Goal: Task Accomplishment & Management: Complete application form

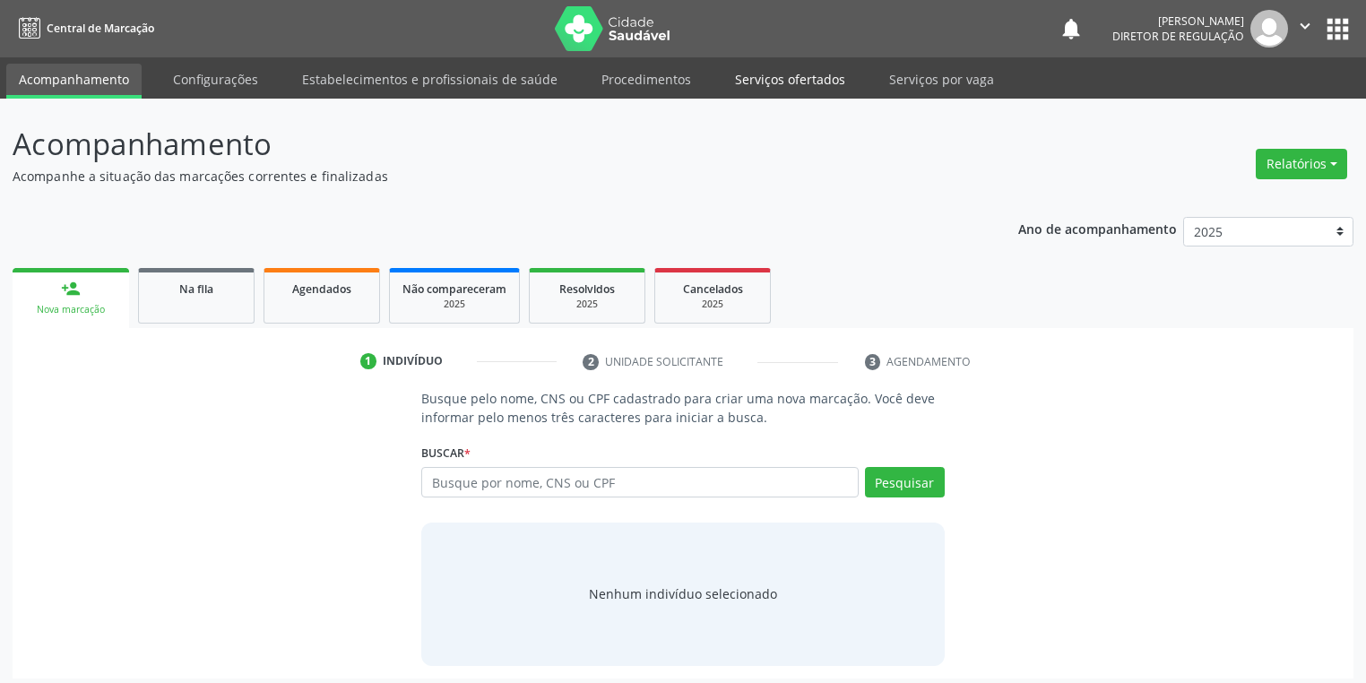
click at [768, 70] on link "Serviços ofertados" at bounding box center [790, 79] width 135 height 31
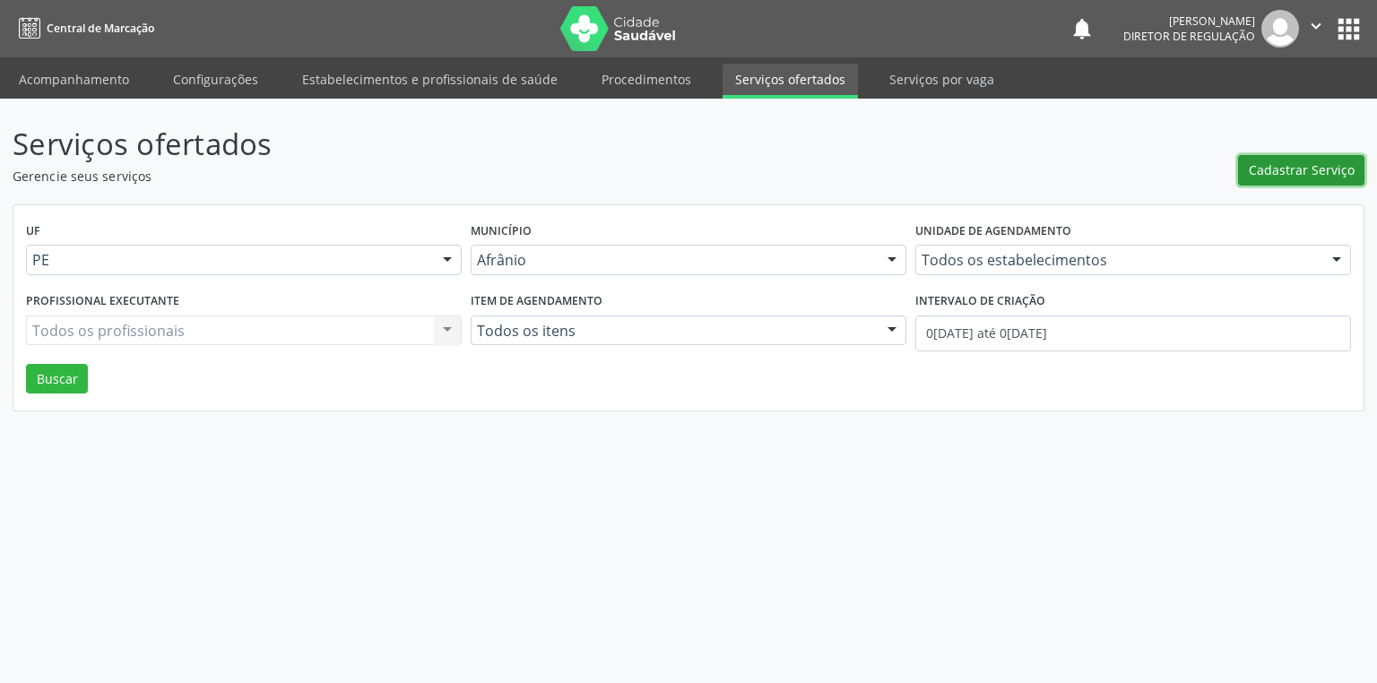
click at [1276, 160] on span "Cadastrar Serviço" at bounding box center [1302, 169] width 106 height 19
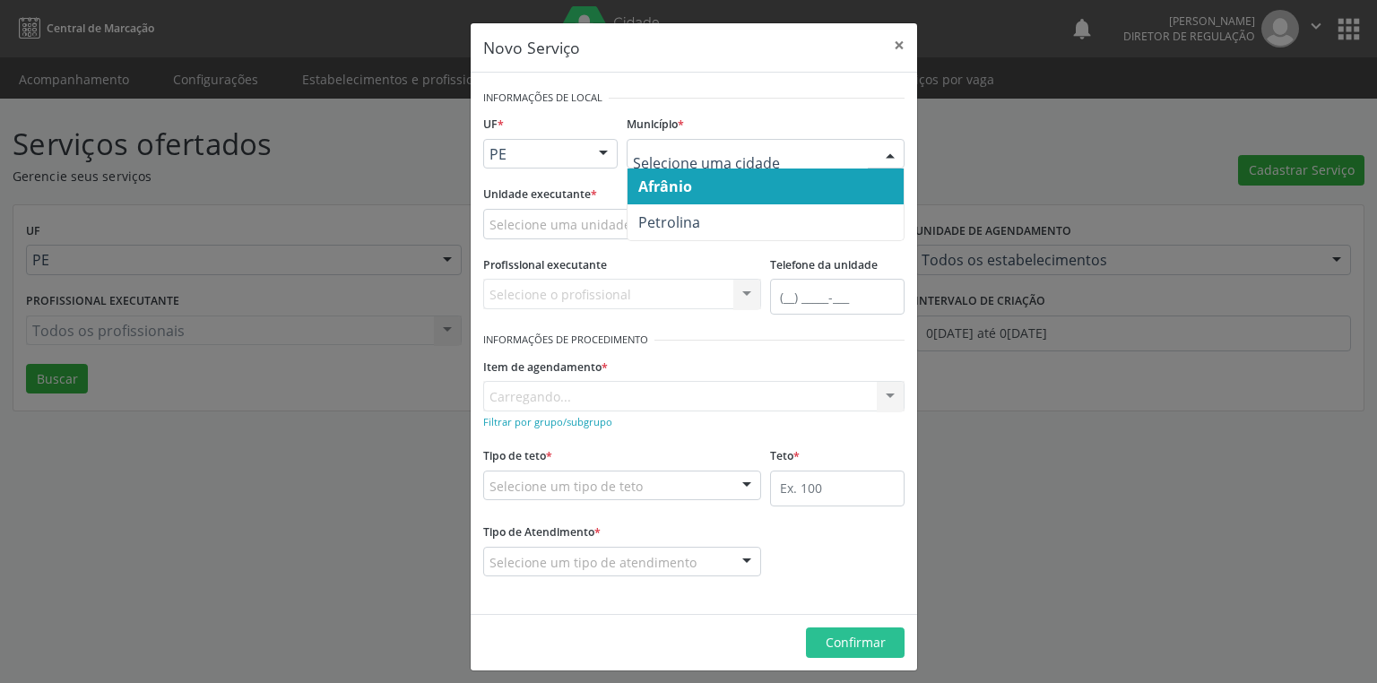
click at [665, 191] on span "Afrânio" at bounding box center [665, 187] width 54 height 20
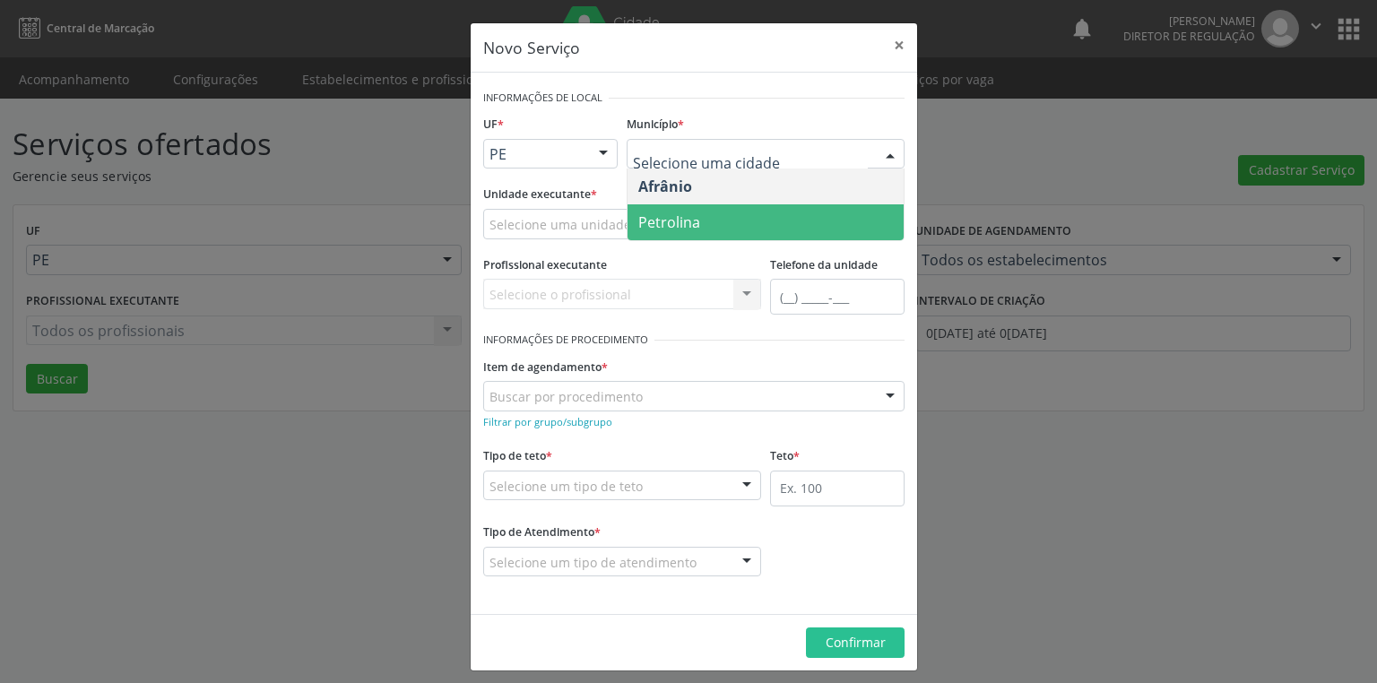
click at [663, 212] on span "Petrolina" at bounding box center [669, 222] width 62 height 20
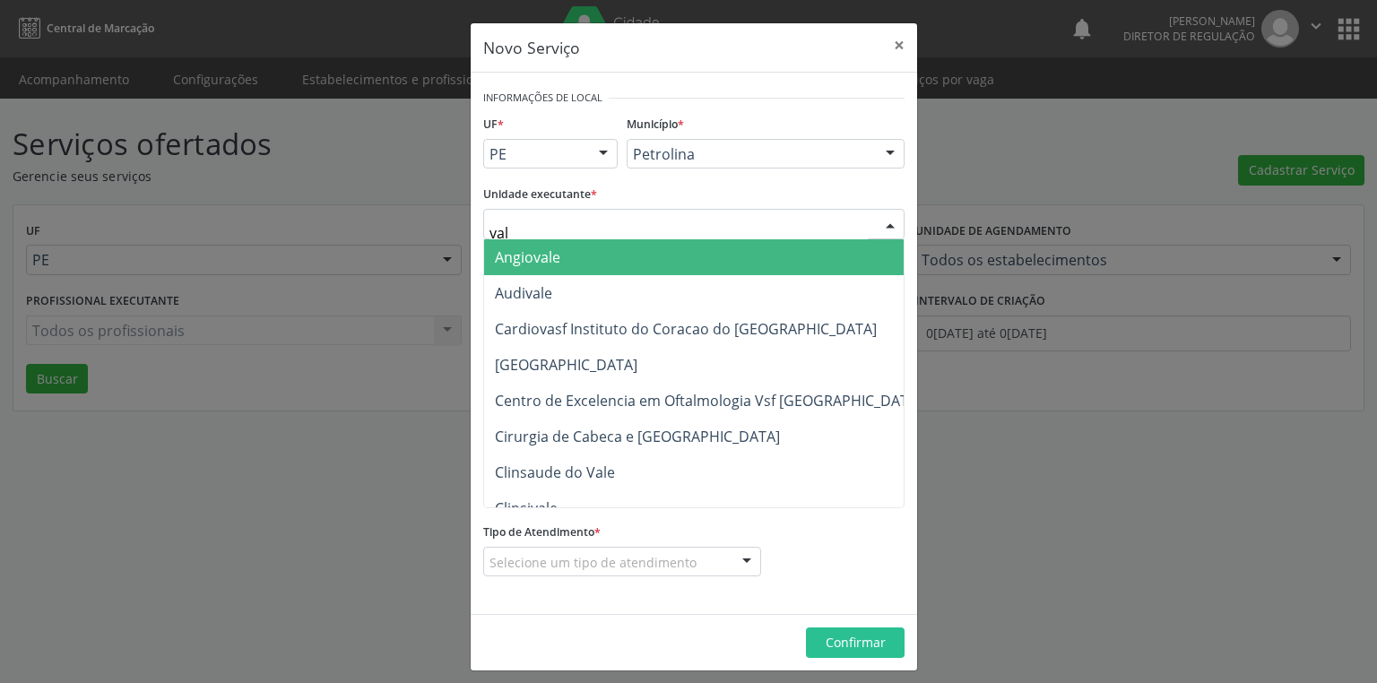
type input "vale"
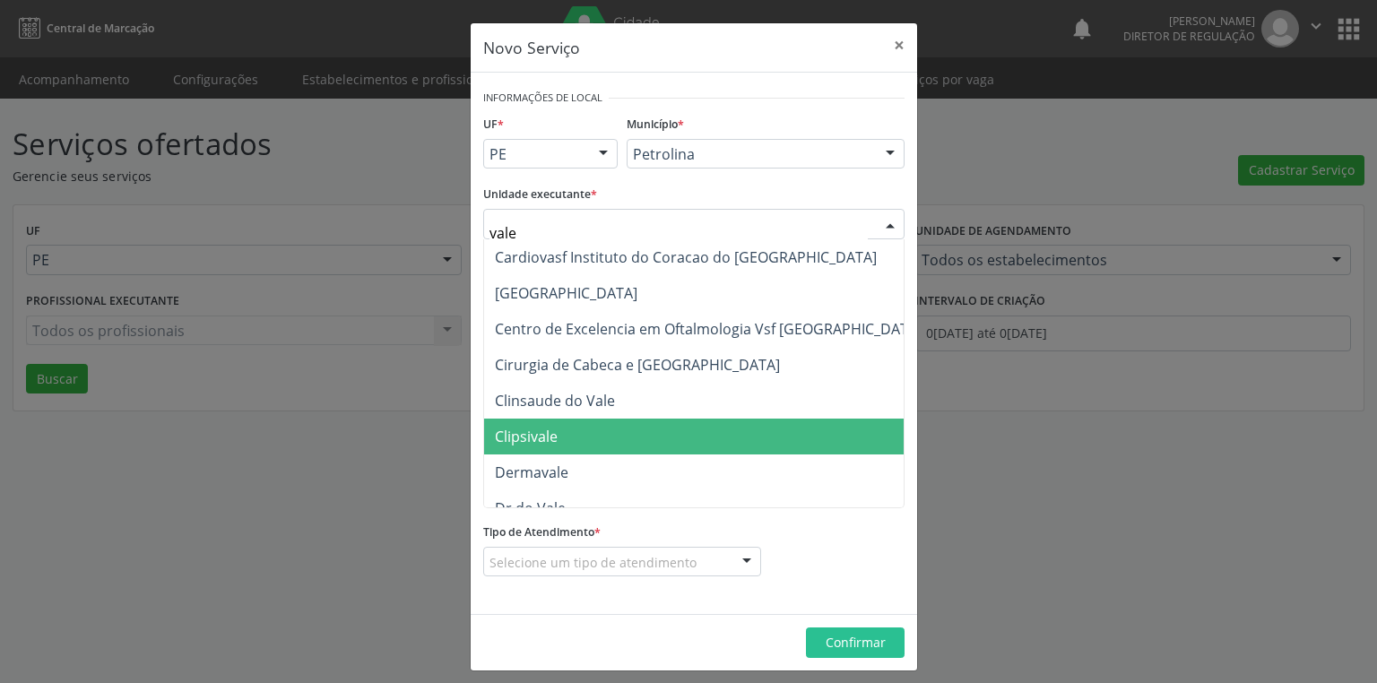
scroll to position [143, 0]
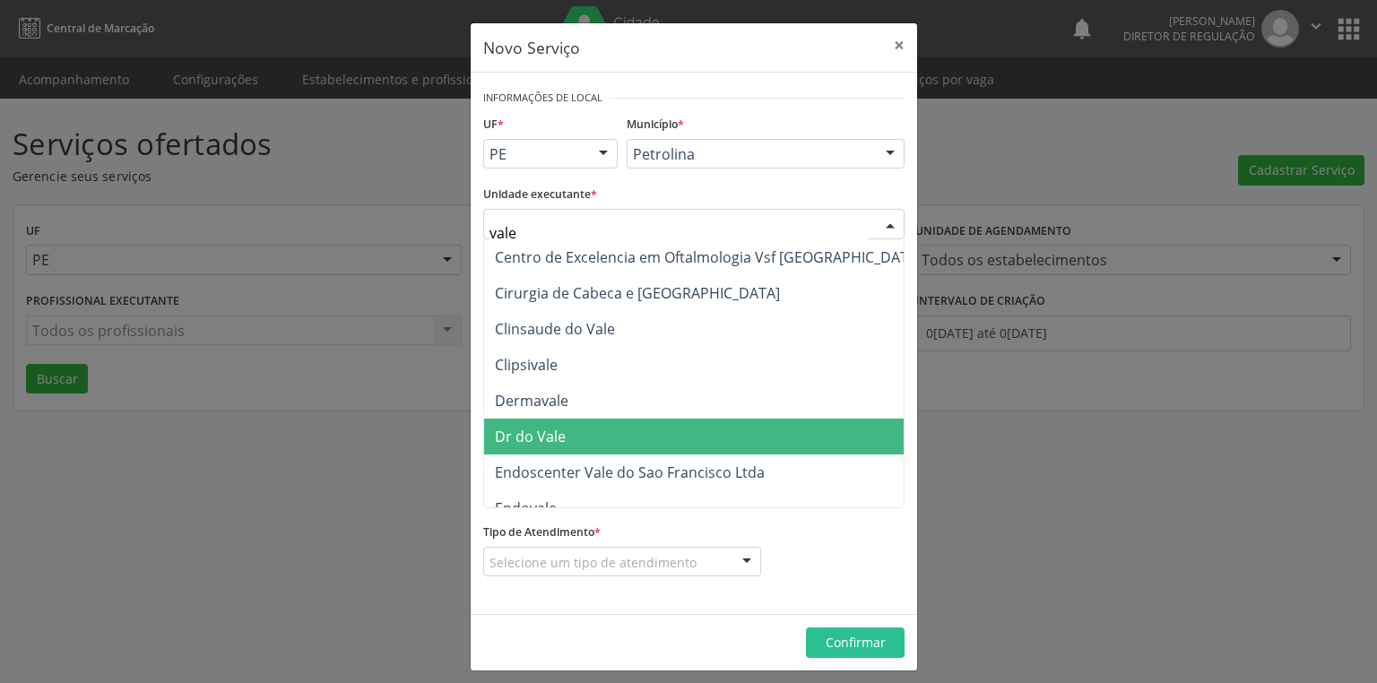
click at [560, 429] on span "Dr do Vale" at bounding box center [709, 437] width 450 height 36
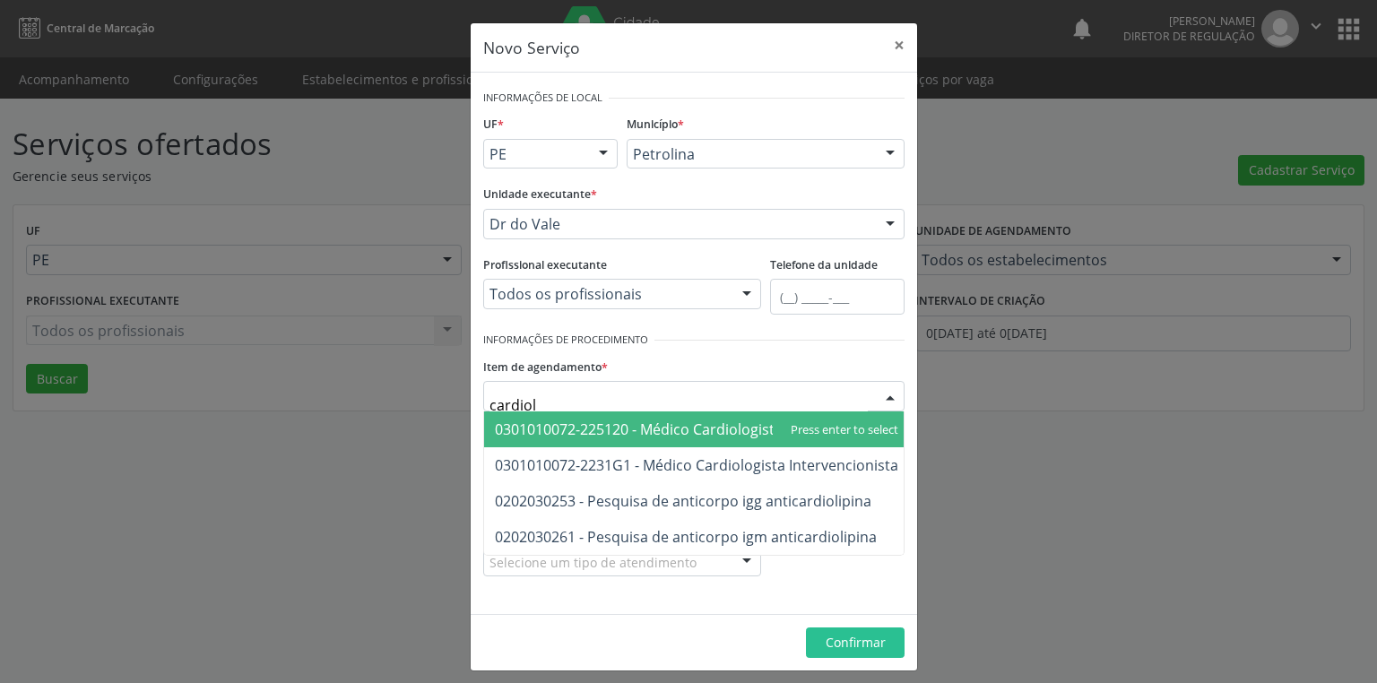
type input "cardiolo"
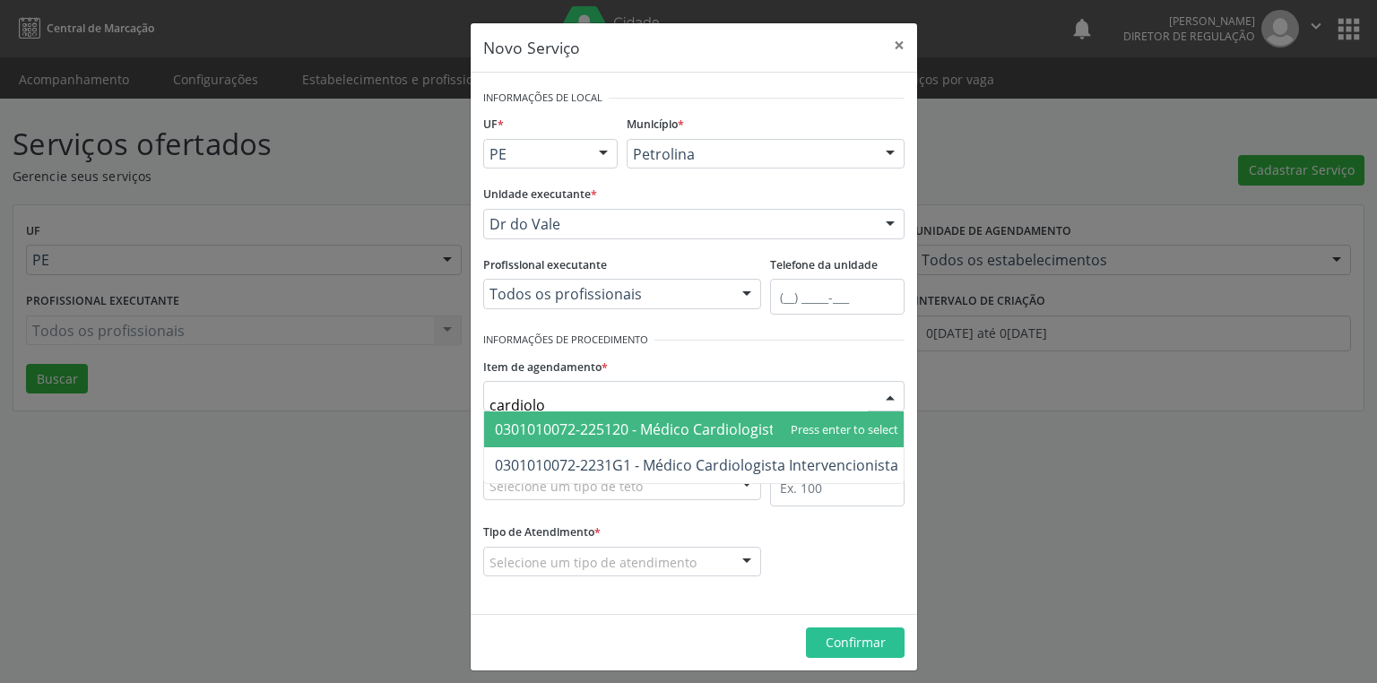
click at [681, 426] on span "0301010072-225120 - Médico Cardiologista" at bounding box center [639, 430] width 288 height 20
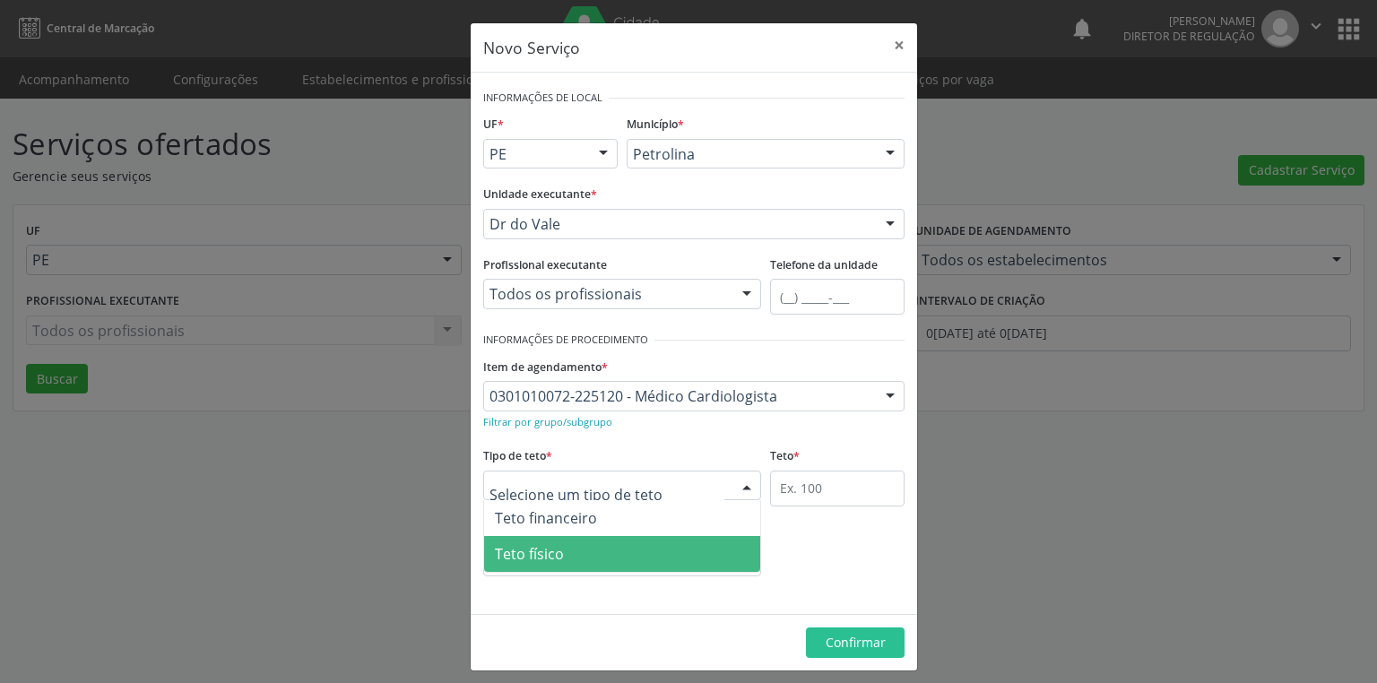
click at [530, 559] on span "Teto físico" at bounding box center [529, 554] width 69 height 20
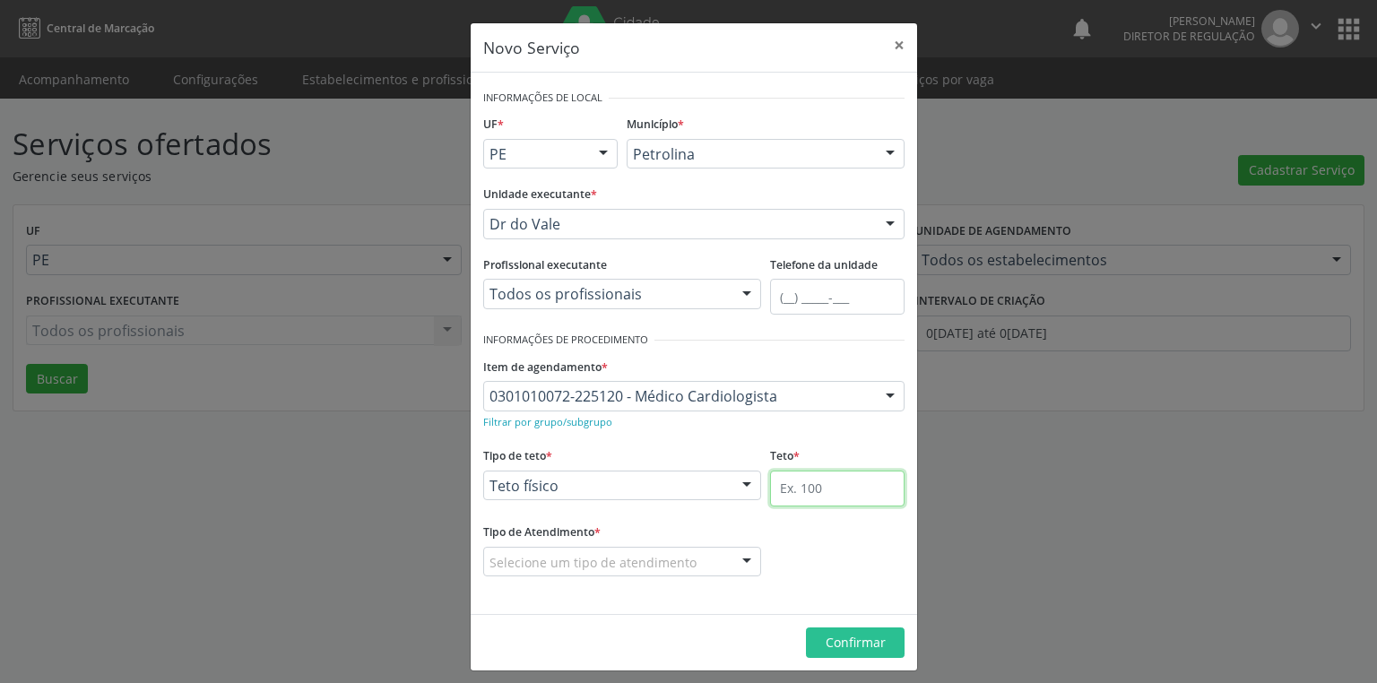
click at [793, 489] on input "text" at bounding box center [837, 489] width 134 height 36
type input "1"
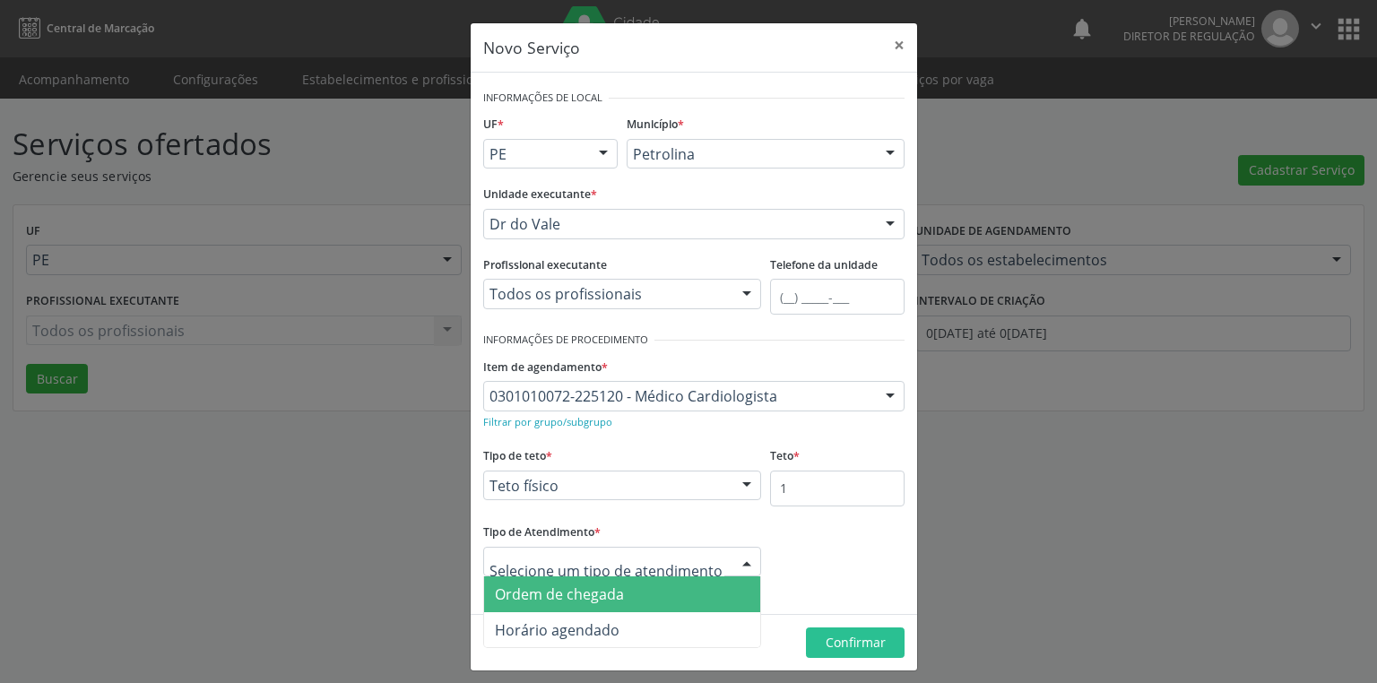
drag, startPoint x: 570, startPoint y: 601, endPoint x: 583, endPoint y: 599, distance: 12.7
click at [571, 601] on span "Ordem de chegada" at bounding box center [559, 595] width 129 height 20
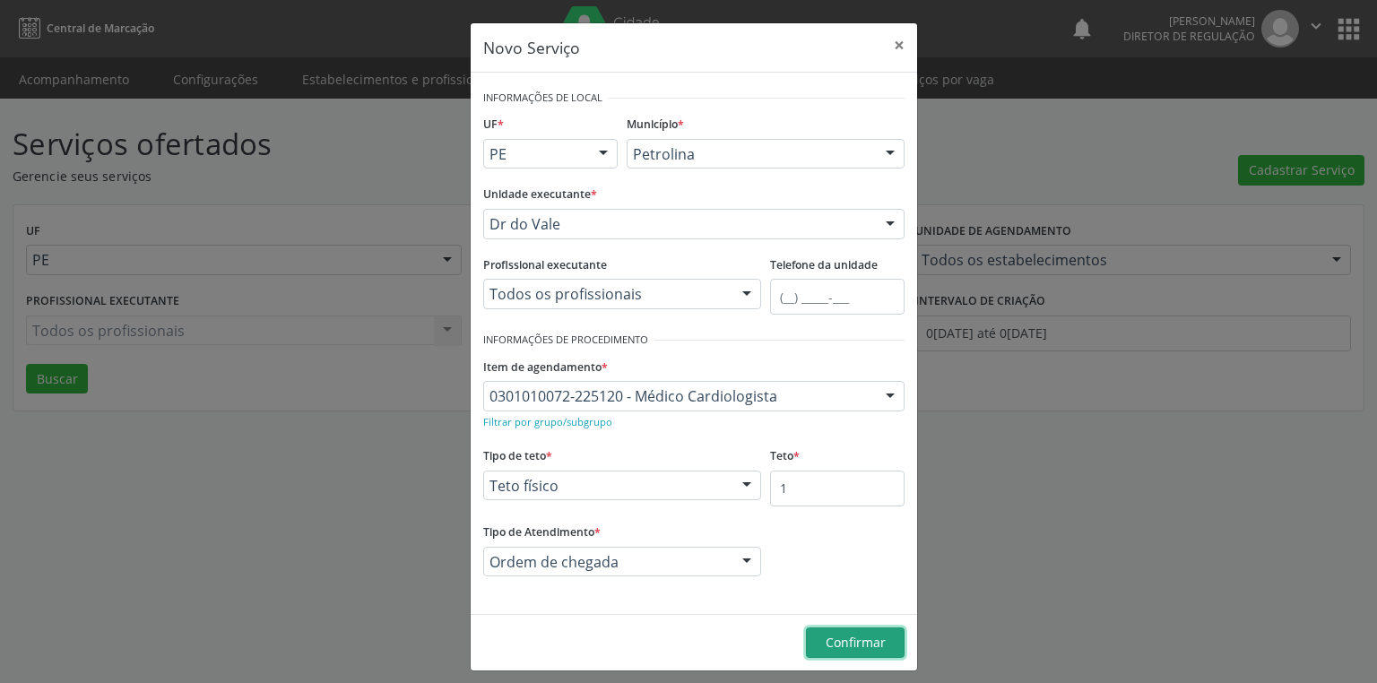
click at [836, 639] on span "Confirmar" at bounding box center [856, 642] width 60 height 17
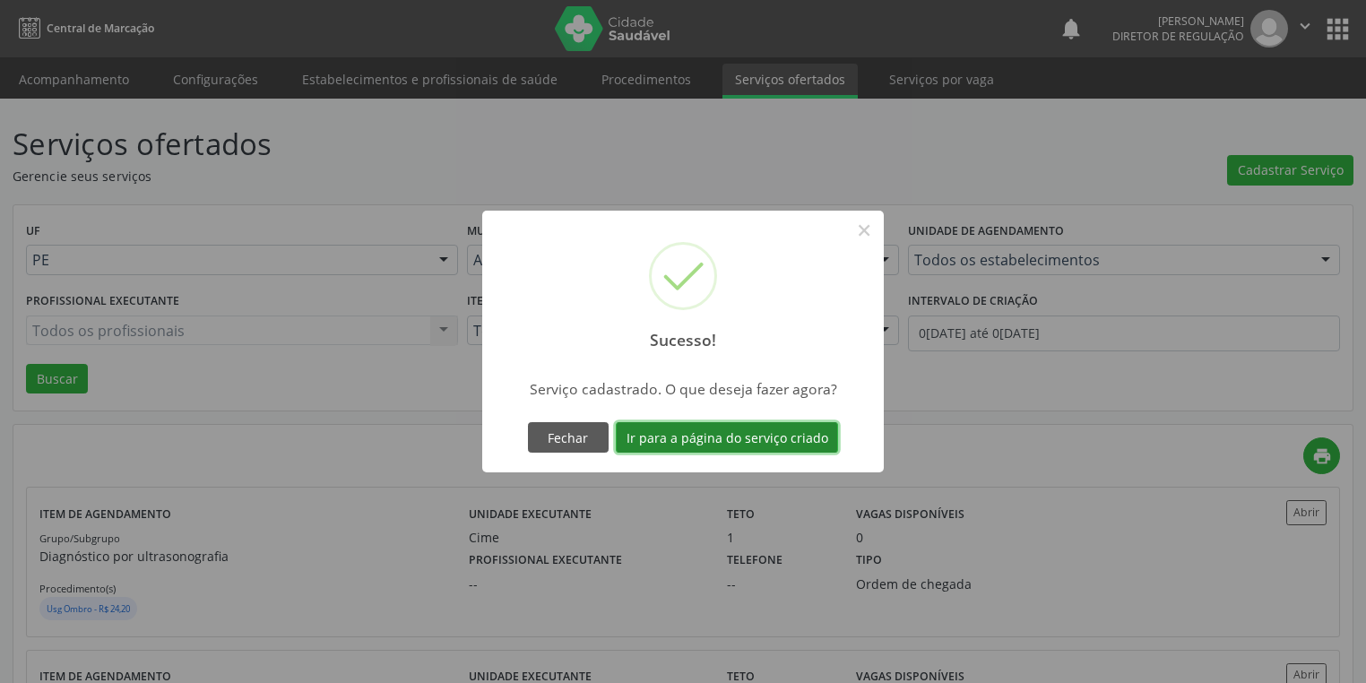
click at [696, 436] on button "Ir para a página do serviço criado" at bounding box center [727, 437] width 222 height 30
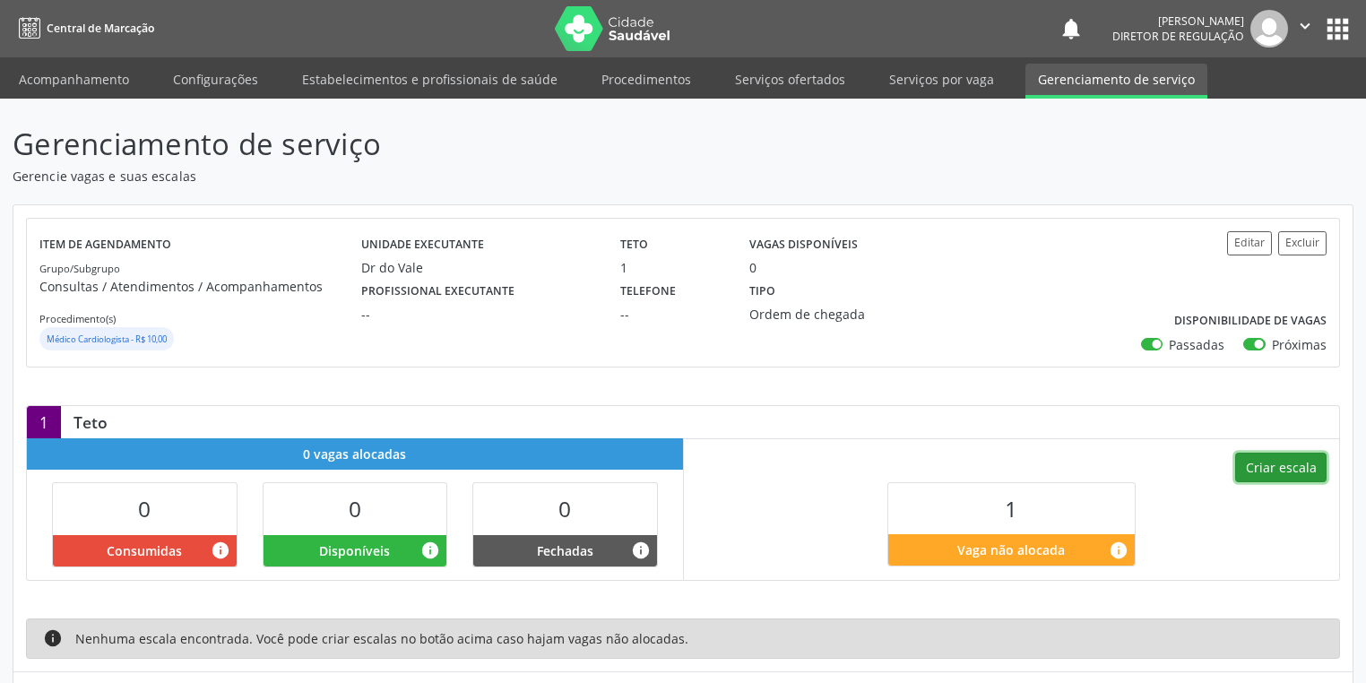
click at [1283, 463] on button "Criar escala" at bounding box center [1280, 468] width 91 height 30
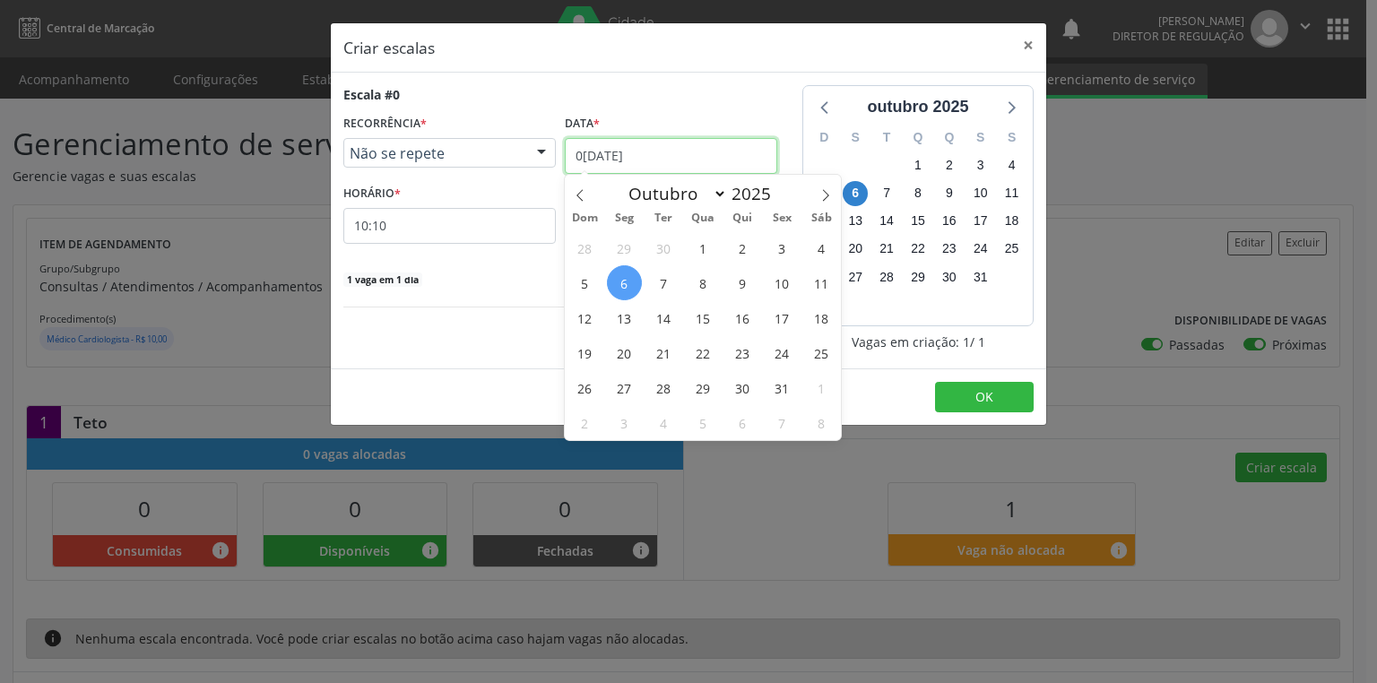
click at [598, 160] on input "0[DATE]" at bounding box center [671, 156] width 212 height 36
drag, startPoint x: 737, startPoint y: 390, endPoint x: 721, endPoint y: 387, distance: 16.4
click at [736, 390] on span "30" at bounding box center [742, 387] width 35 height 35
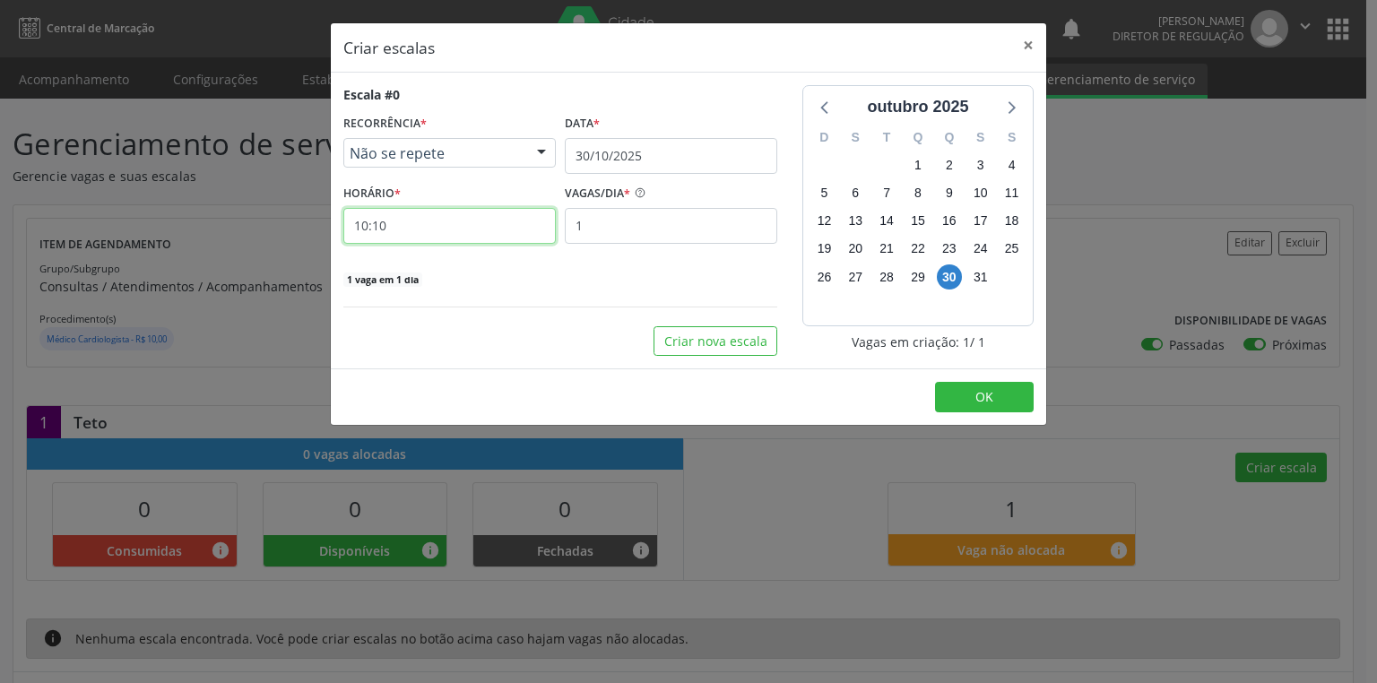
click at [411, 235] on input "10:10" at bounding box center [449, 226] width 212 height 36
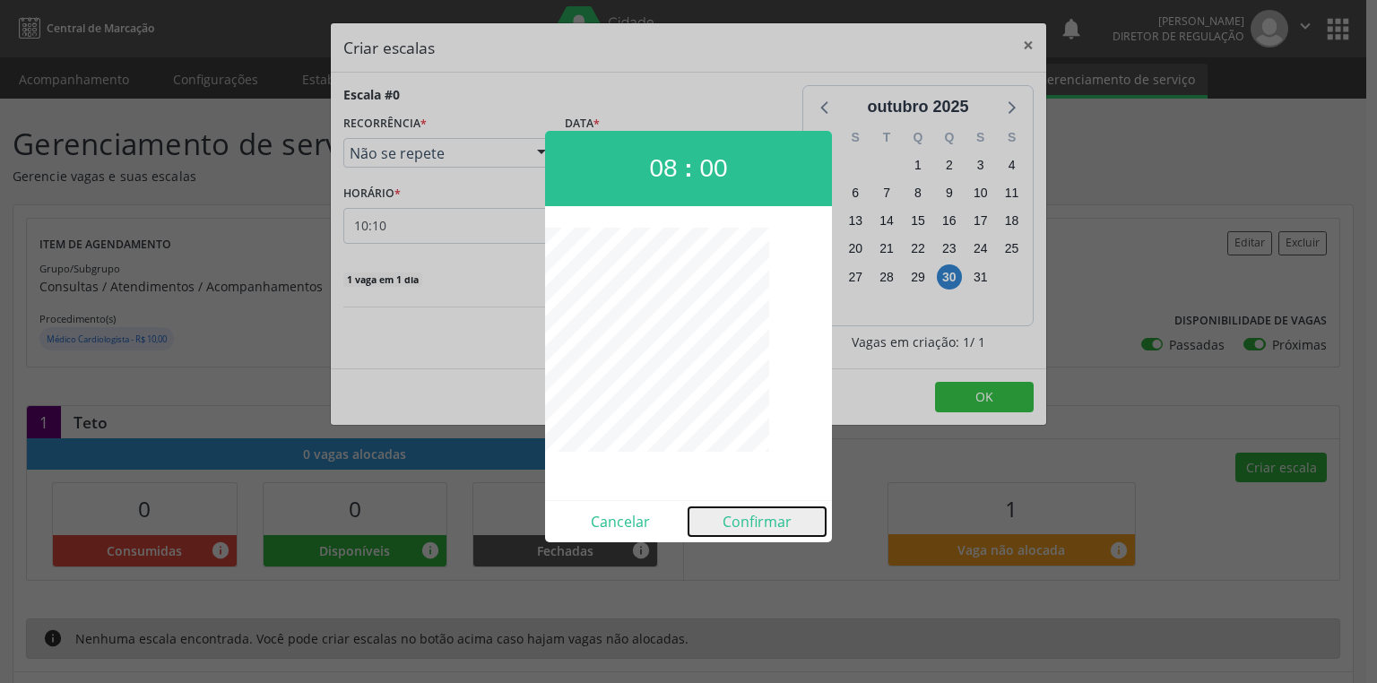
click at [767, 524] on button "Confirmar" at bounding box center [757, 521] width 137 height 29
type input "08:00"
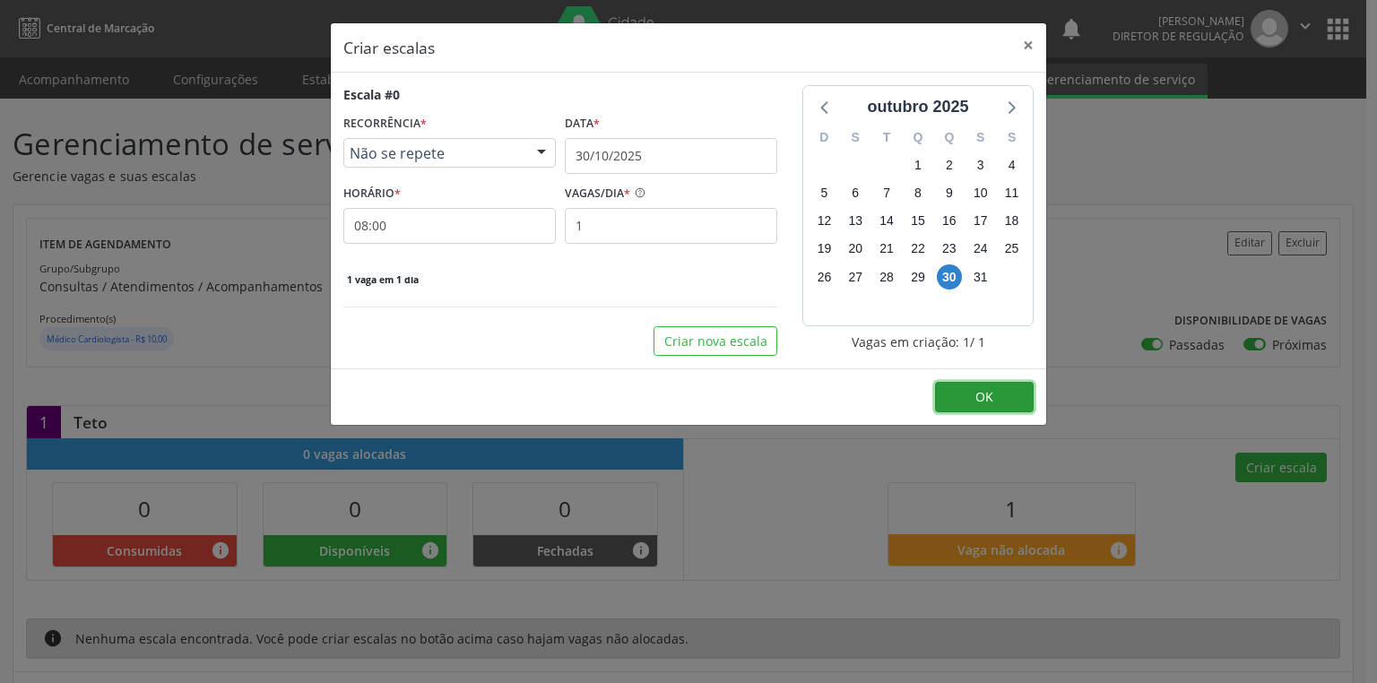
drag, startPoint x: 973, startPoint y: 391, endPoint x: 964, endPoint y: 399, distance: 12.1
click at [972, 391] on button "OK" at bounding box center [984, 397] width 99 height 30
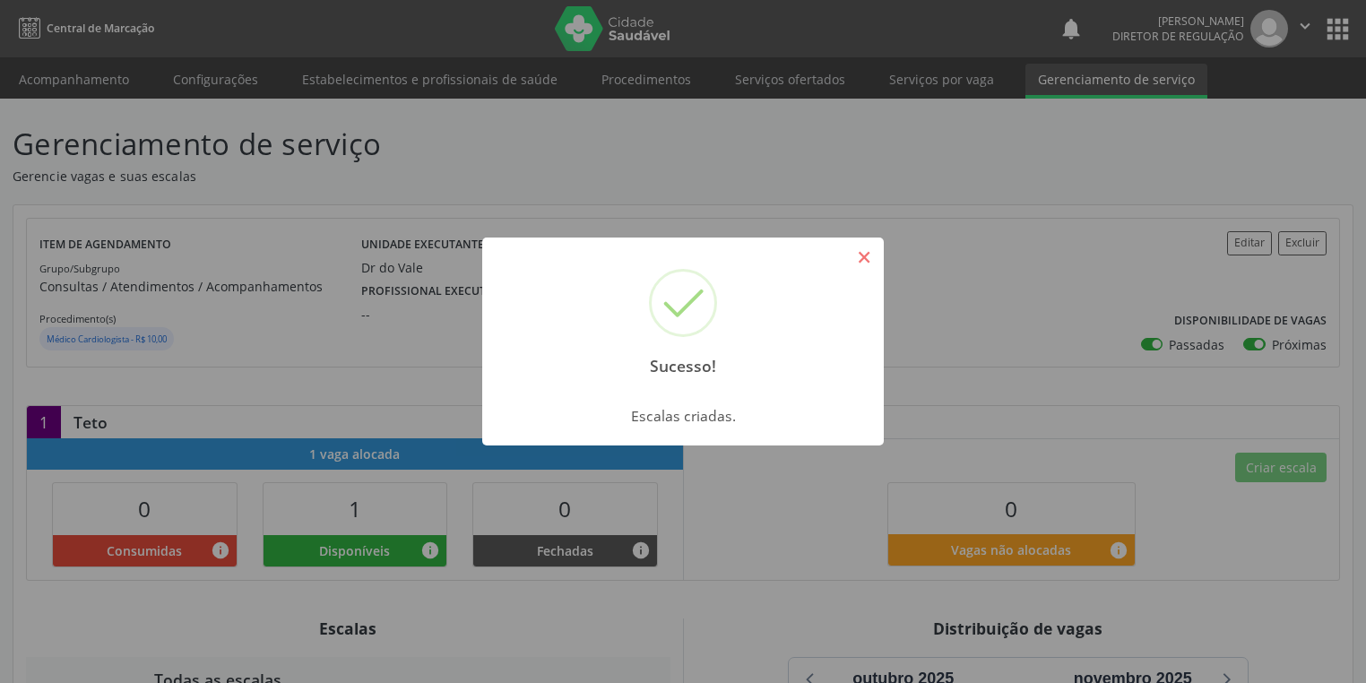
click at [852, 262] on button "×" at bounding box center [864, 257] width 30 height 30
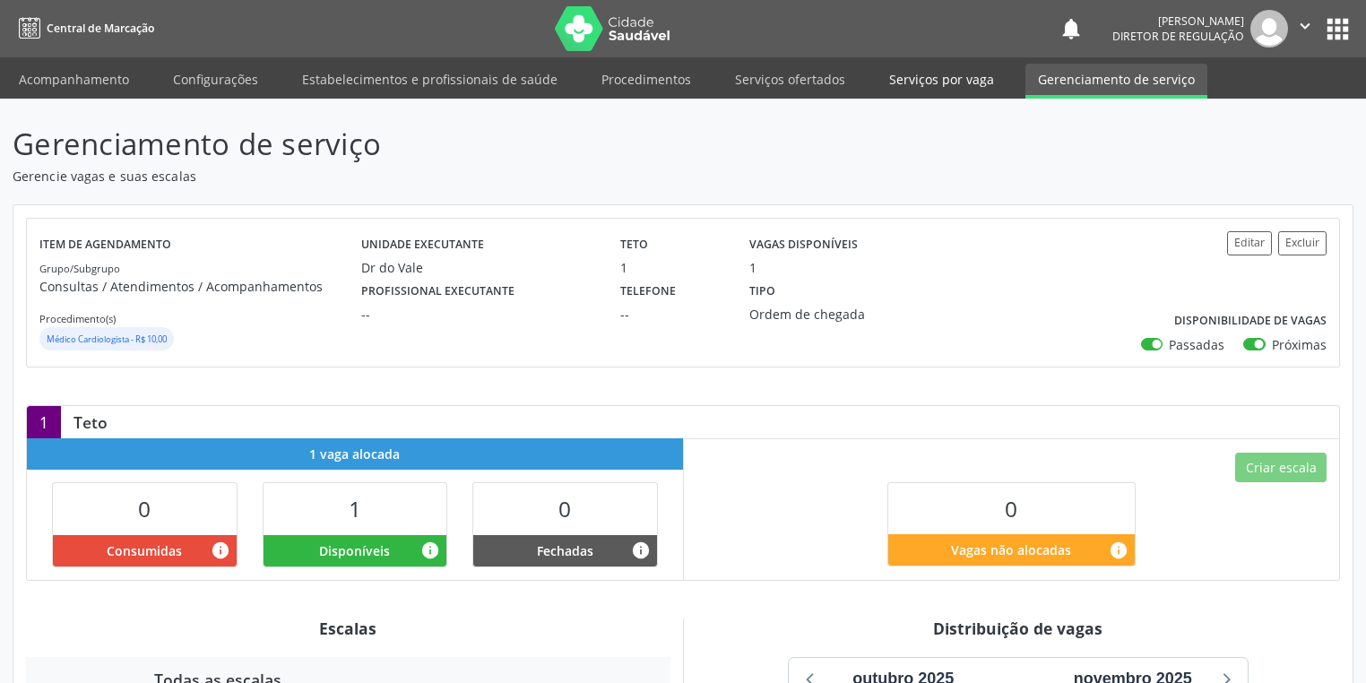
click at [884, 78] on link "Serviços por vaga" at bounding box center [942, 79] width 130 height 31
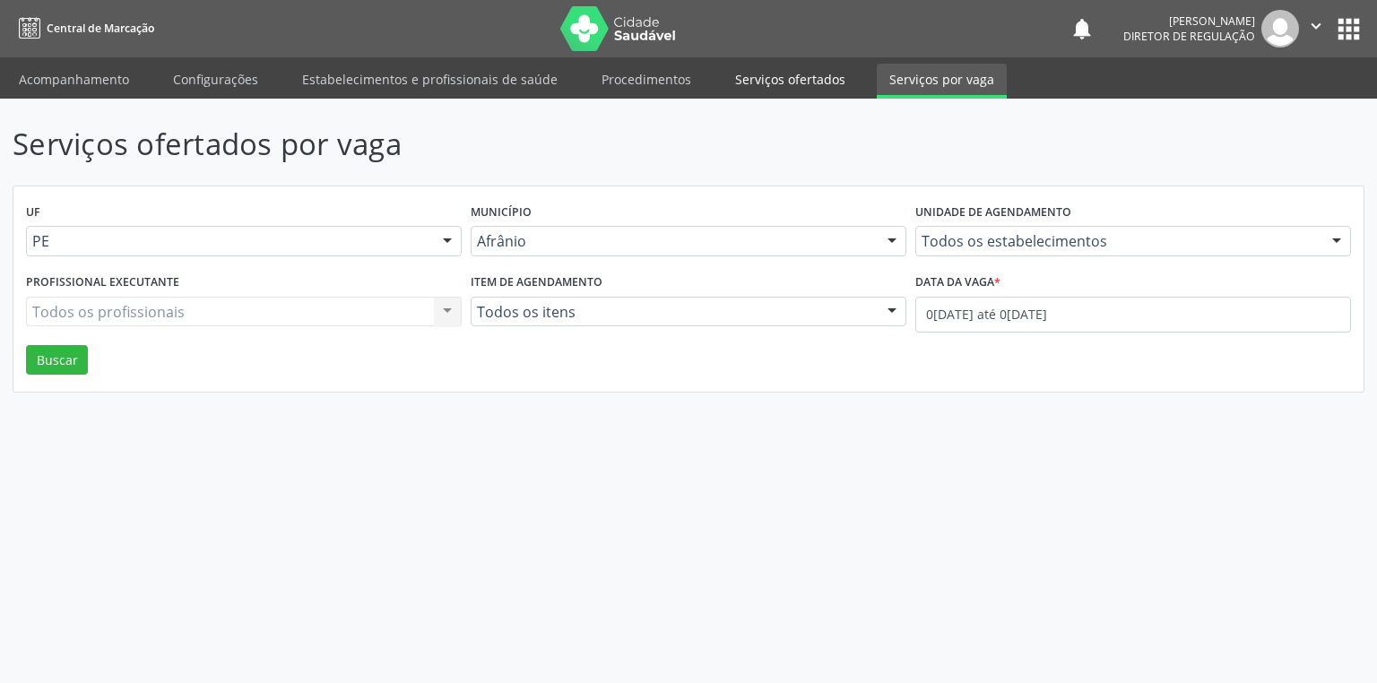
click at [755, 81] on link "Serviços ofertados" at bounding box center [790, 79] width 135 height 31
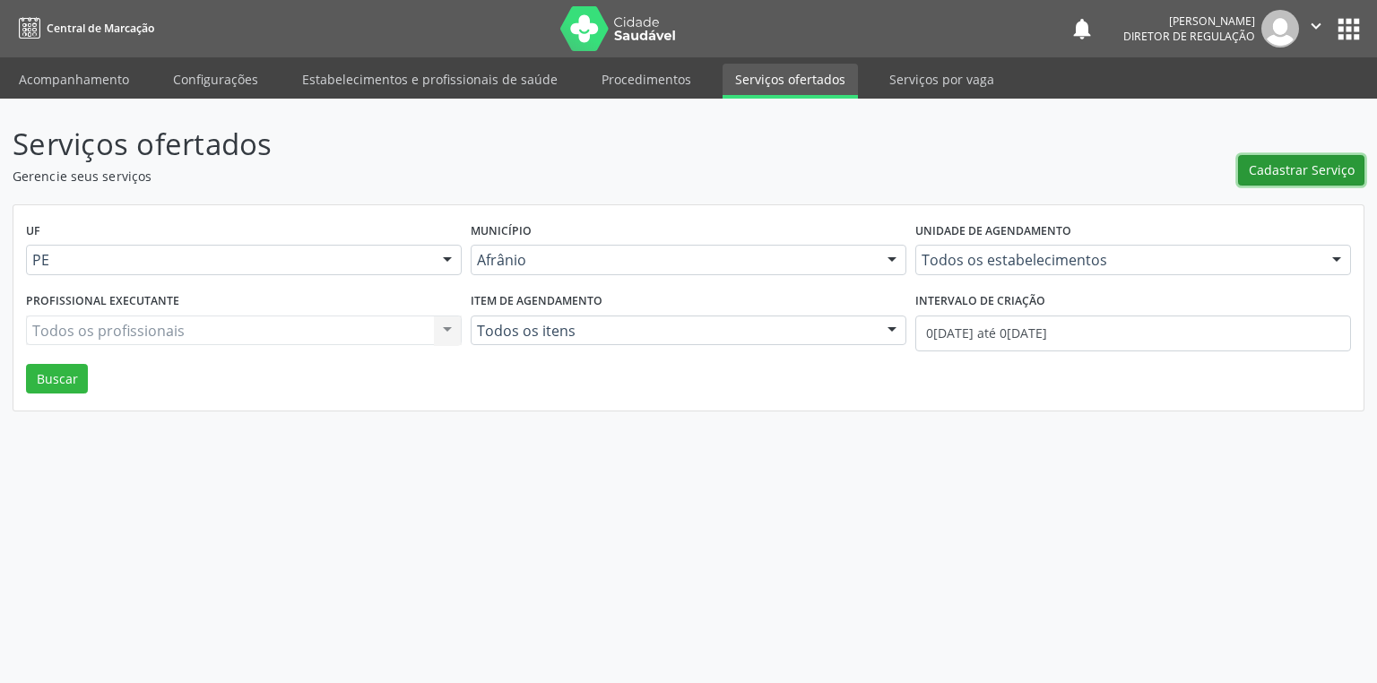
click at [1284, 170] on span "Cadastrar Serviço" at bounding box center [1302, 169] width 106 height 19
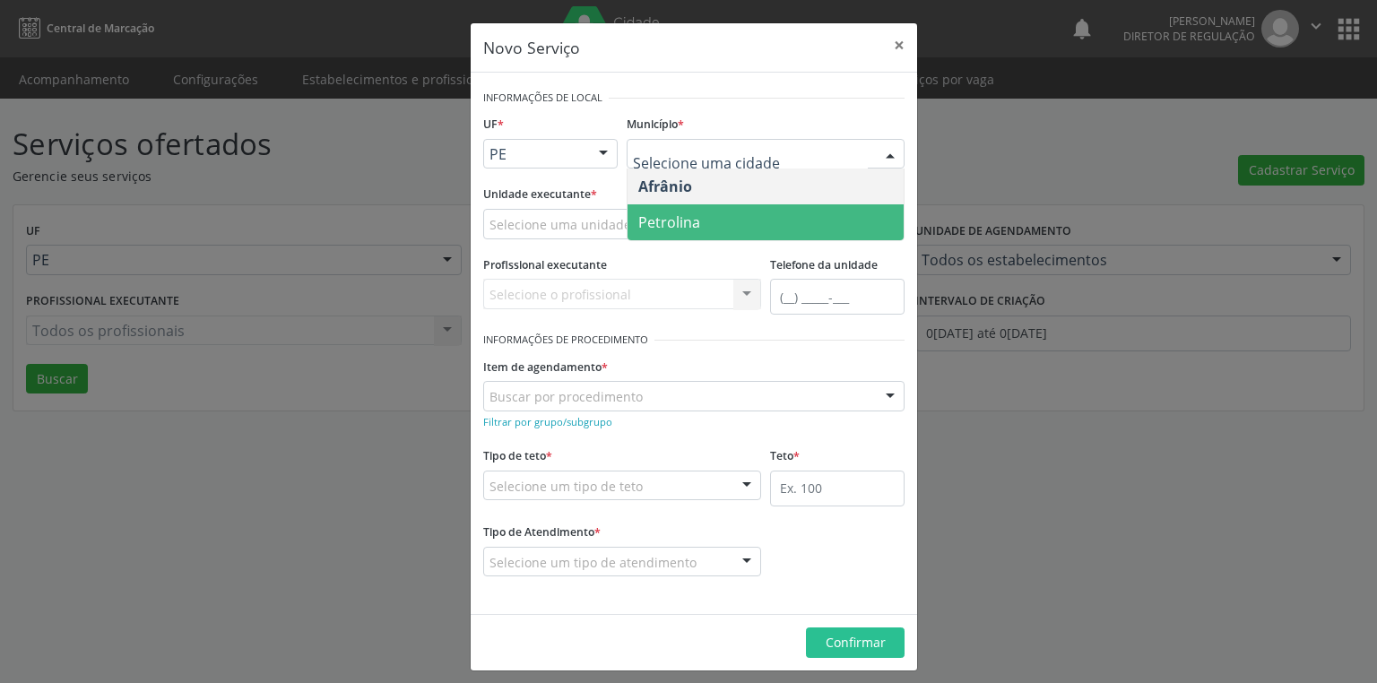
click at [679, 222] on span "Petrolina" at bounding box center [669, 222] width 62 height 20
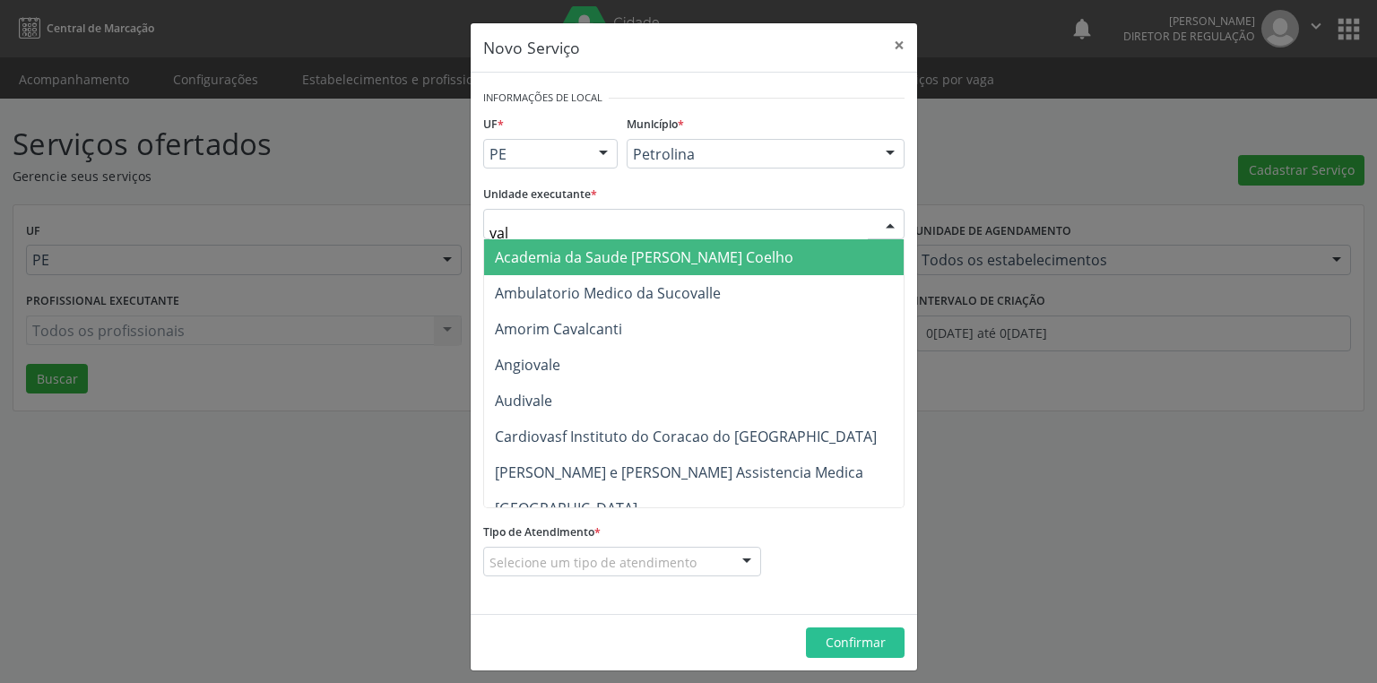
type input "vale"
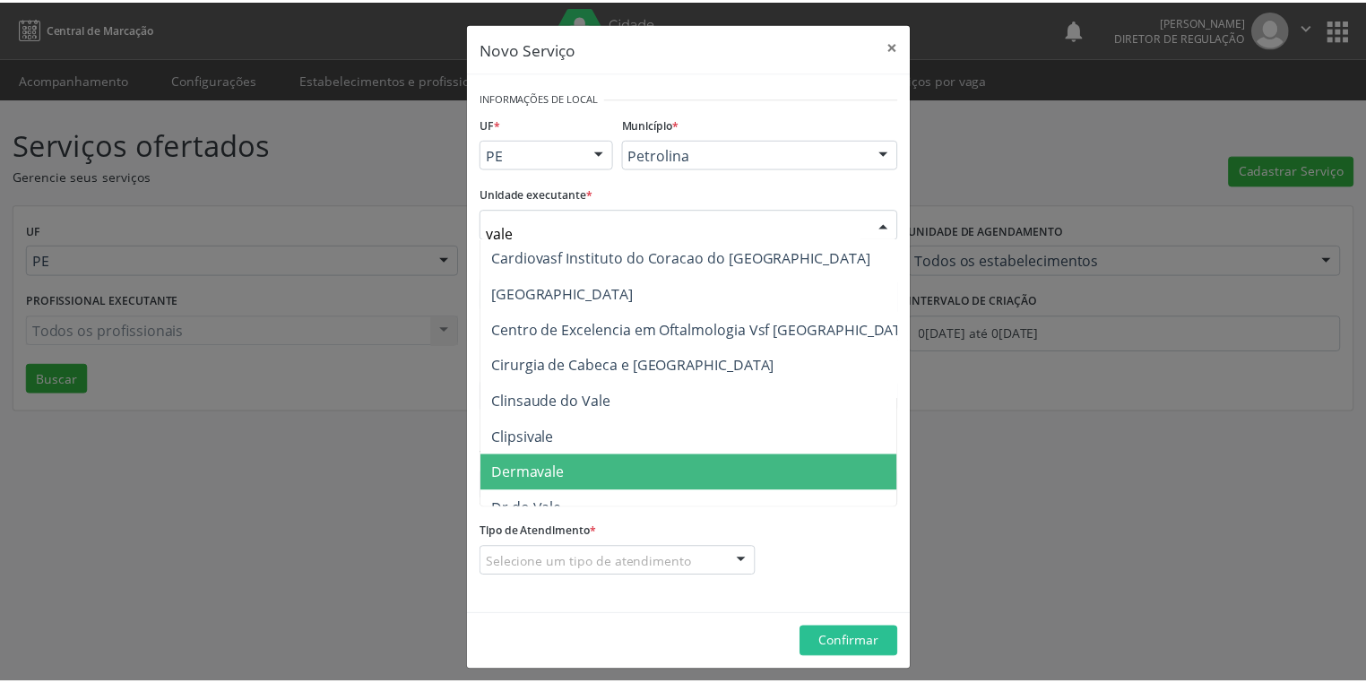
scroll to position [143, 0]
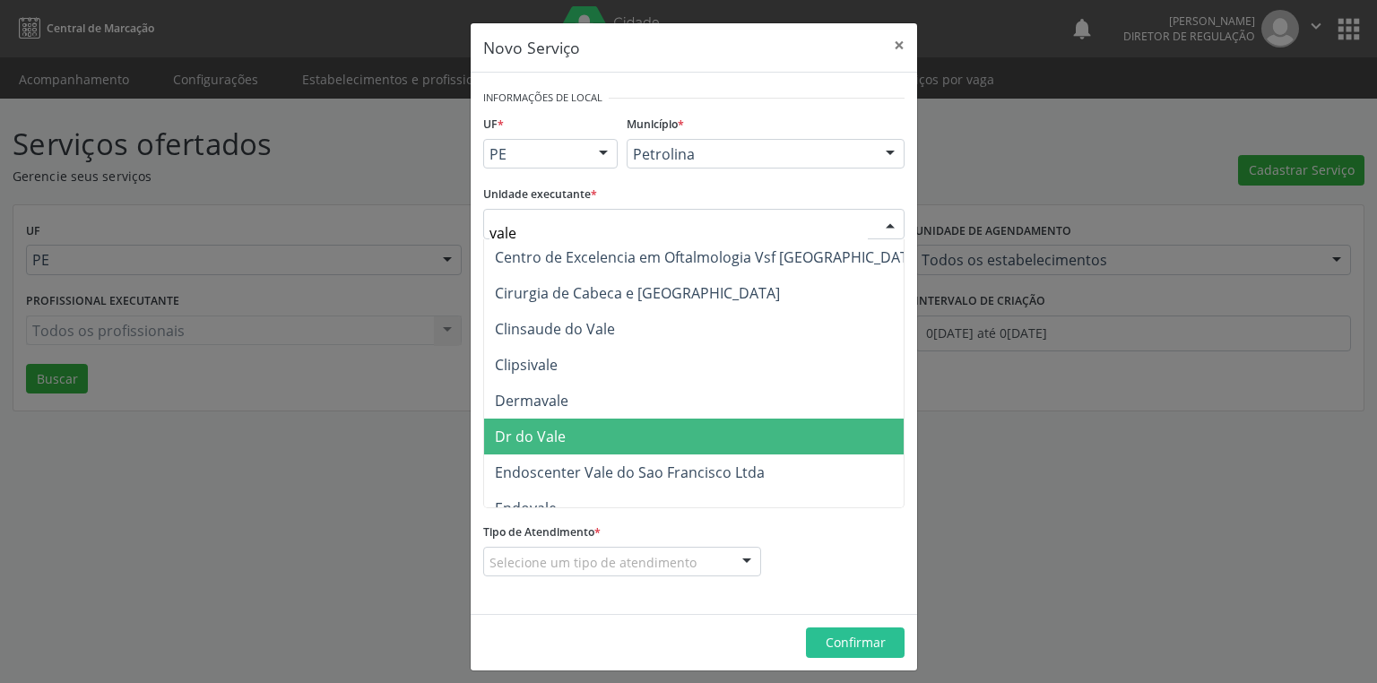
click at [543, 446] on span "Dr do Vale" at bounding box center [709, 437] width 450 height 36
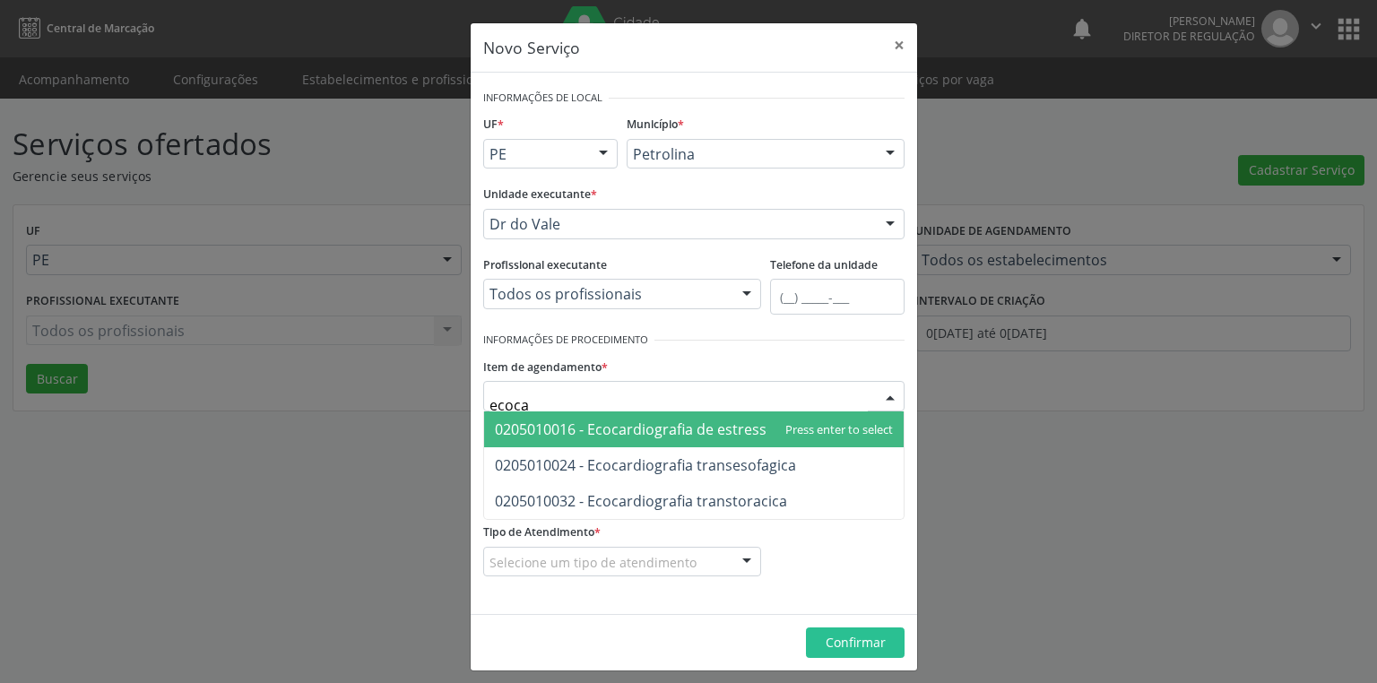
type input "ecocar"
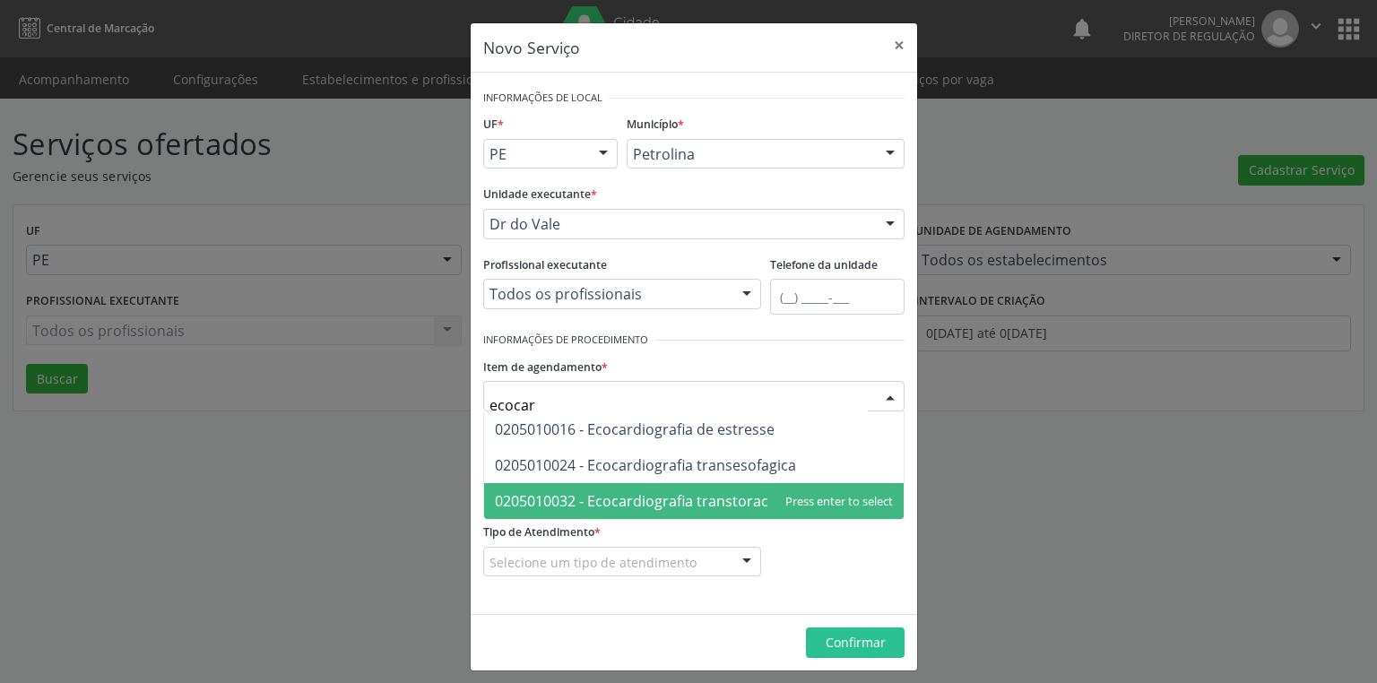
click at [555, 496] on span "0205010032 - Ecocardiografia transtoracica" at bounding box center [641, 501] width 292 height 20
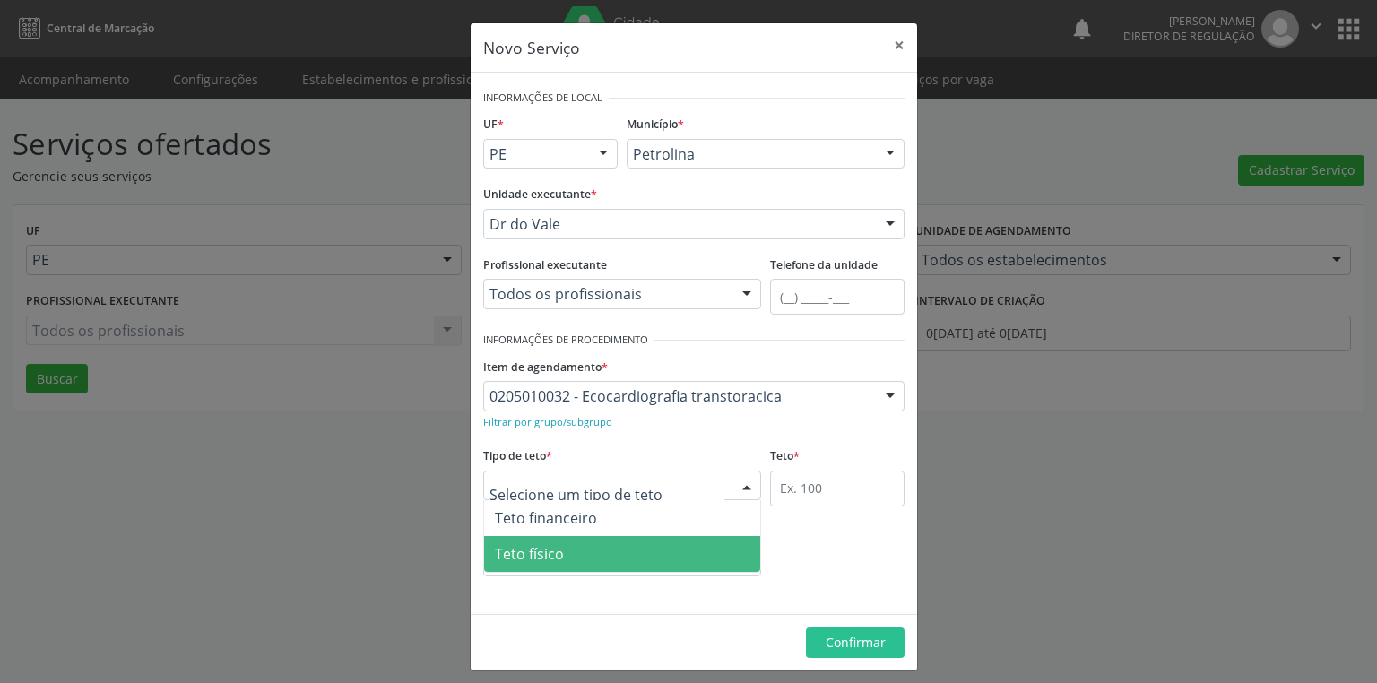
drag, startPoint x: 530, startPoint y: 550, endPoint x: 669, endPoint y: 530, distance: 140.5
click at [540, 551] on span "Teto físico" at bounding box center [529, 554] width 69 height 20
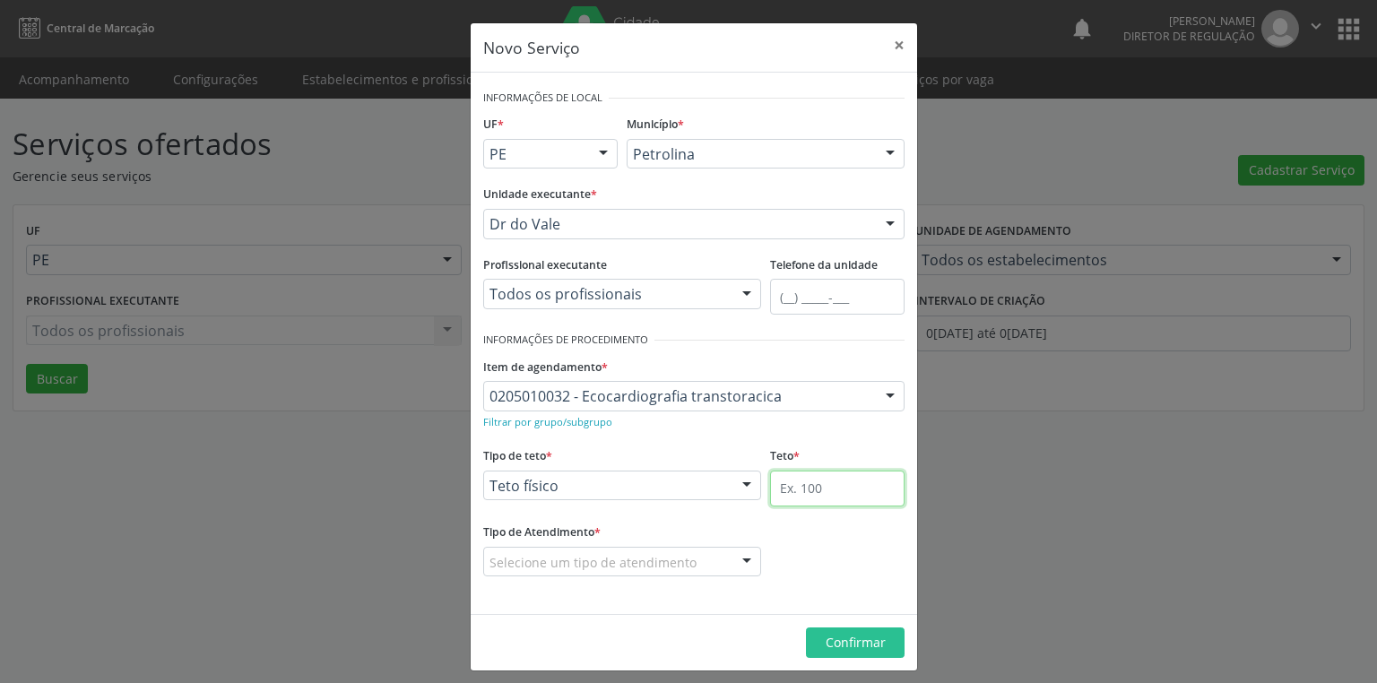
click at [791, 491] on input "text" at bounding box center [837, 489] width 134 height 36
type input "1"
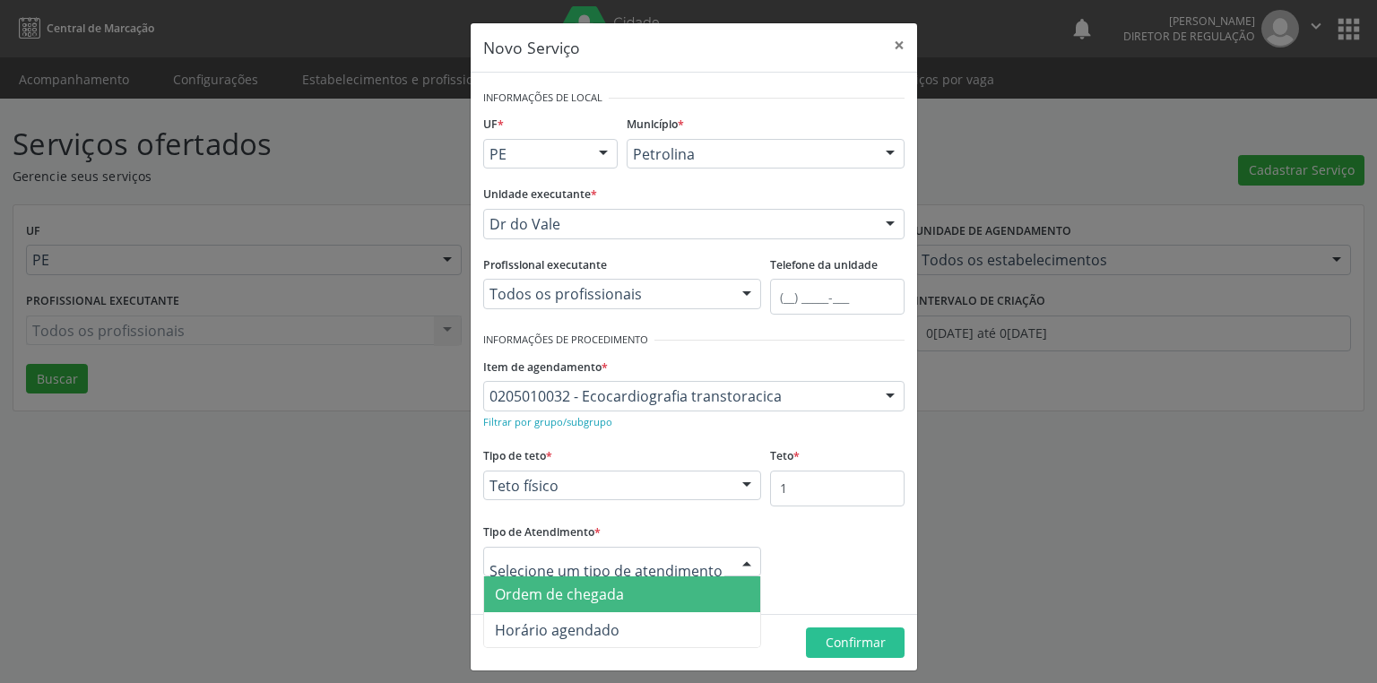
click at [572, 600] on span "Ordem de chegada" at bounding box center [559, 595] width 129 height 20
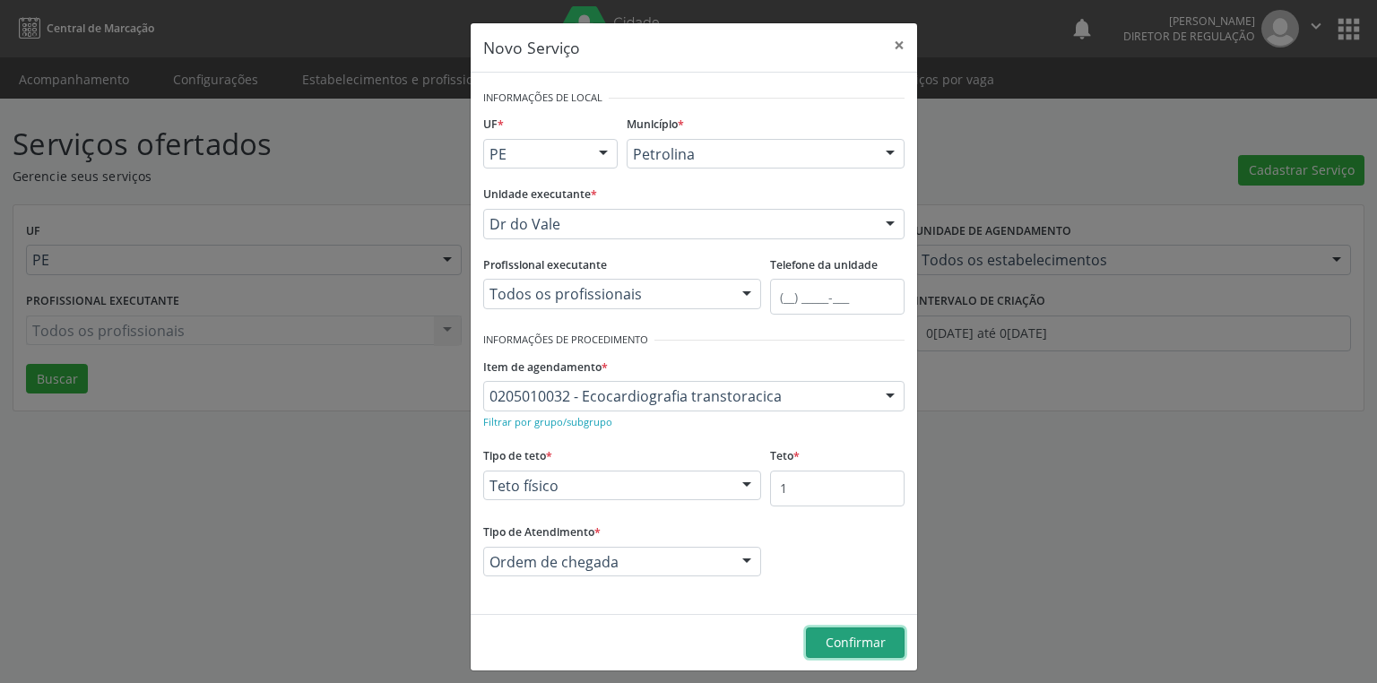
click at [836, 634] on span "Confirmar" at bounding box center [856, 642] width 60 height 17
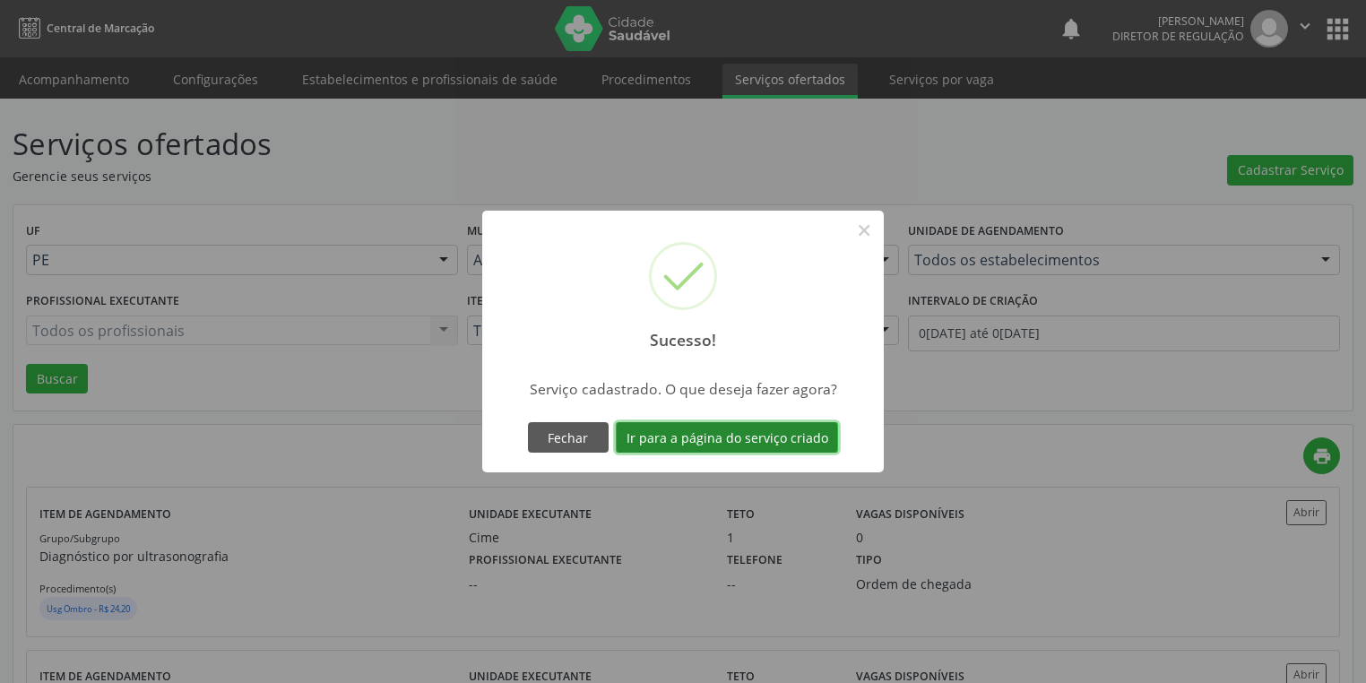
click at [727, 439] on button "Ir para a página do serviço criado" at bounding box center [727, 437] width 222 height 30
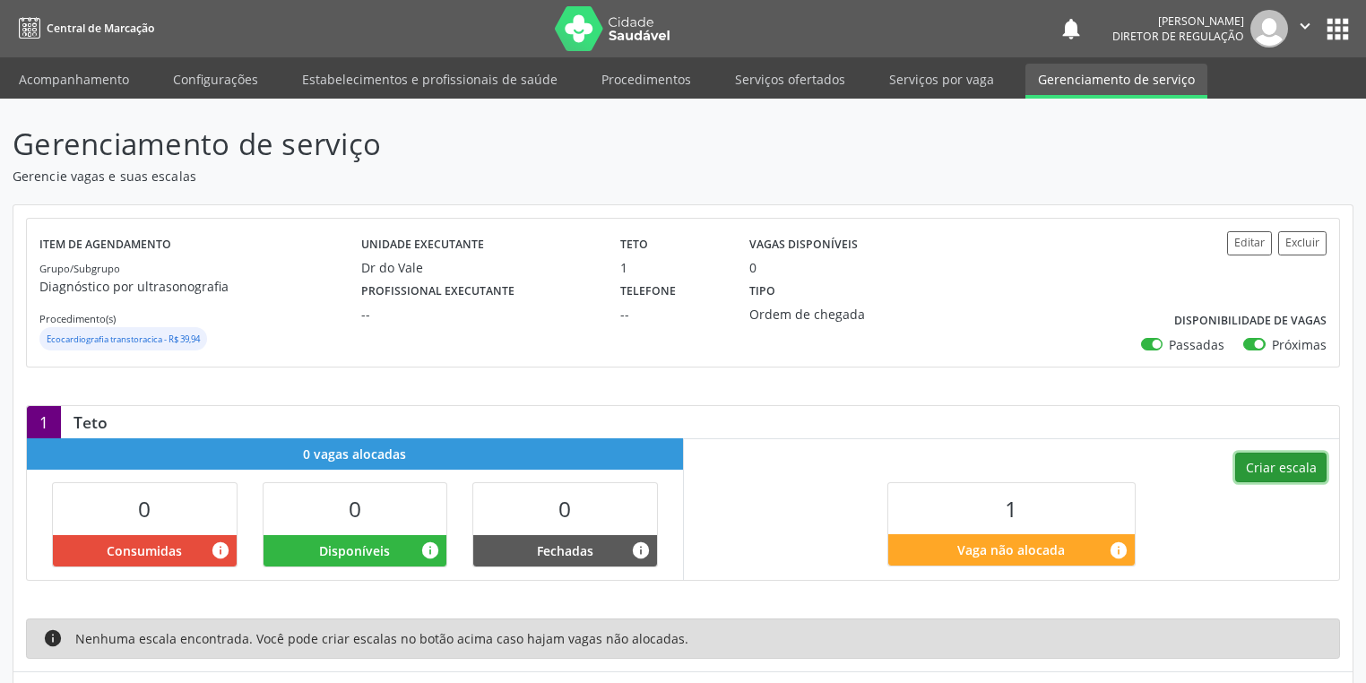
click at [1285, 469] on button "Criar escala" at bounding box center [1280, 468] width 91 height 30
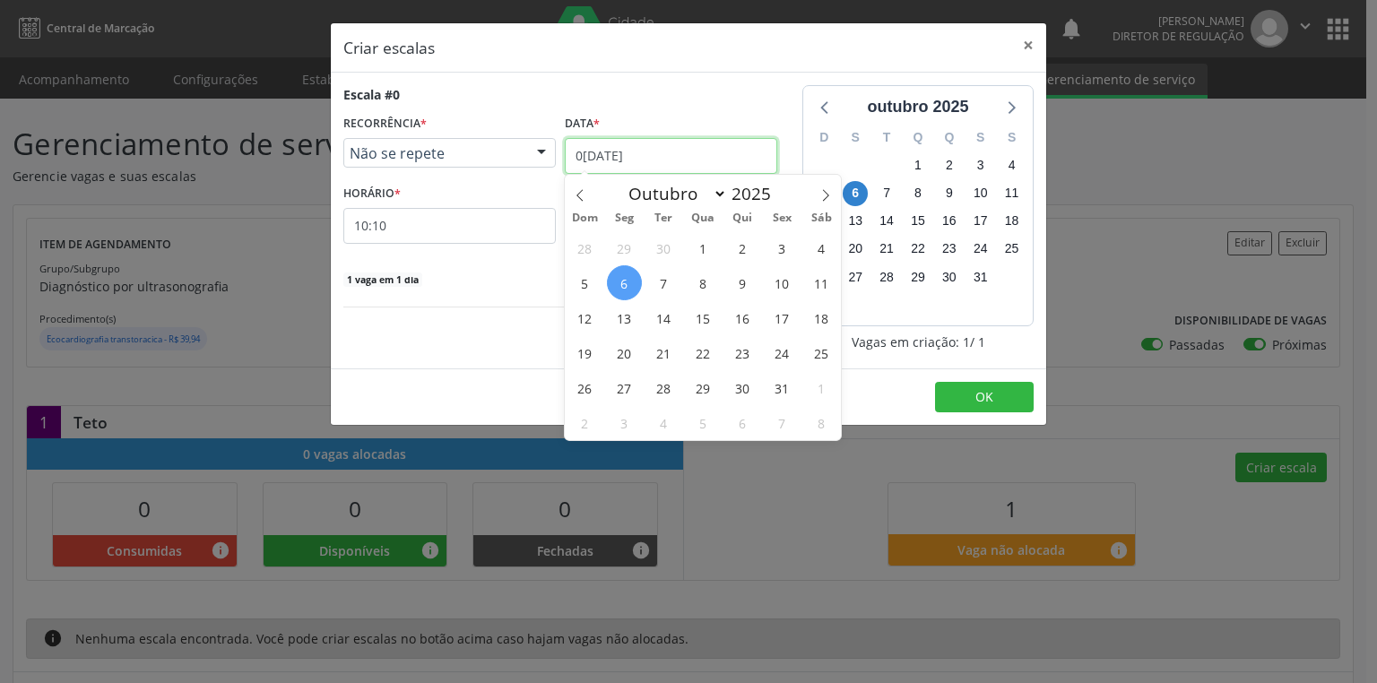
click at [576, 151] on input "0[DATE]" at bounding box center [671, 156] width 212 height 36
click at [742, 387] on span "30" at bounding box center [742, 387] width 35 height 35
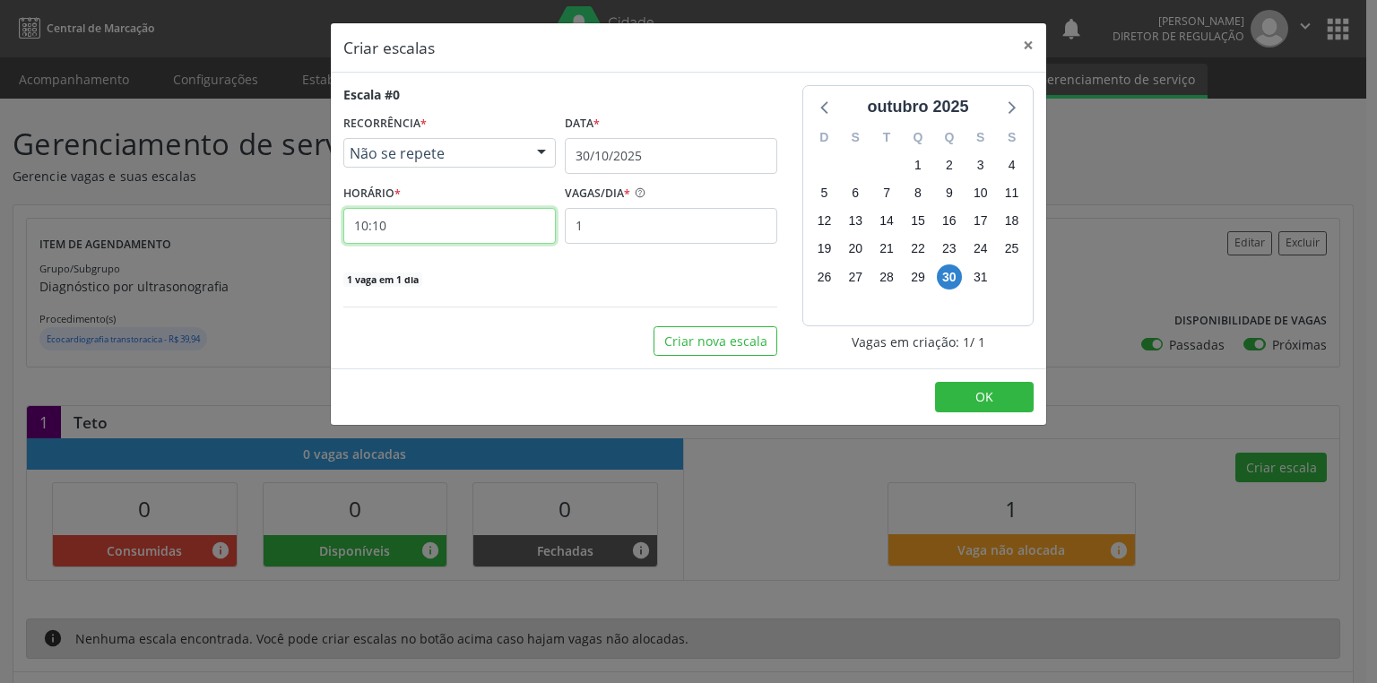
click at [415, 226] on input "10:10" at bounding box center [449, 226] width 212 height 36
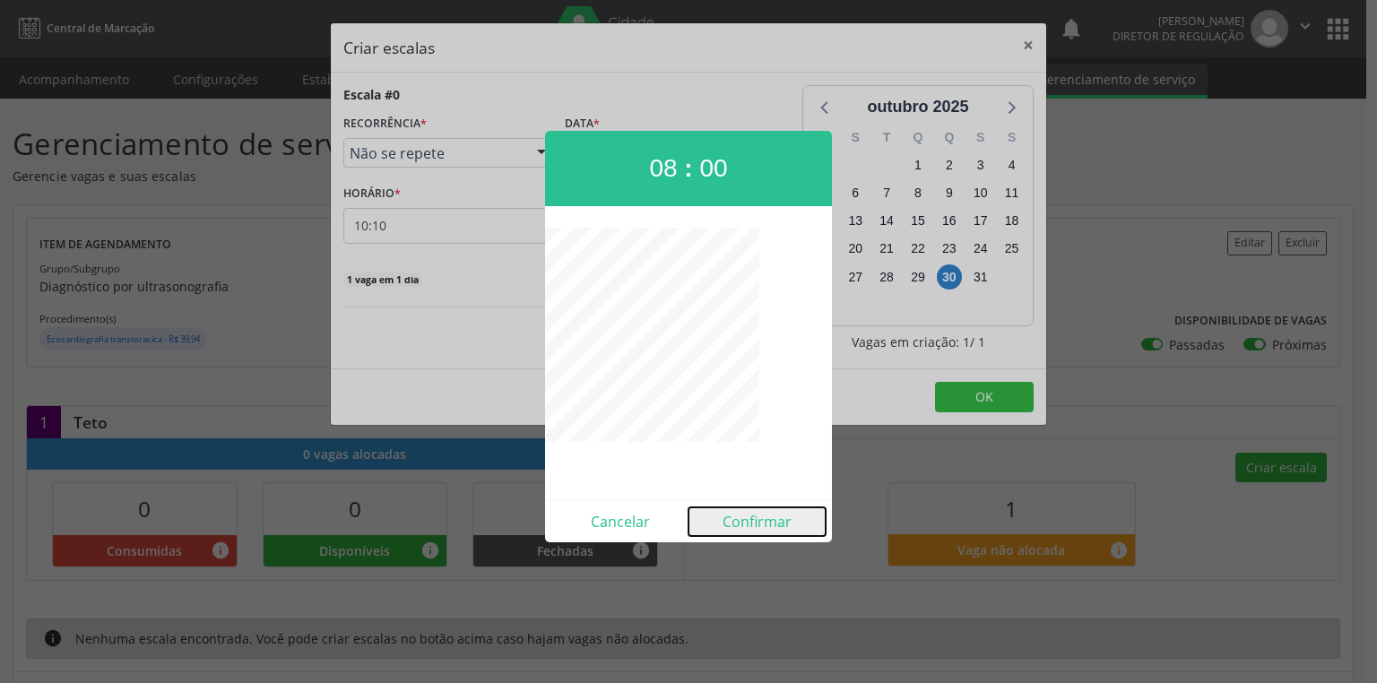
click at [739, 513] on button "Confirmar" at bounding box center [757, 521] width 137 height 29
type input "08:00"
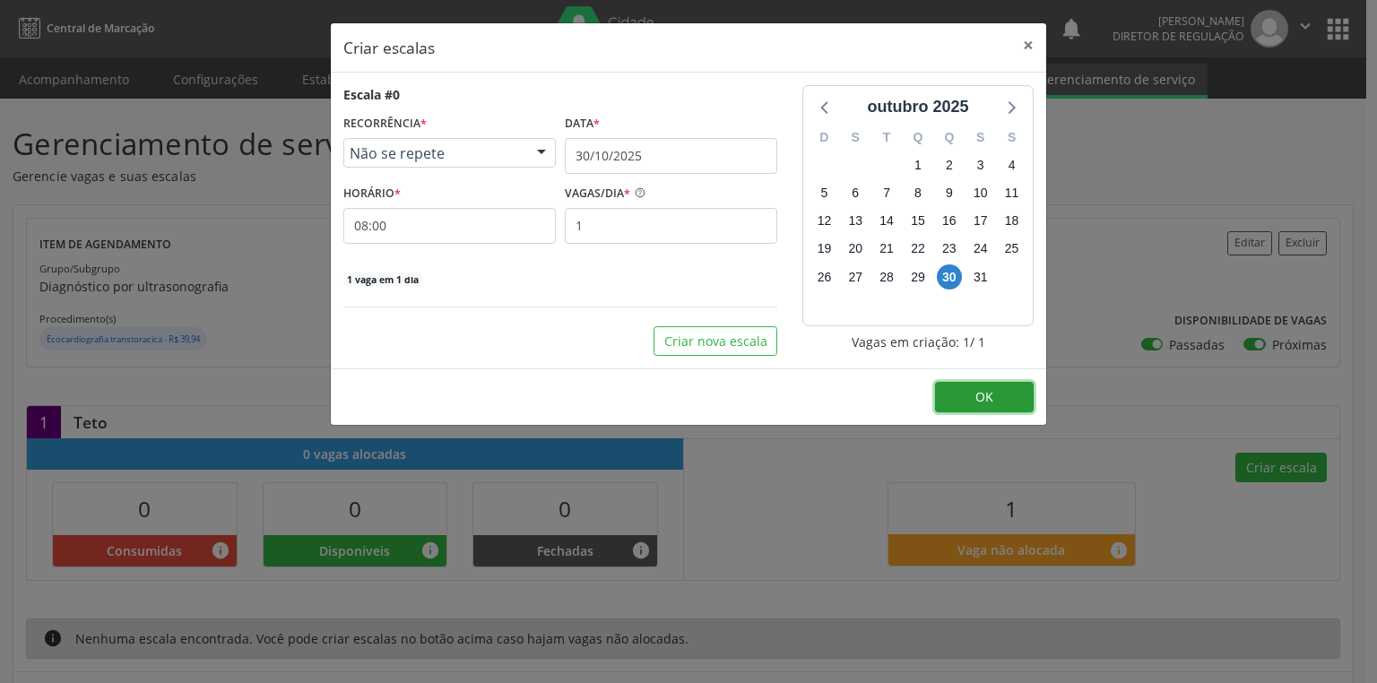
click at [970, 393] on button "OK" at bounding box center [984, 397] width 99 height 30
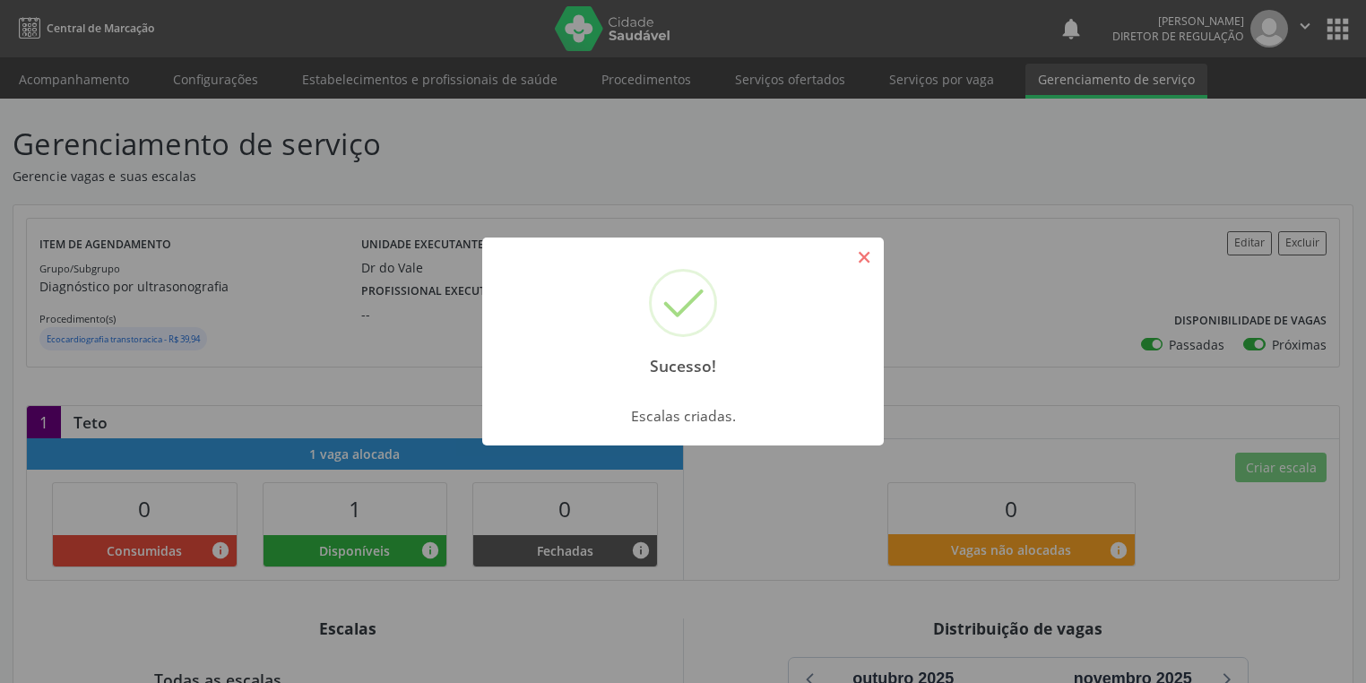
click at [864, 255] on button "×" at bounding box center [864, 257] width 30 height 30
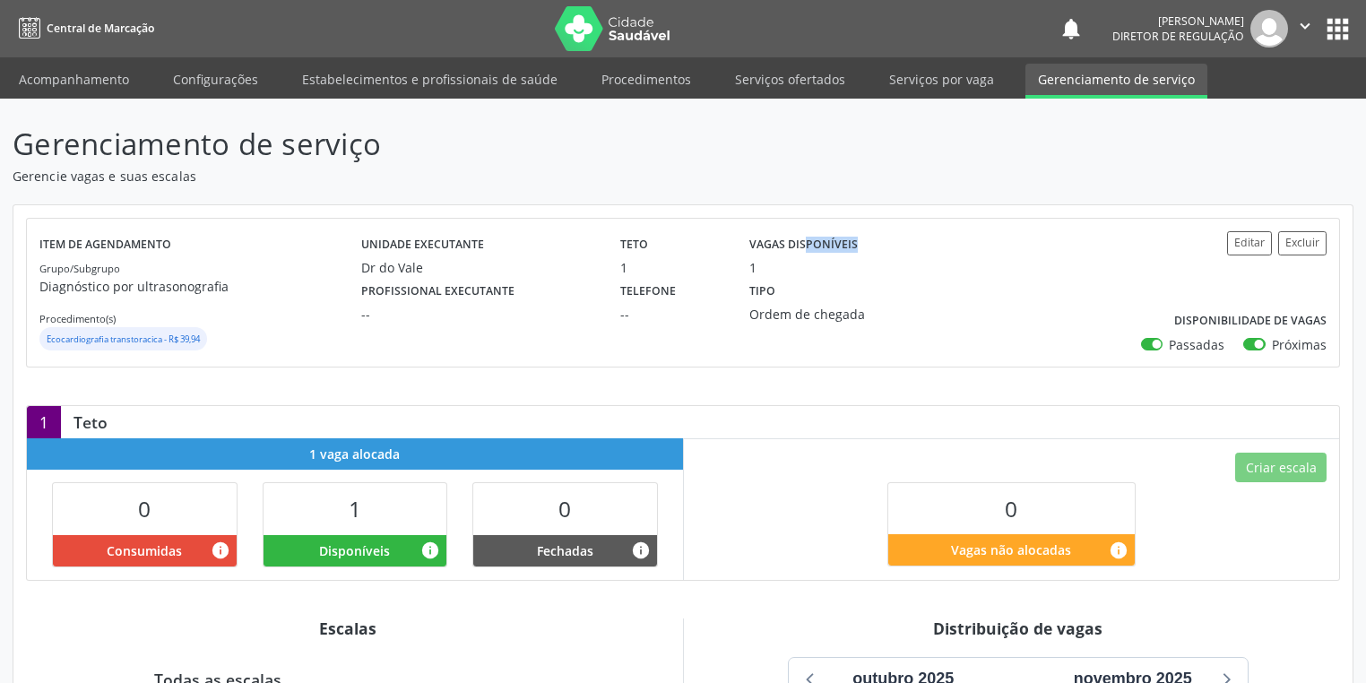
click at [864, 255] on div "Vagas disponíveis 1" at bounding box center [834, 254] width 194 height 47
click at [505, 343] on div "Unidade executante Dr do Vale Teto 1 Vagas disponíveis 1 Profissional executant…" at bounding box center [736, 292] width 751 height 123
click at [585, 144] on p "Gerenciamento de serviço" at bounding box center [482, 144] width 939 height 45
click at [527, 136] on p "Gerenciamento de serviço" at bounding box center [482, 144] width 939 height 45
click at [616, 156] on p "Gerenciamento de serviço" at bounding box center [482, 144] width 939 height 45
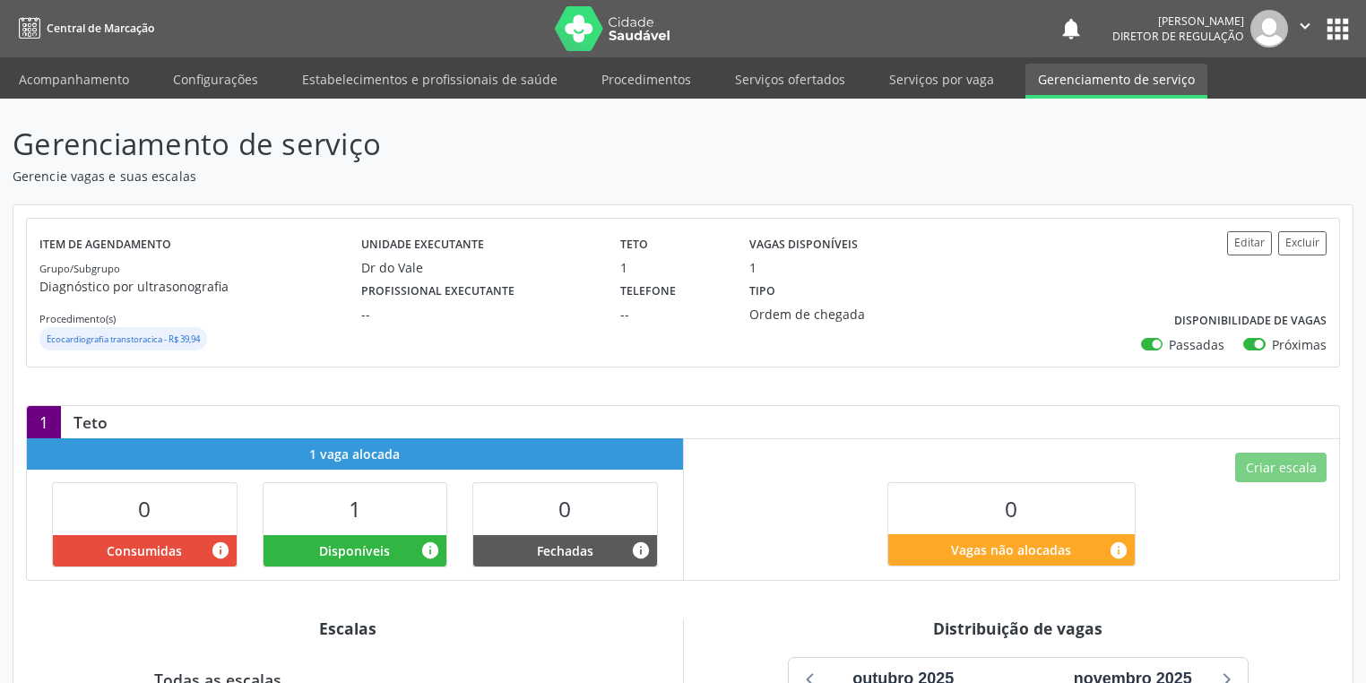
click at [688, 25] on nav "Central de Marcação notifications [PERSON_NAME] Diretor de regulação  Configur…" at bounding box center [683, 28] width 1366 height 57
click at [56, 74] on link "Acompanhamento" at bounding box center [73, 79] width 135 height 31
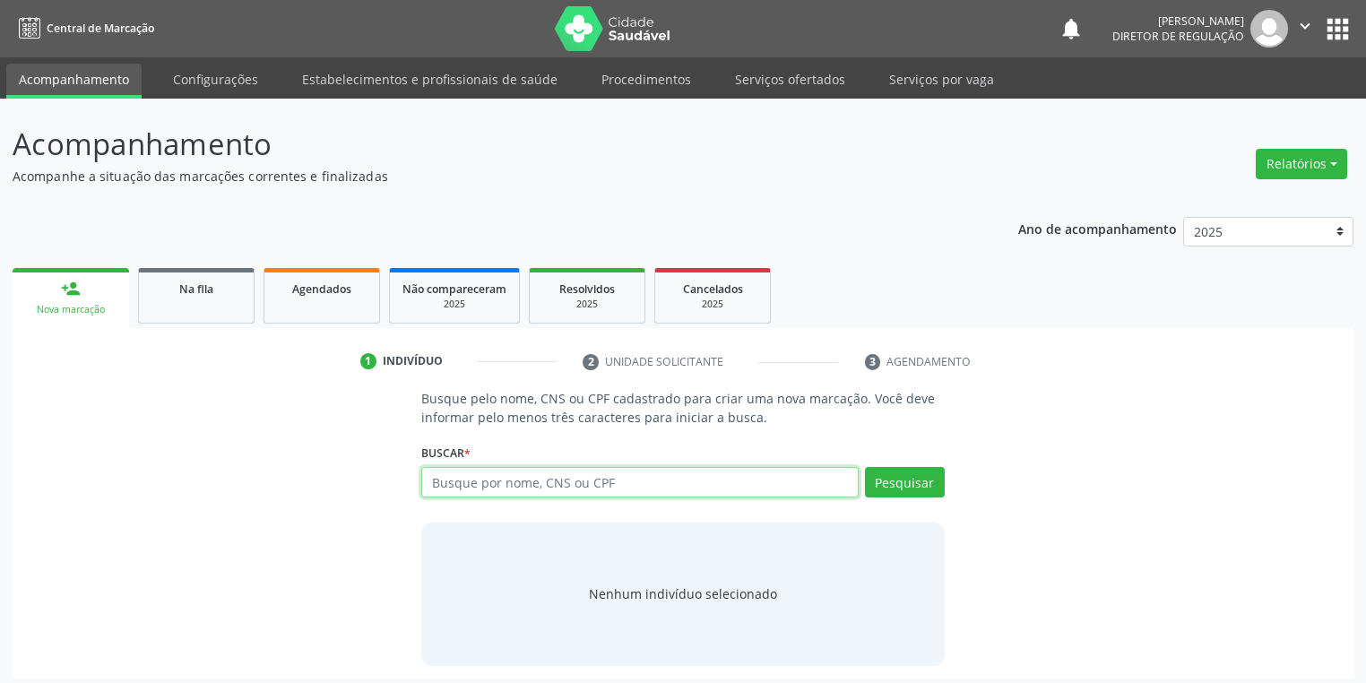
click at [498, 491] on input "text" at bounding box center [640, 482] width 438 height 30
type input "09288984402"
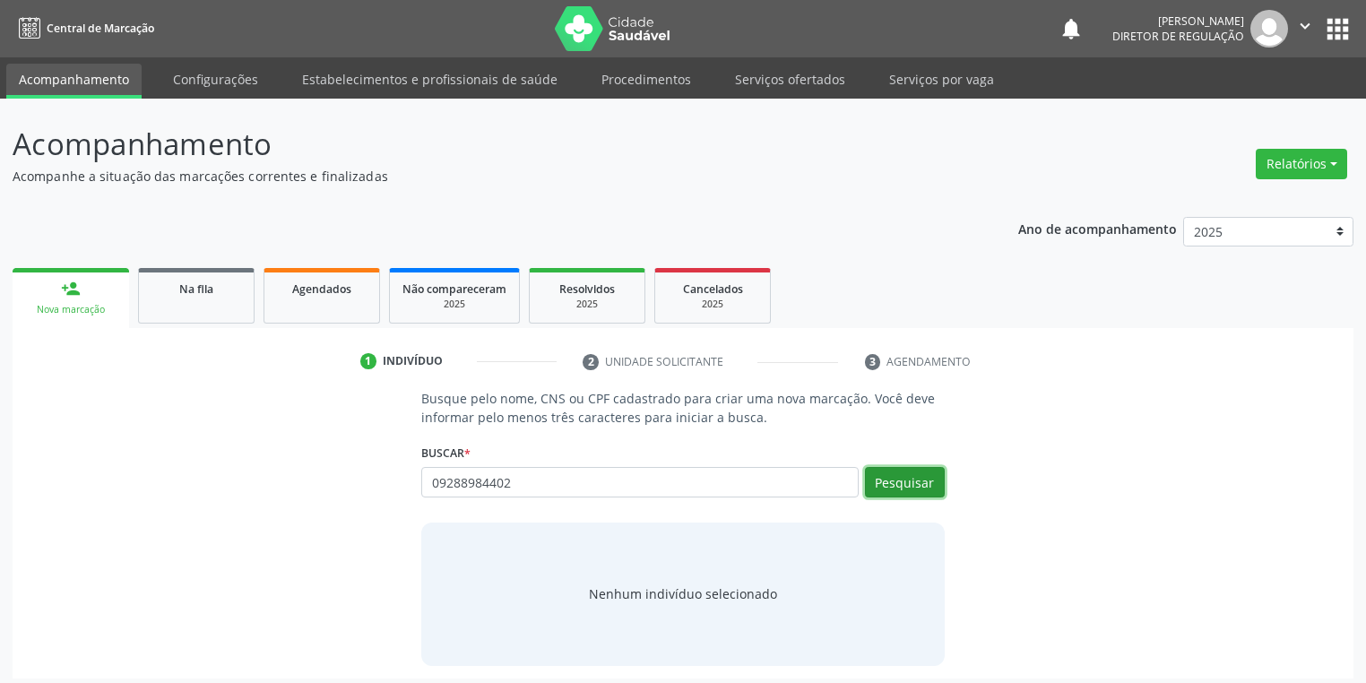
click at [897, 488] on button "Pesquisar" at bounding box center [905, 482] width 80 height 30
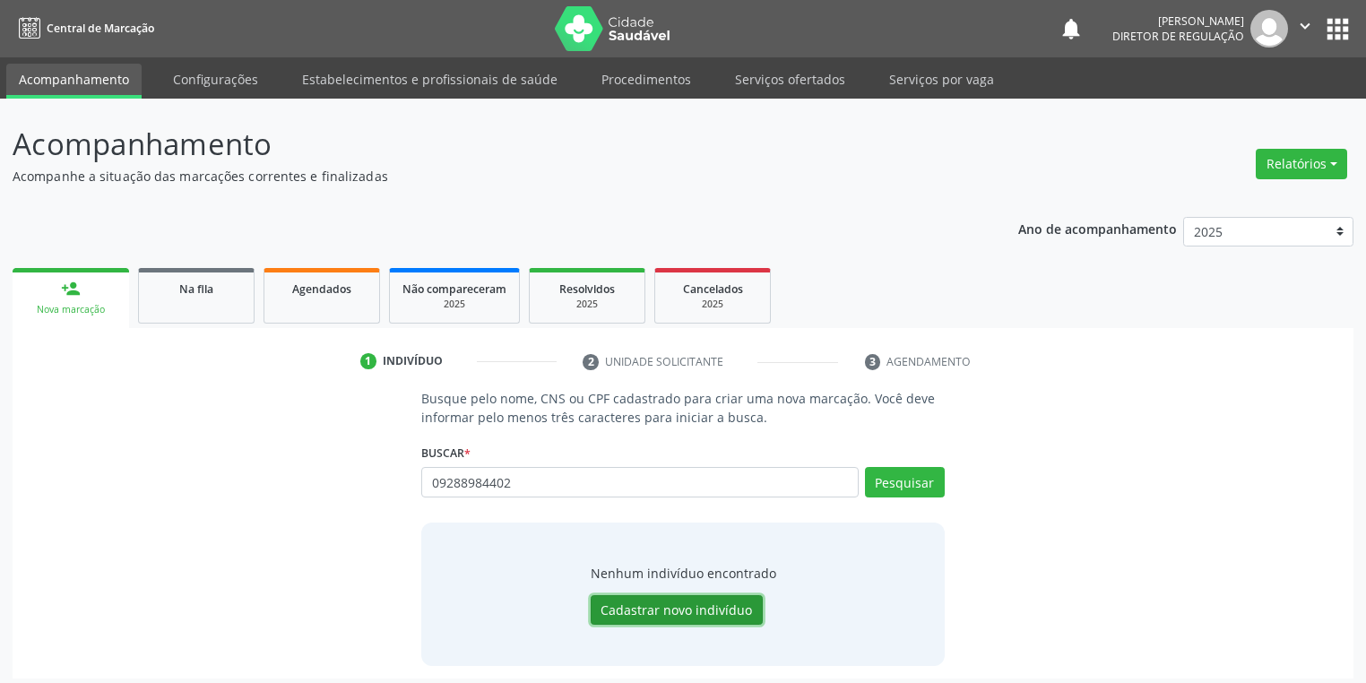
click at [628, 597] on button "Cadastrar novo indivíduo" at bounding box center [677, 610] width 172 height 30
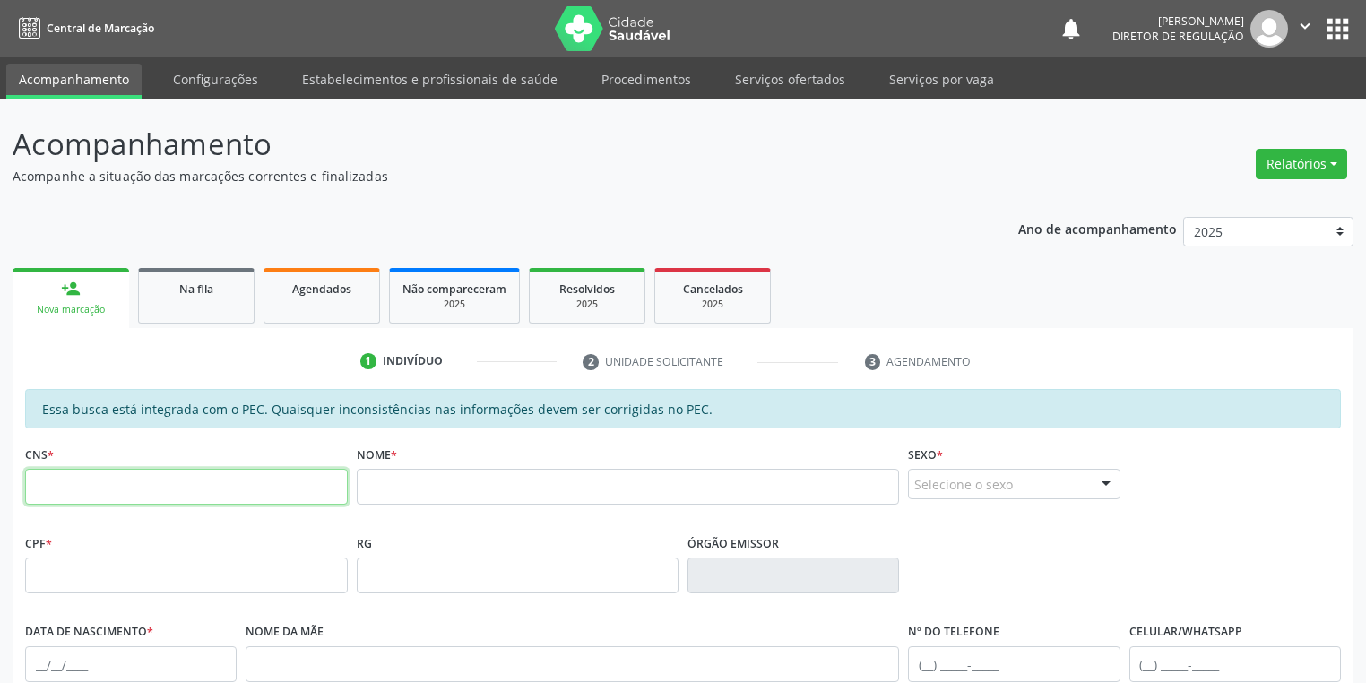
click at [195, 492] on input "text" at bounding box center [186, 487] width 323 height 36
drag, startPoint x: 140, startPoint y: 493, endPoint x: 0, endPoint y: 478, distance: 140.7
click at [0, 478] on div "Acompanhamento Acompanhe a situação das marcações correntes e finalizadas Relat…" at bounding box center [683, 561] width 1366 height 925
type input "092 8898 4402"
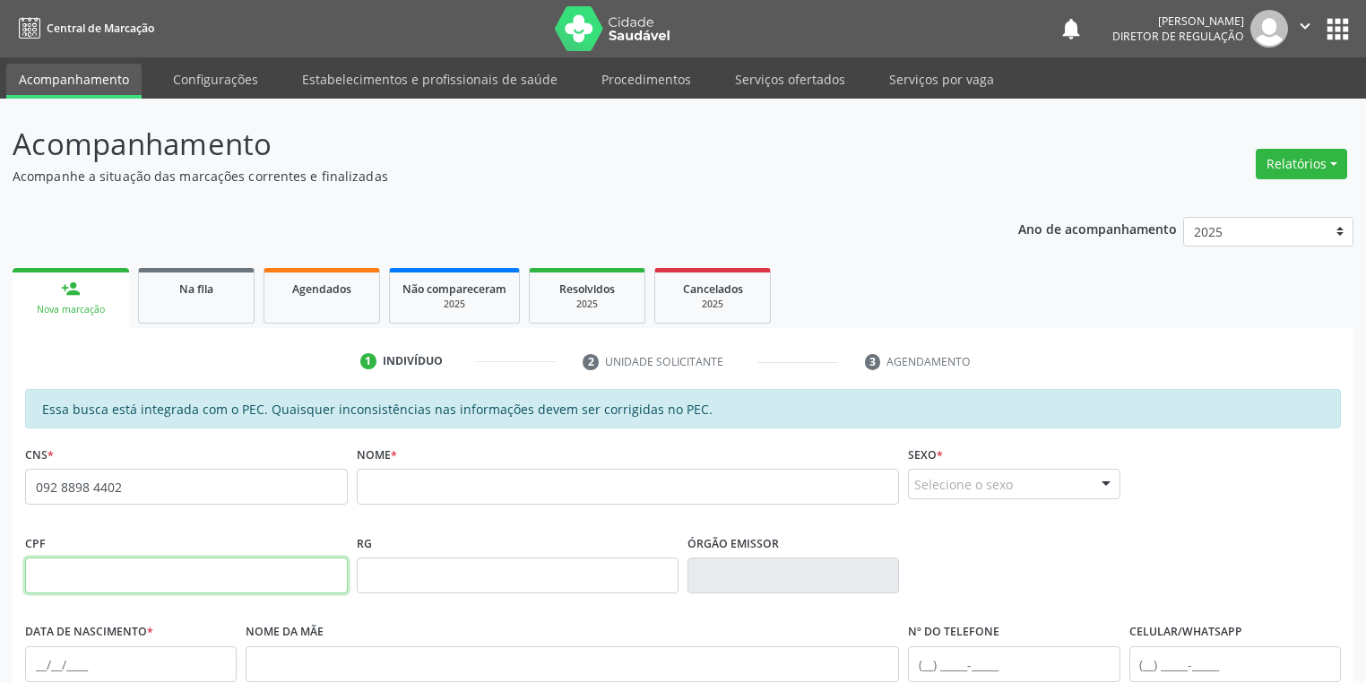
click at [65, 581] on input "text" at bounding box center [186, 576] width 323 height 36
paste input "092.889.844-02"
type input "092.889.844-02"
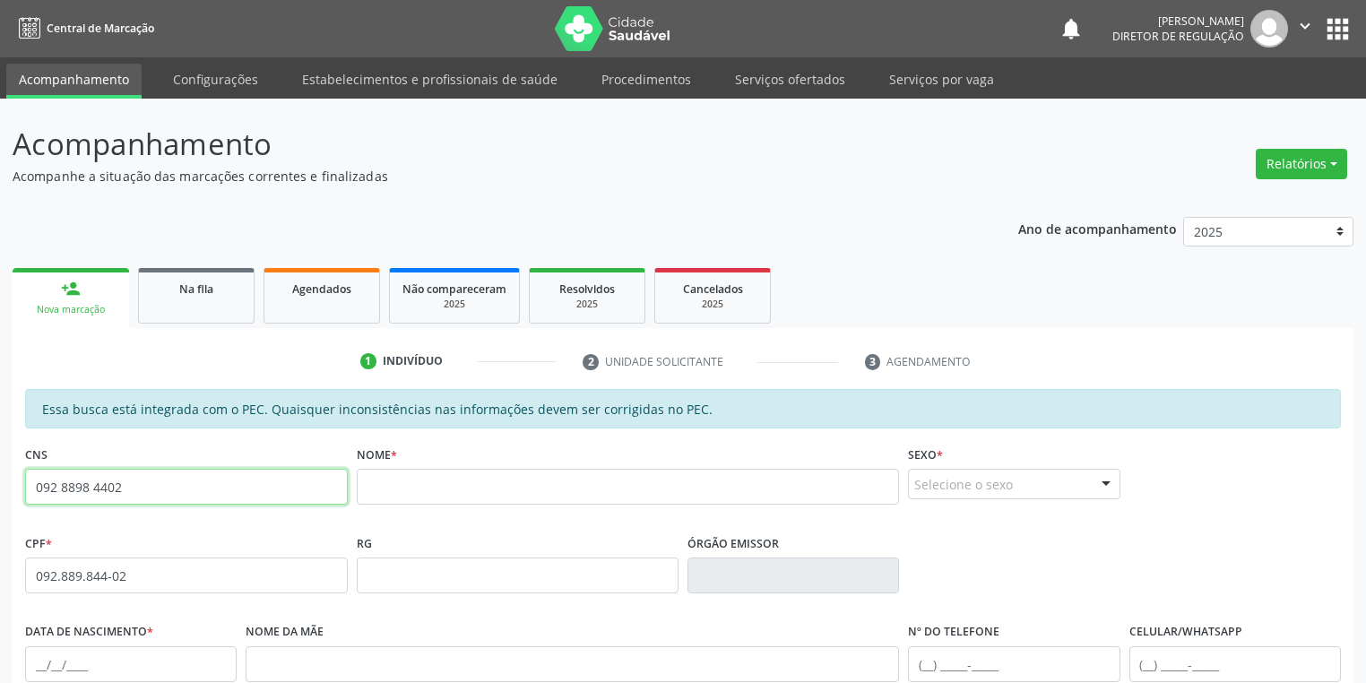
click at [147, 486] on input "092 8898 4402" at bounding box center [186, 487] width 323 height 36
type input "0"
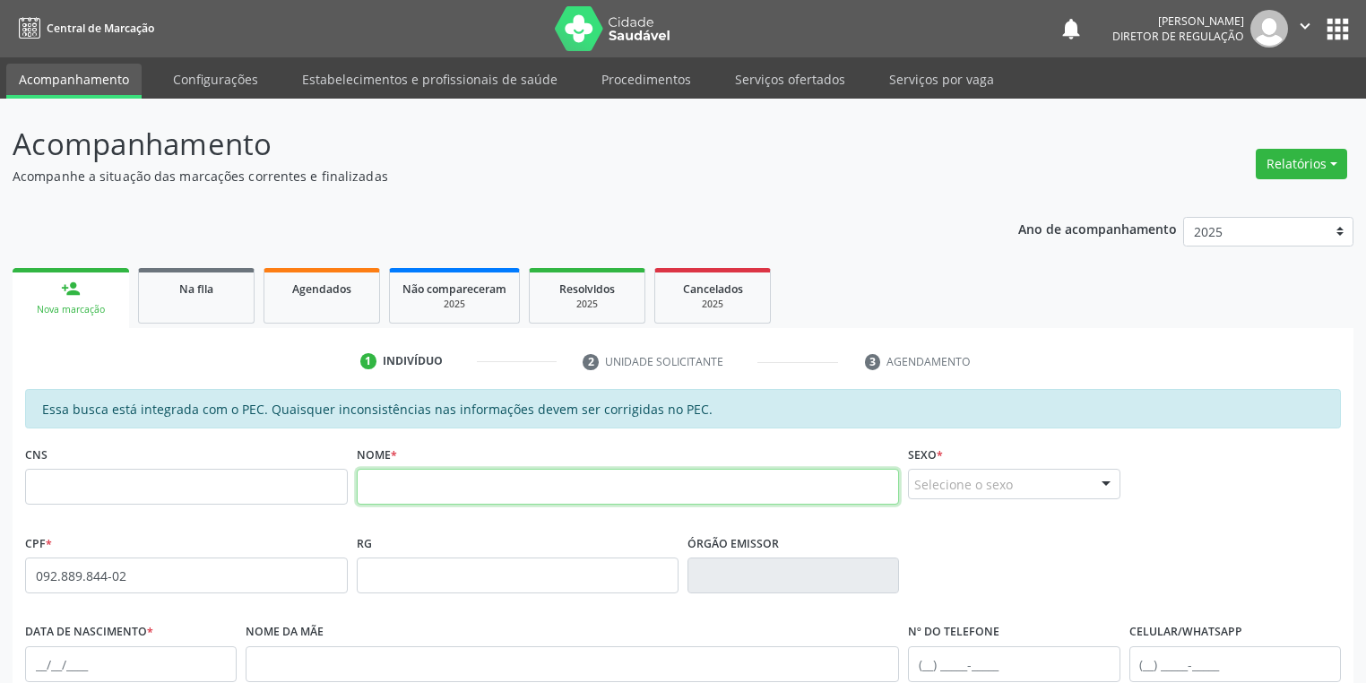
click at [368, 482] on input "text" at bounding box center [628, 487] width 543 height 36
type input "[DEMOGRAPHIC_DATA] [PERSON_NAME]"
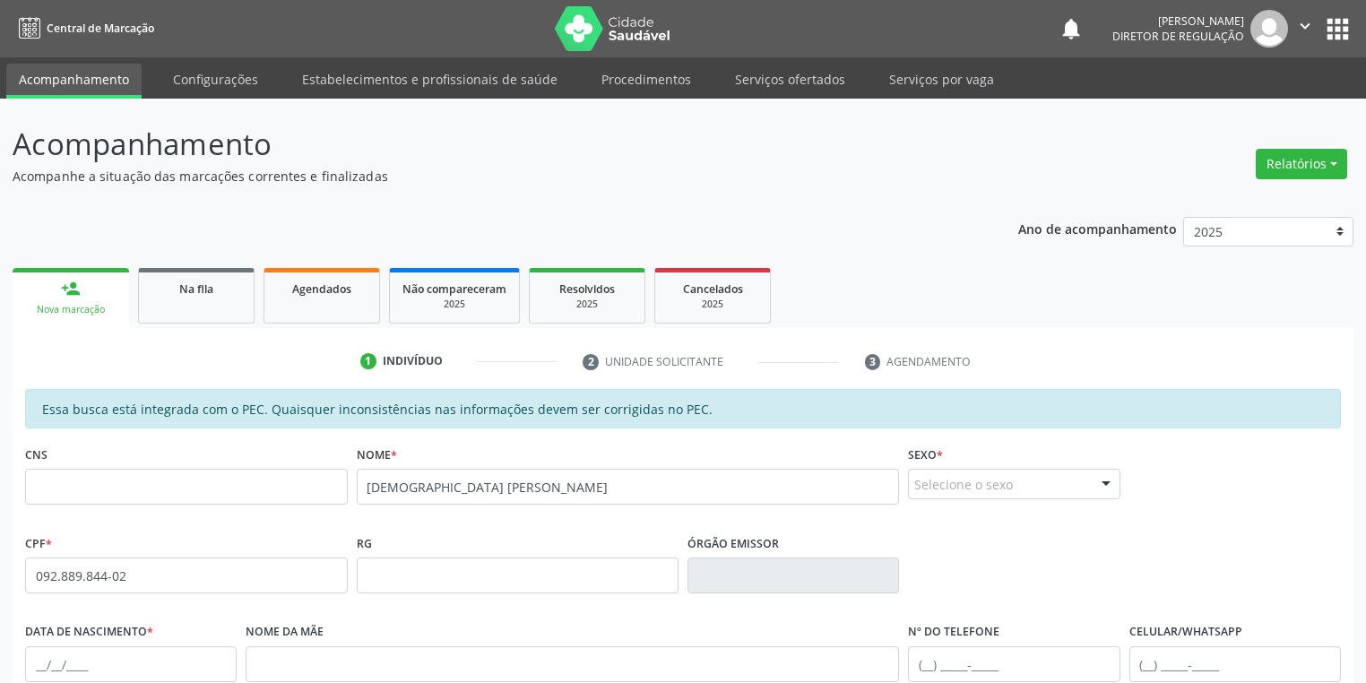
click at [957, 481] on div "Selecione o sexo" at bounding box center [1014, 484] width 212 height 30
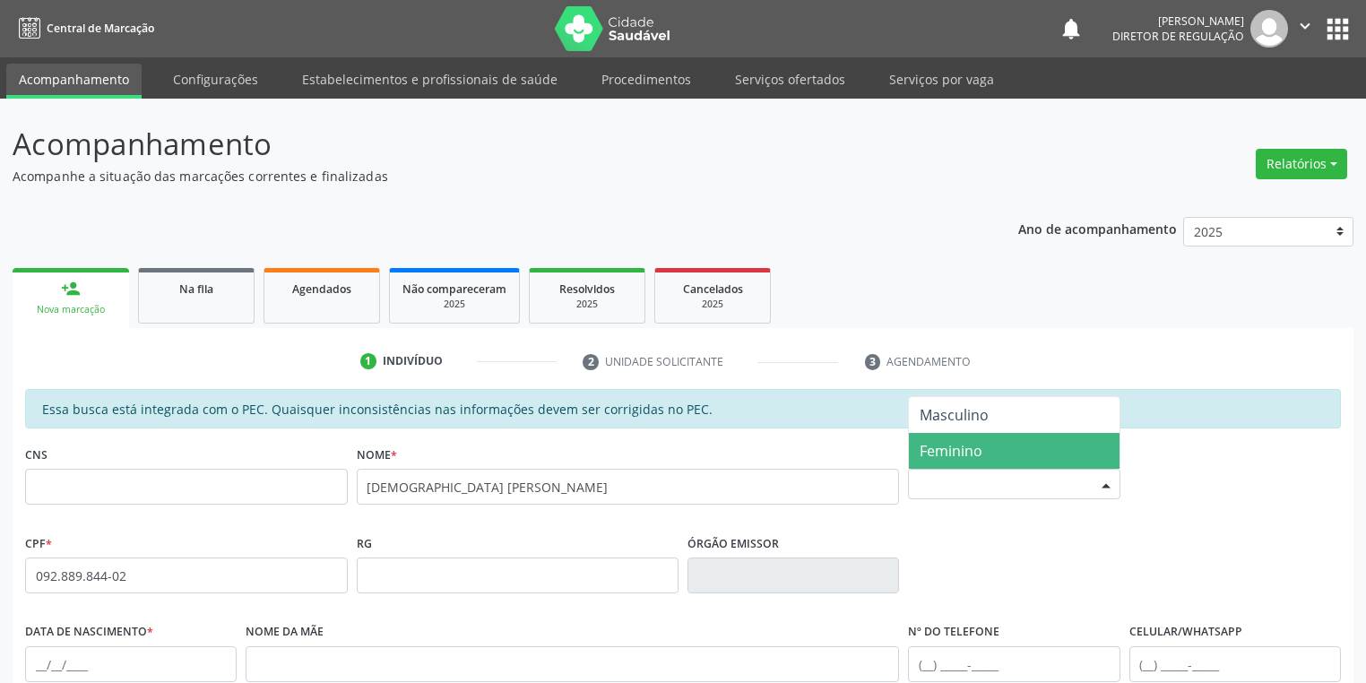
click at [944, 443] on span "Feminino" at bounding box center [951, 451] width 63 height 20
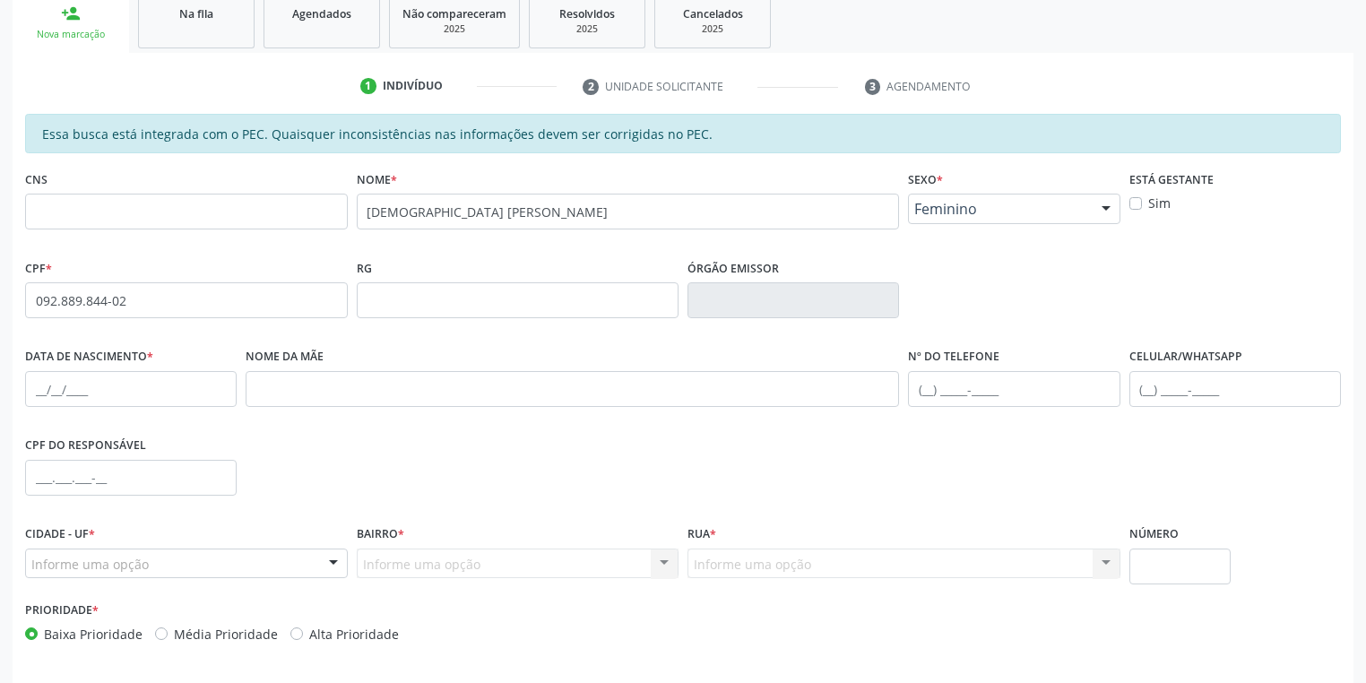
scroll to position [287, 0]
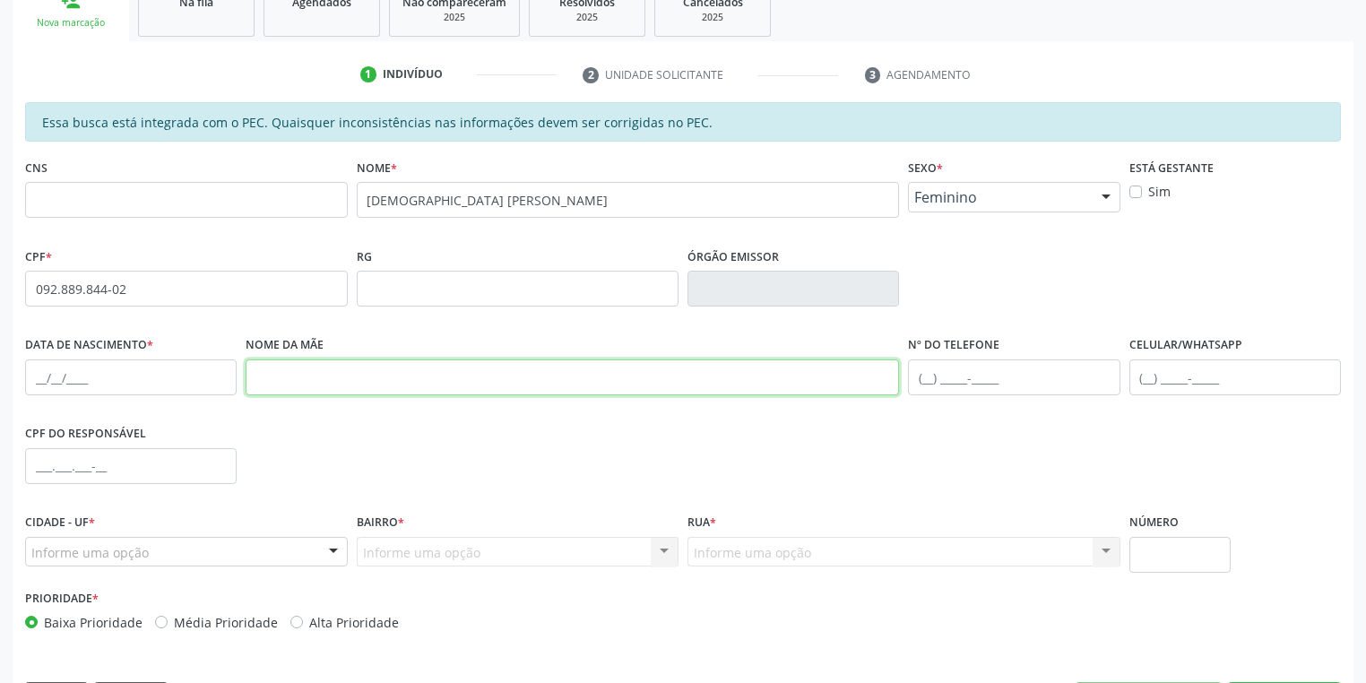
click at [266, 383] on input "text" at bounding box center [573, 378] width 654 height 36
type input "[PERSON_NAME]"
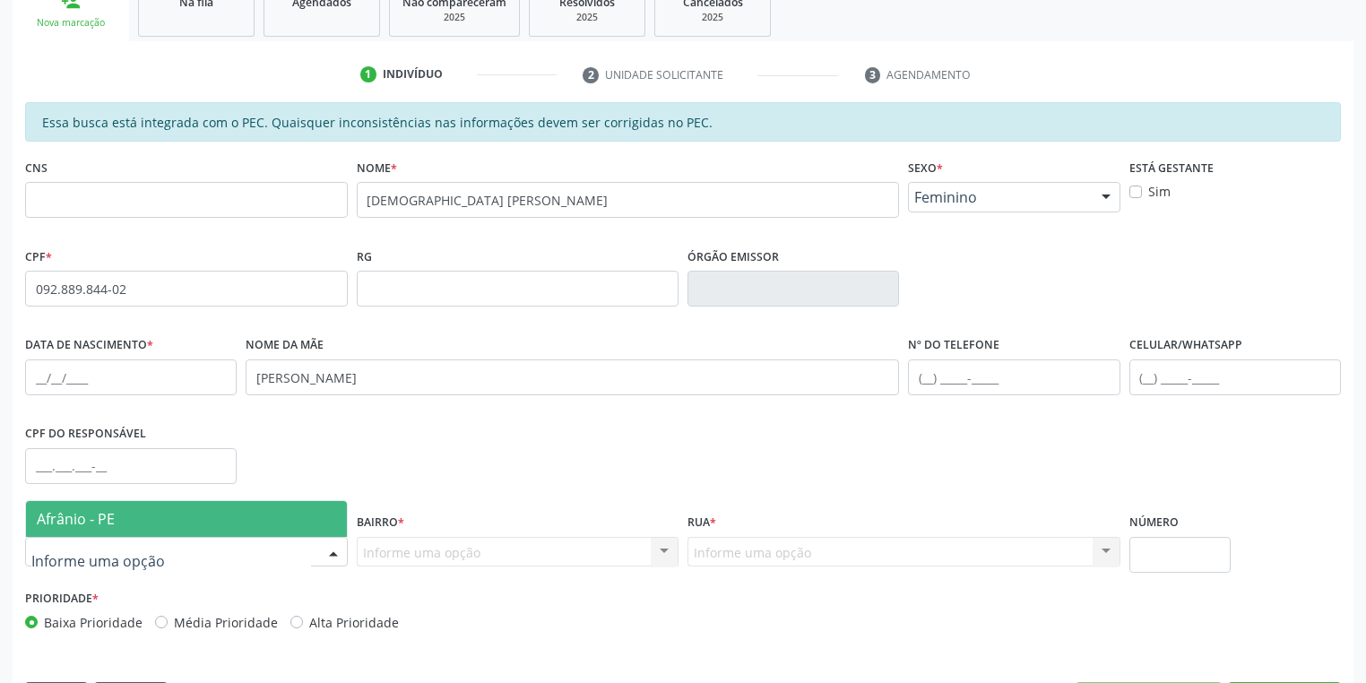
click at [108, 521] on span "Afrânio - PE" at bounding box center [76, 519] width 78 height 20
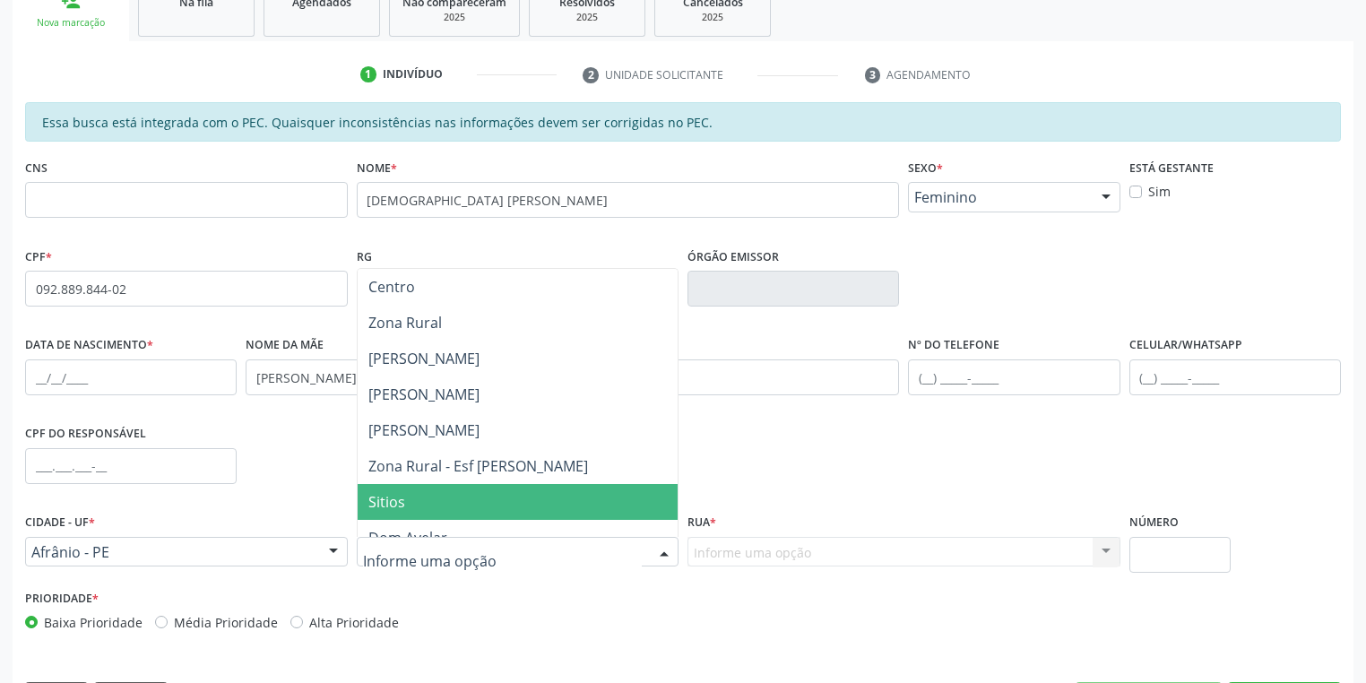
click at [395, 498] on span "Sitios" at bounding box center [386, 502] width 37 height 20
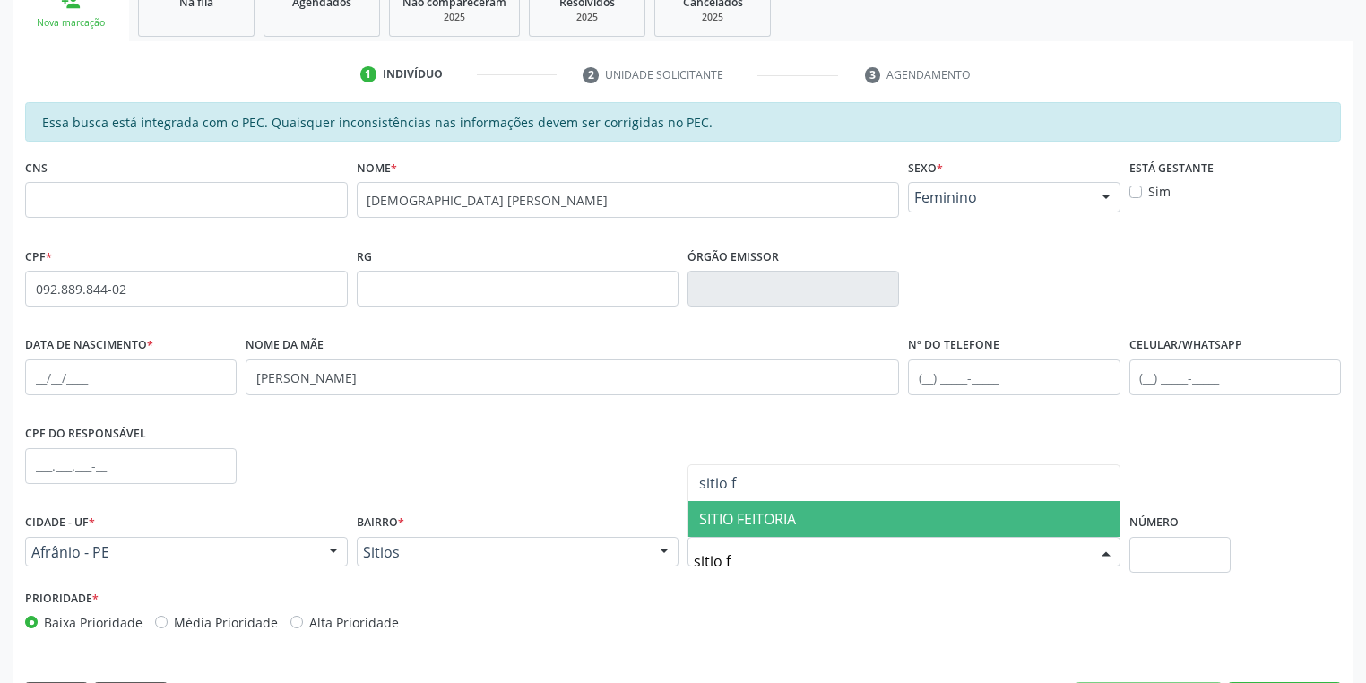
scroll to position [0, 0]
type input "sitio fei"
click at [782, 519] on span "SITIO FEITORIA" at bounding box center [747, 519] width 97 height 20
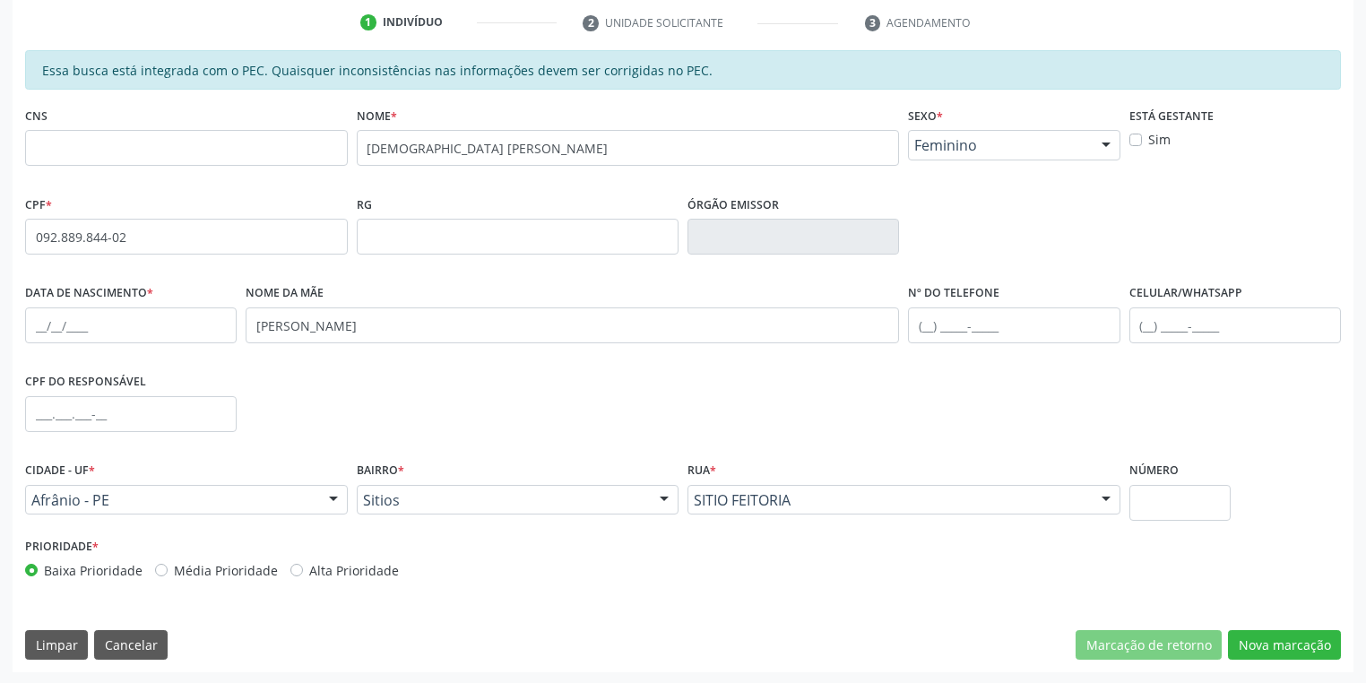
scroll to position [340, 0]
click at [1252, 642] on button "Nova marcação" at bounding box center [1284, 644] width 113 height 30
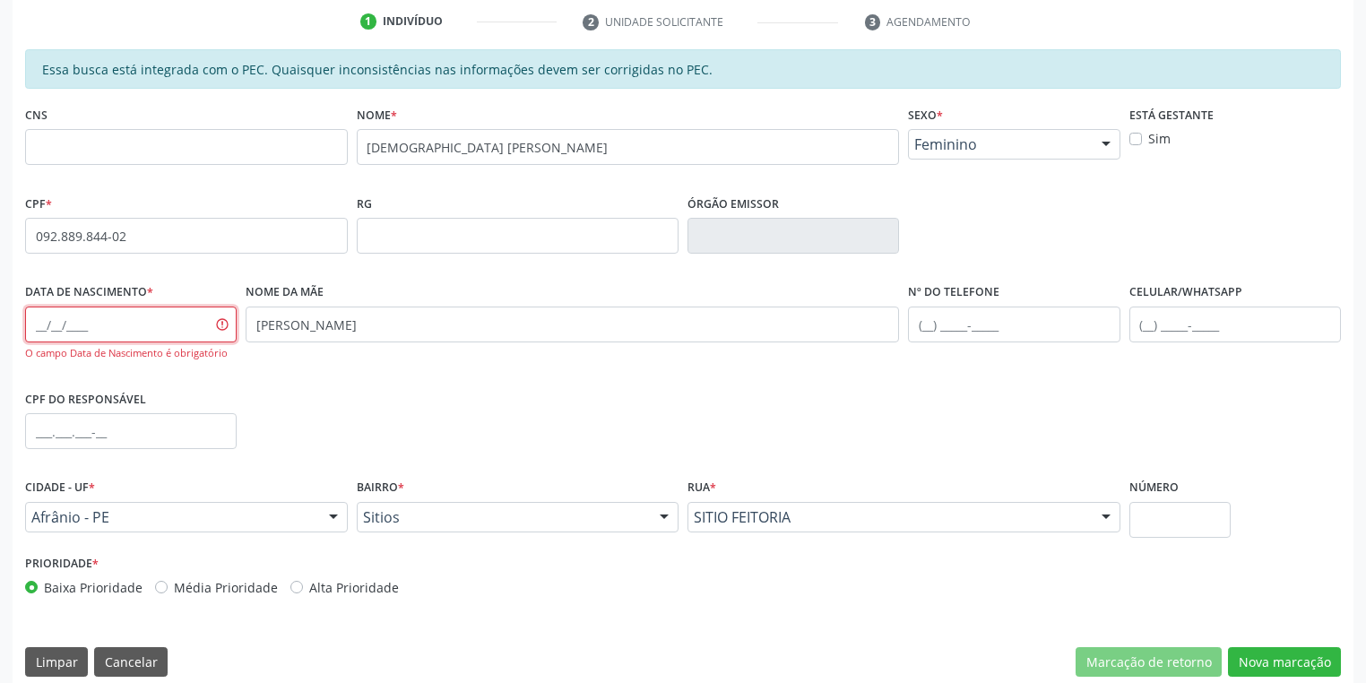
click at [43, 324] on input "text" at bounding box center [131, 325] width 212 height 36
type input "0[DATE]"
click at [649, 448] on div "CPF do responsável" at bounding box center [683, 430] width 1325 height 89
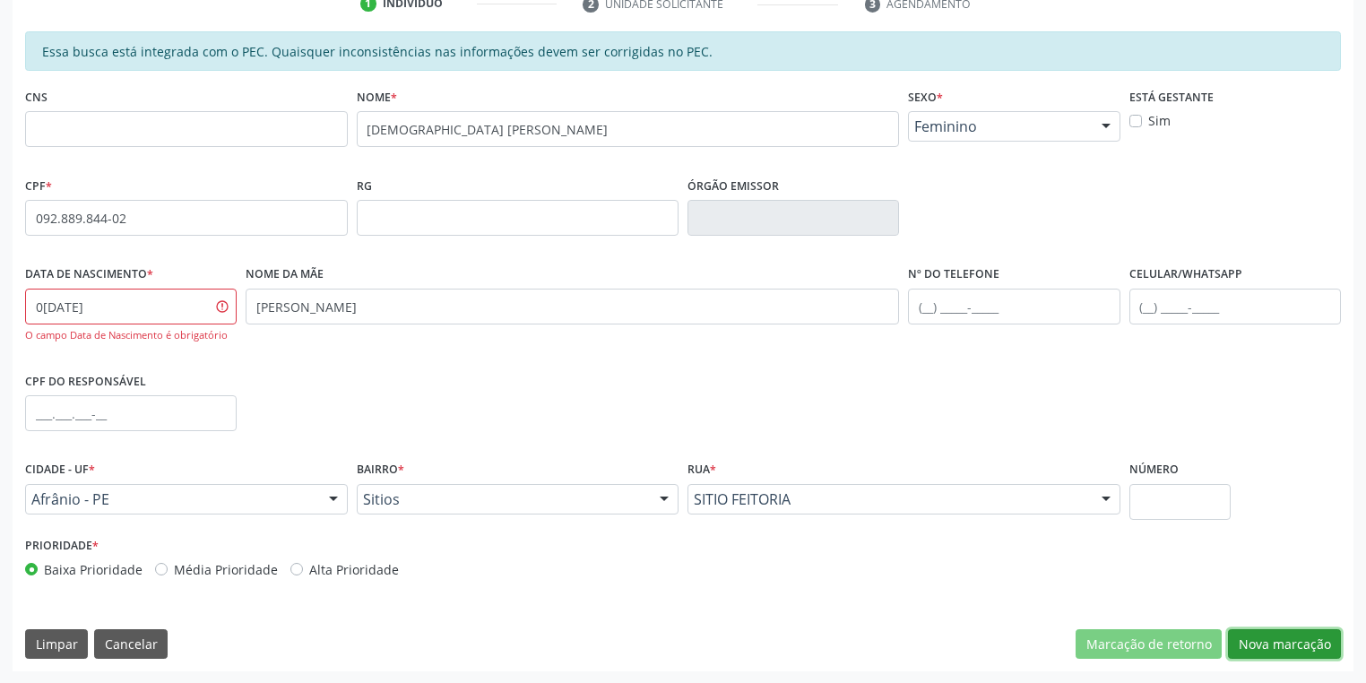
click at [1281, 642] on button "Nova marcação" at bounding box center [1284, 644] width 113 height 30
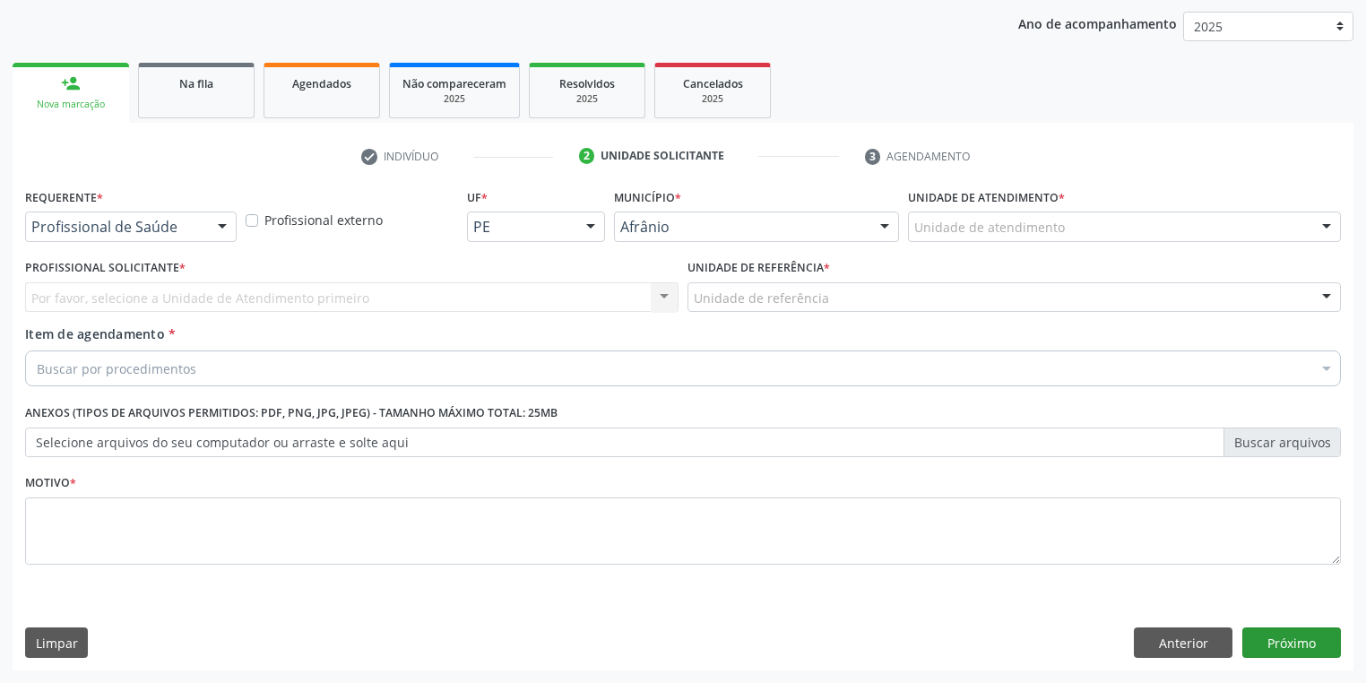
scroll to position [204, 0]
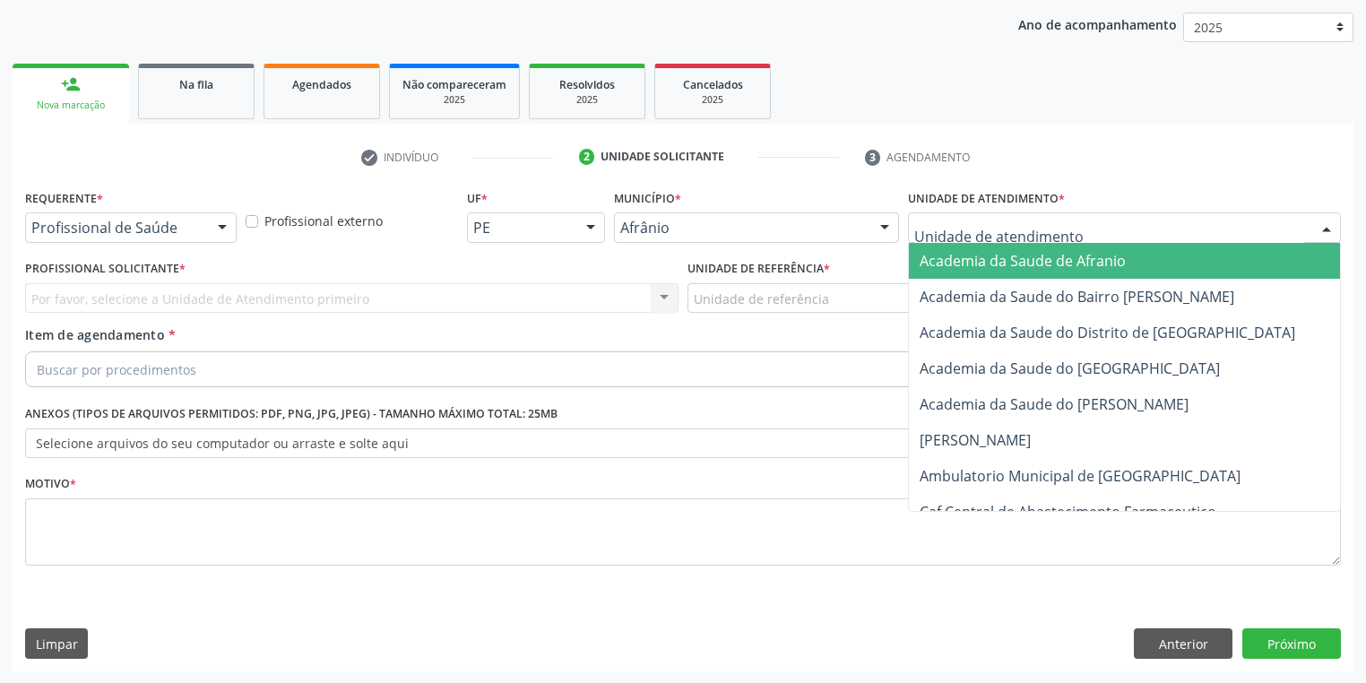
drag, startPoint x: 966, startPoint y: 222, endPoint x: 984, endPoint y: 295, distance: 74.8
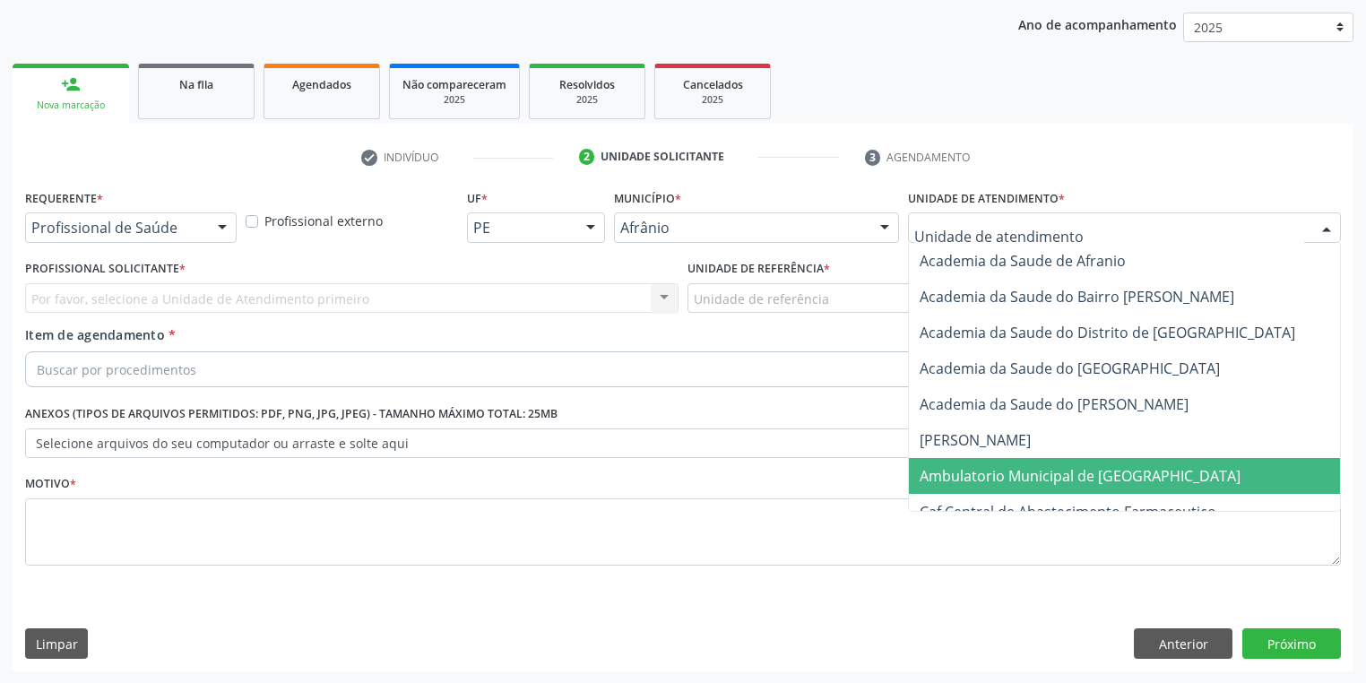
drag, startPoint x: 980, startPoint y: 484, endPoint x: 845, endPoint y: 400, distance: 158.7
click at [976, 483] on span "Ambulatorio Municipal de [GEOGRAPHIC_DATA]" at bounding box center [1080, 476] width 321 height 20
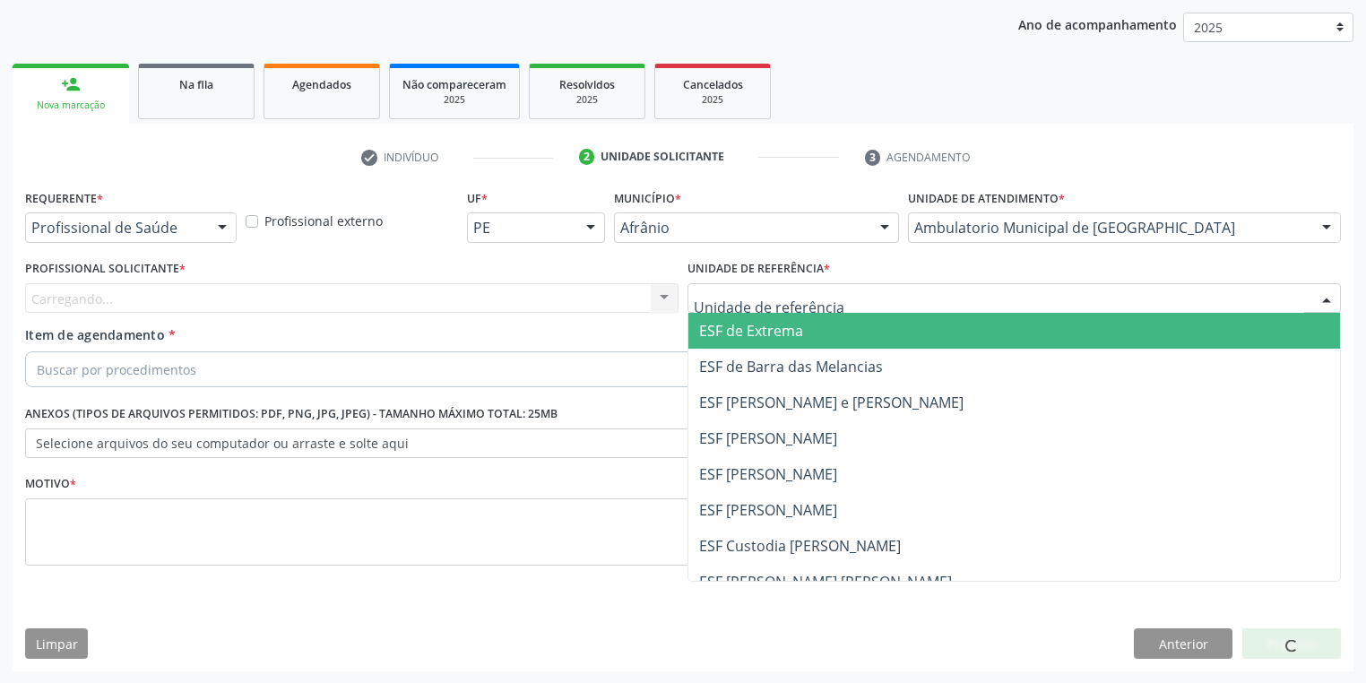
drag, startPoint x: 718, startPoint y: 305, endPoint x: 729, endPoint y: 369, distance: 65.4
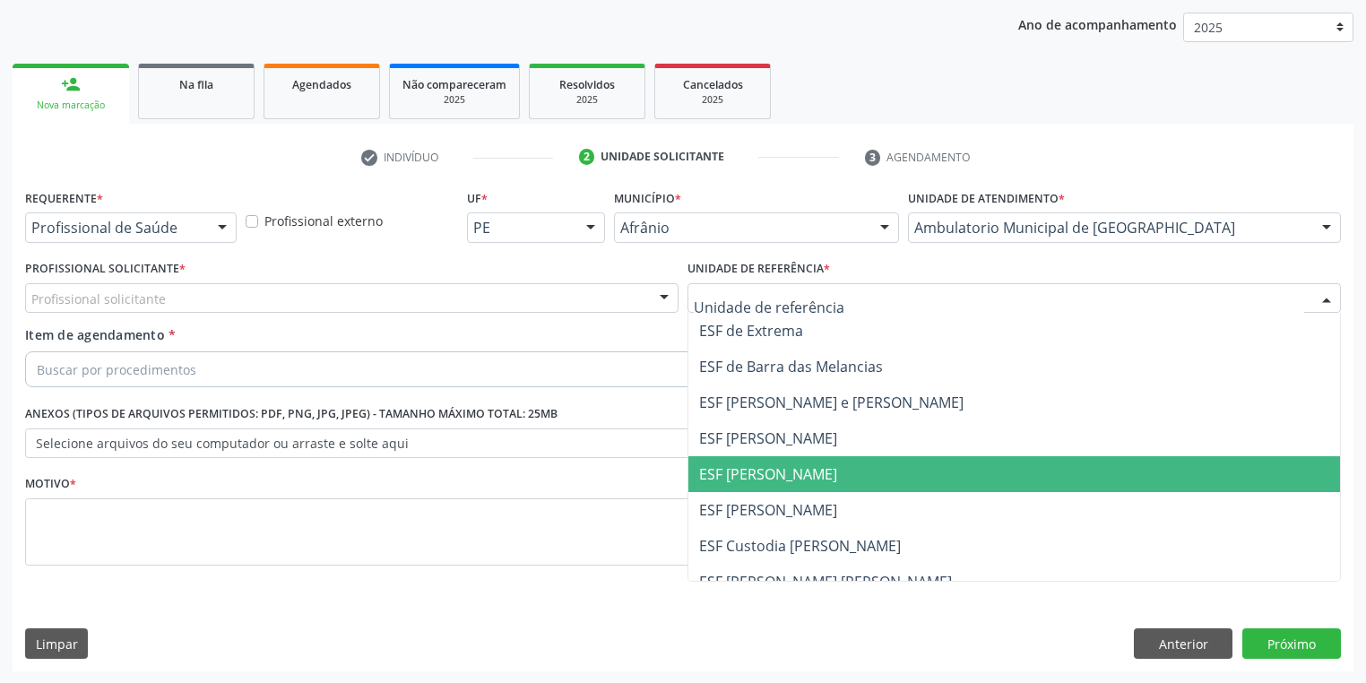
click at [728, 473] on span "ESF [PERSON_NAME]" at bounding box center [768, 474] width 138 height 20
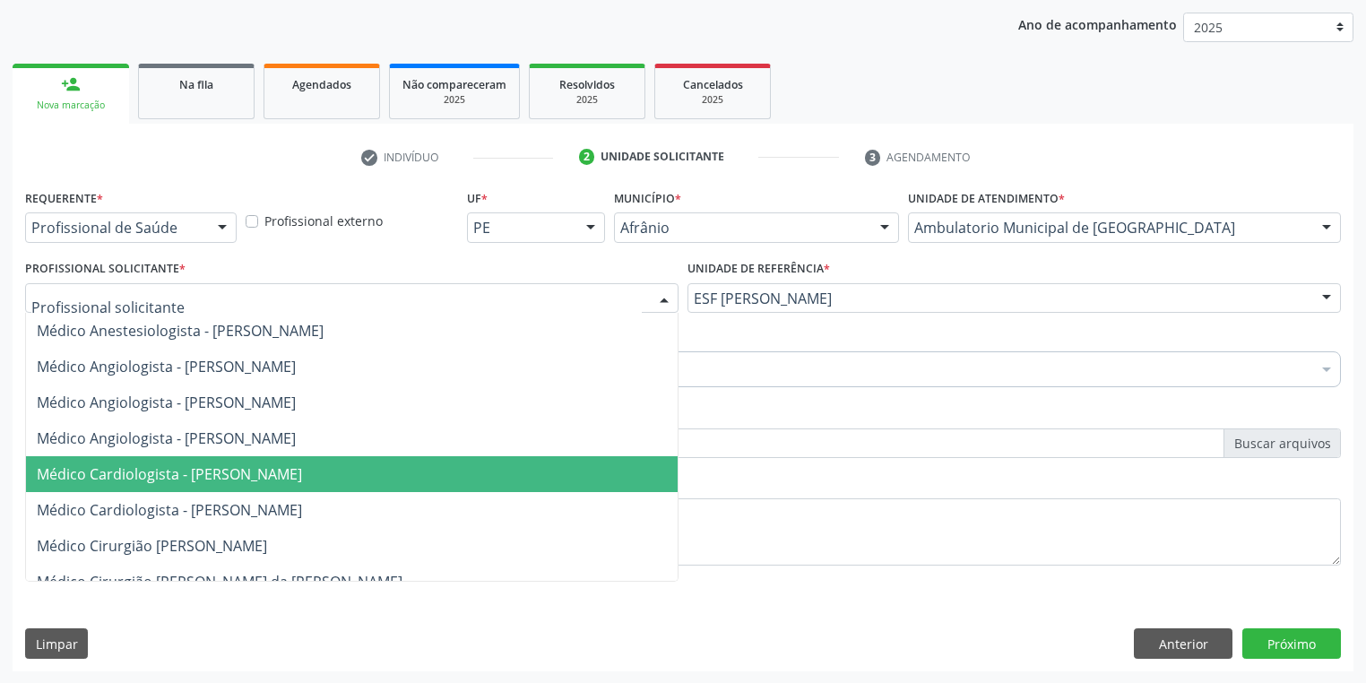
click at [159, 472] on span "Médico Cardiologista - [PERSON_NAME]" at bounding box center [169, 474] width 265 height 20
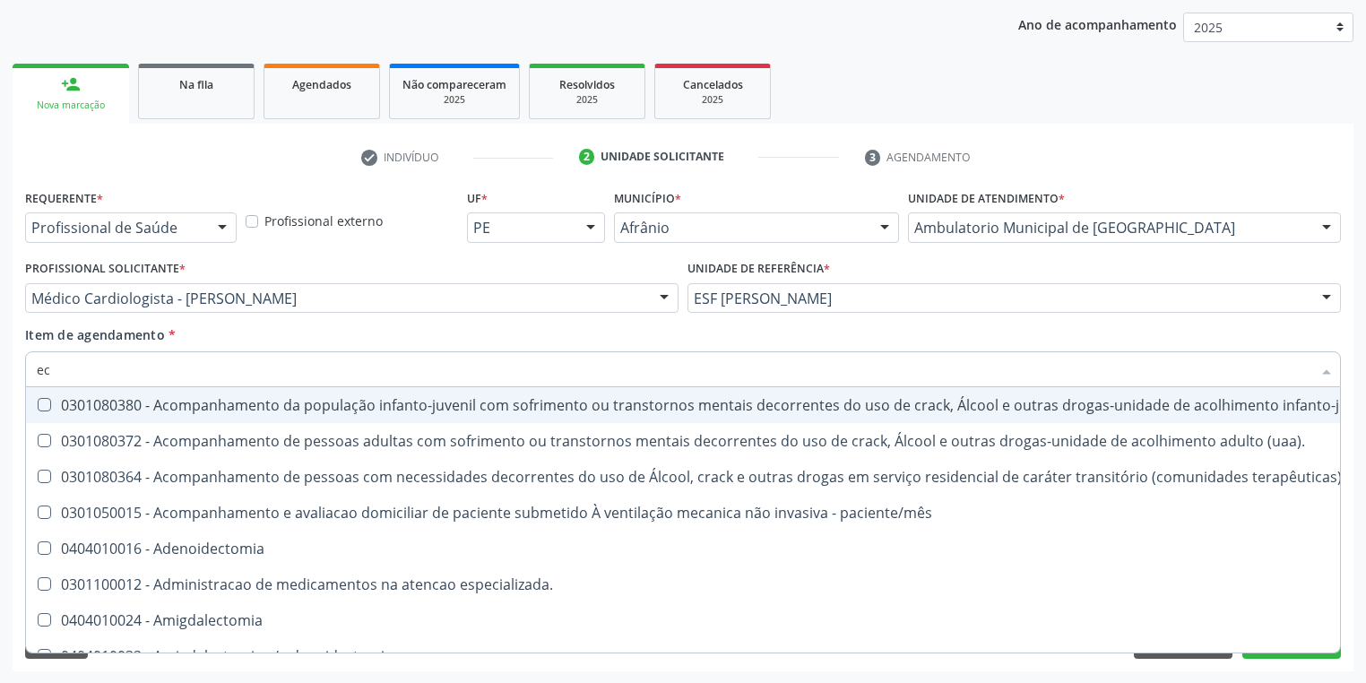
type input "e"
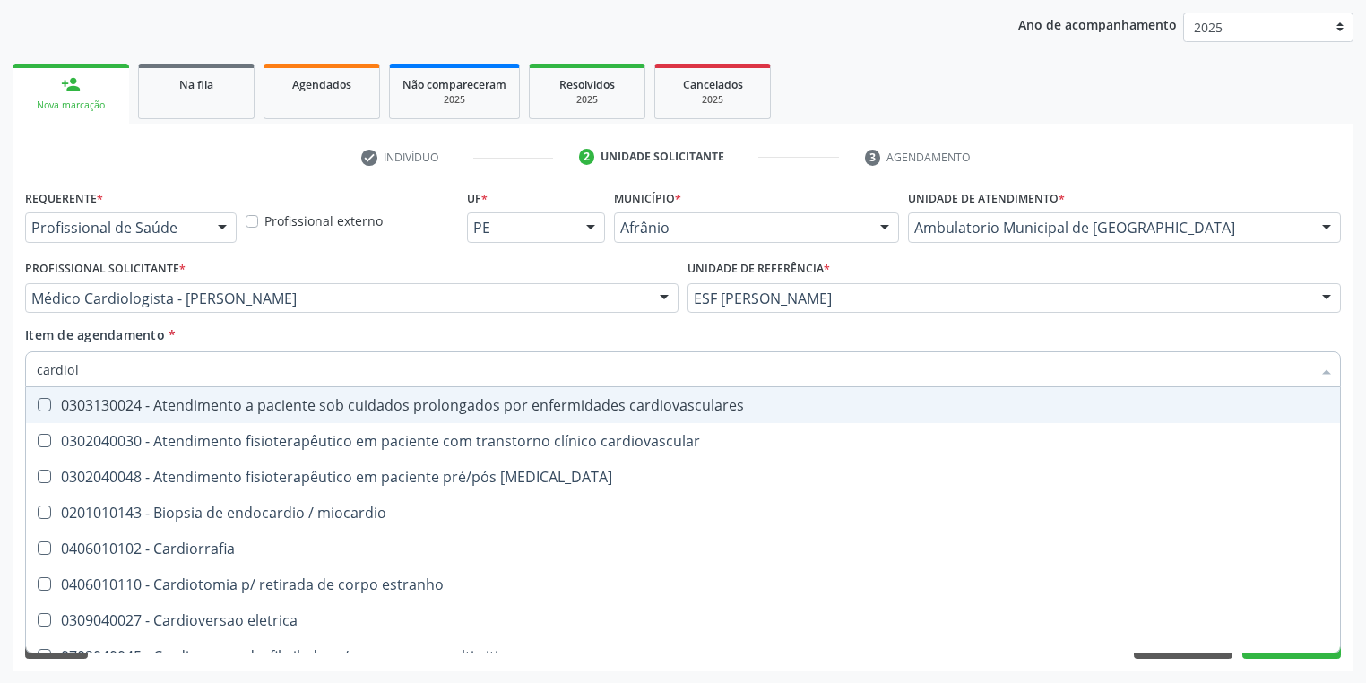
type input "cardiolo"
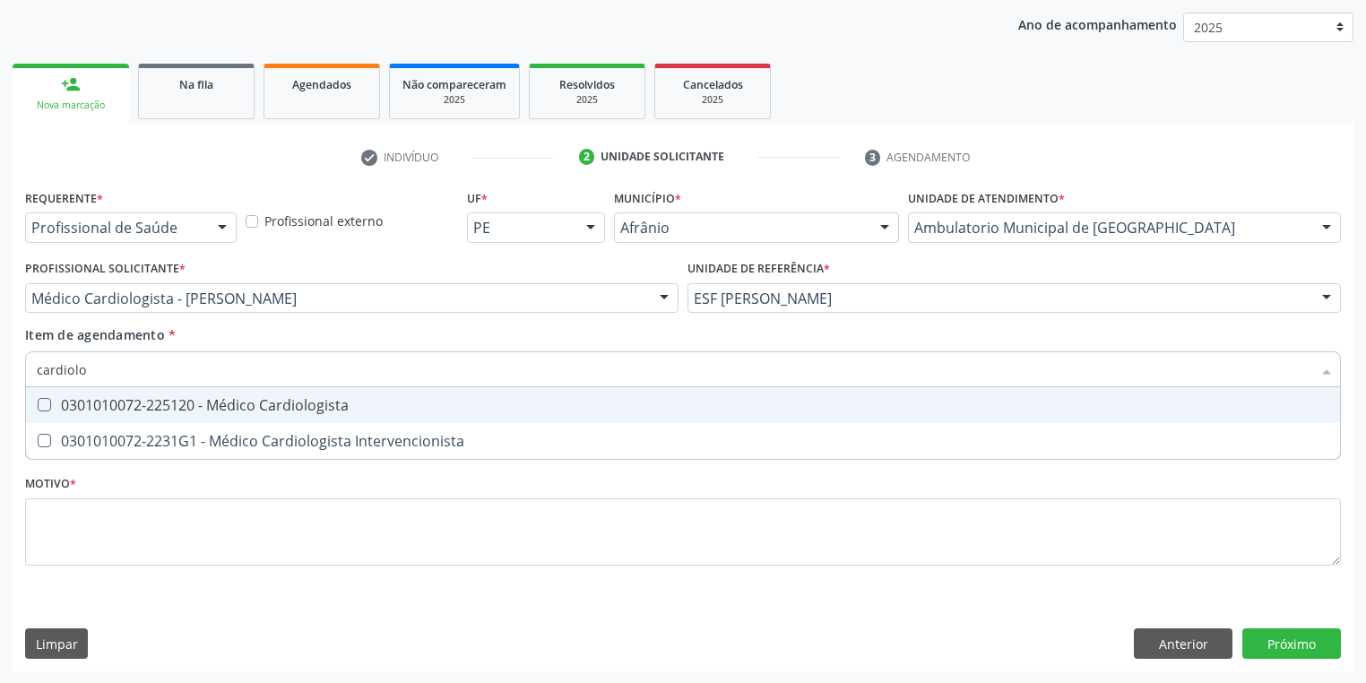
click at [94, 411] on div "0301010072-225120 - Médico Cardiologista" at bounding box center [683, 405] width 1293 height 14
checkbox Cardiologista "true"
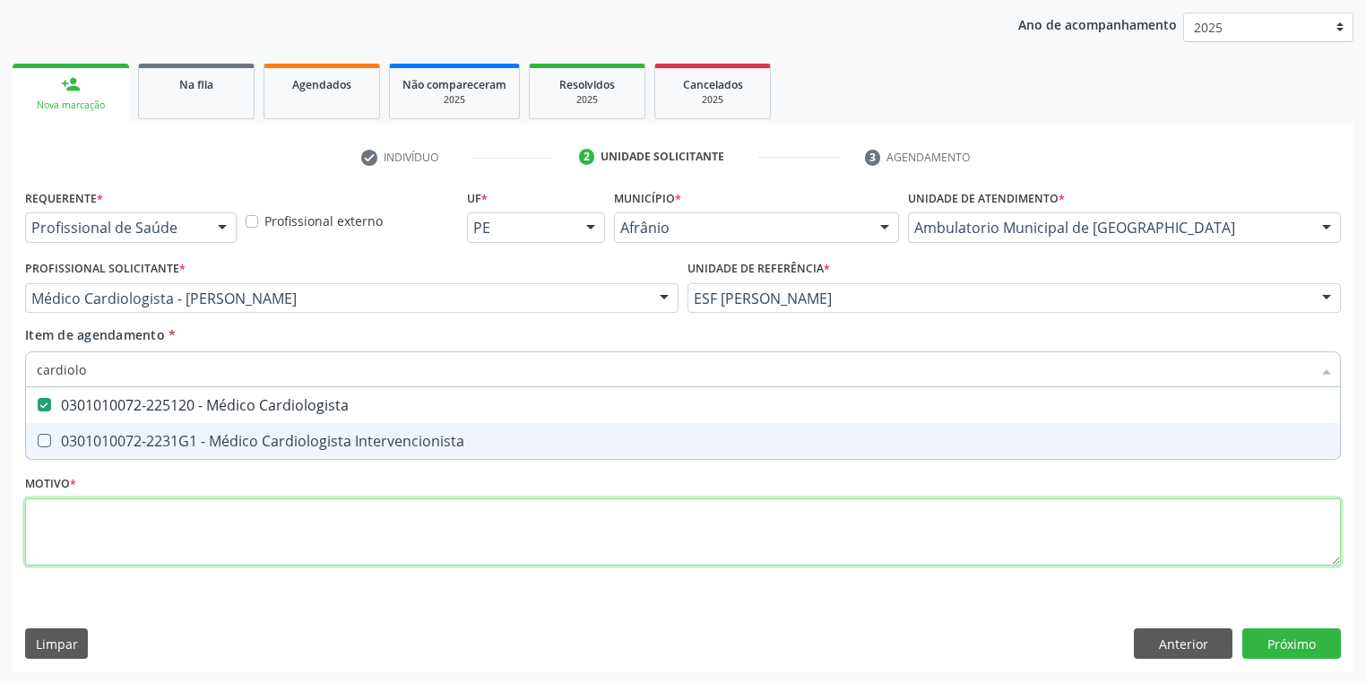
click at [60, 517] on div "Requerente * Profissional de Saúde Profissional de Saúde Paciente Nenhum result…" at bounding box center [683, 388] width 1316 height 406
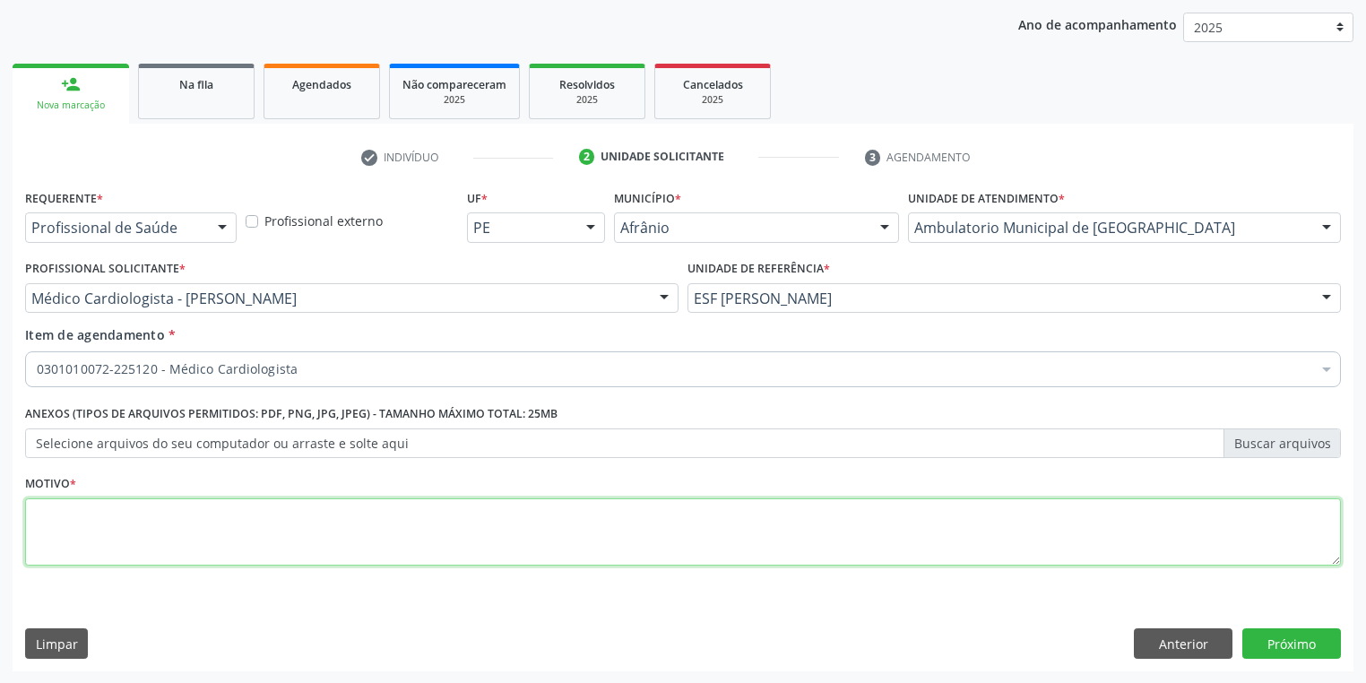
type textarea "*"
click at [1277, 652] on button "Próximo" at bounding box center [1292, 643] width 99 height 30
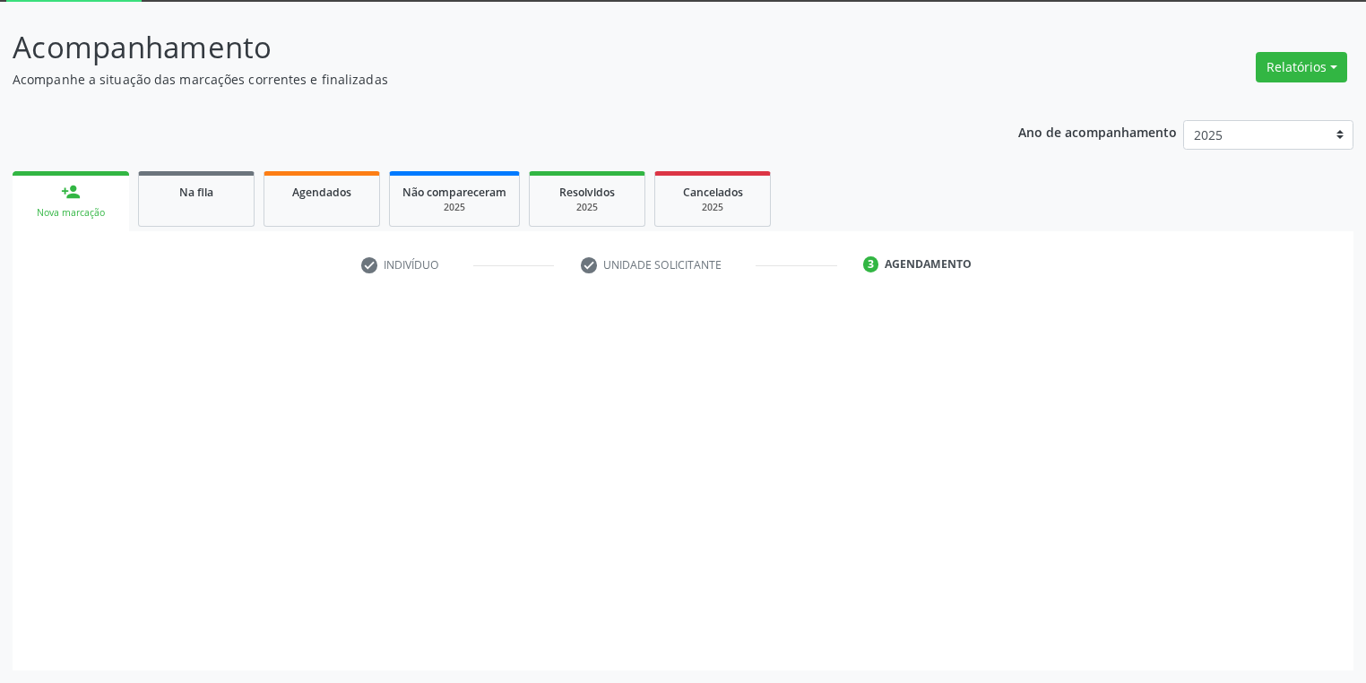
scroll to position [96, 0]
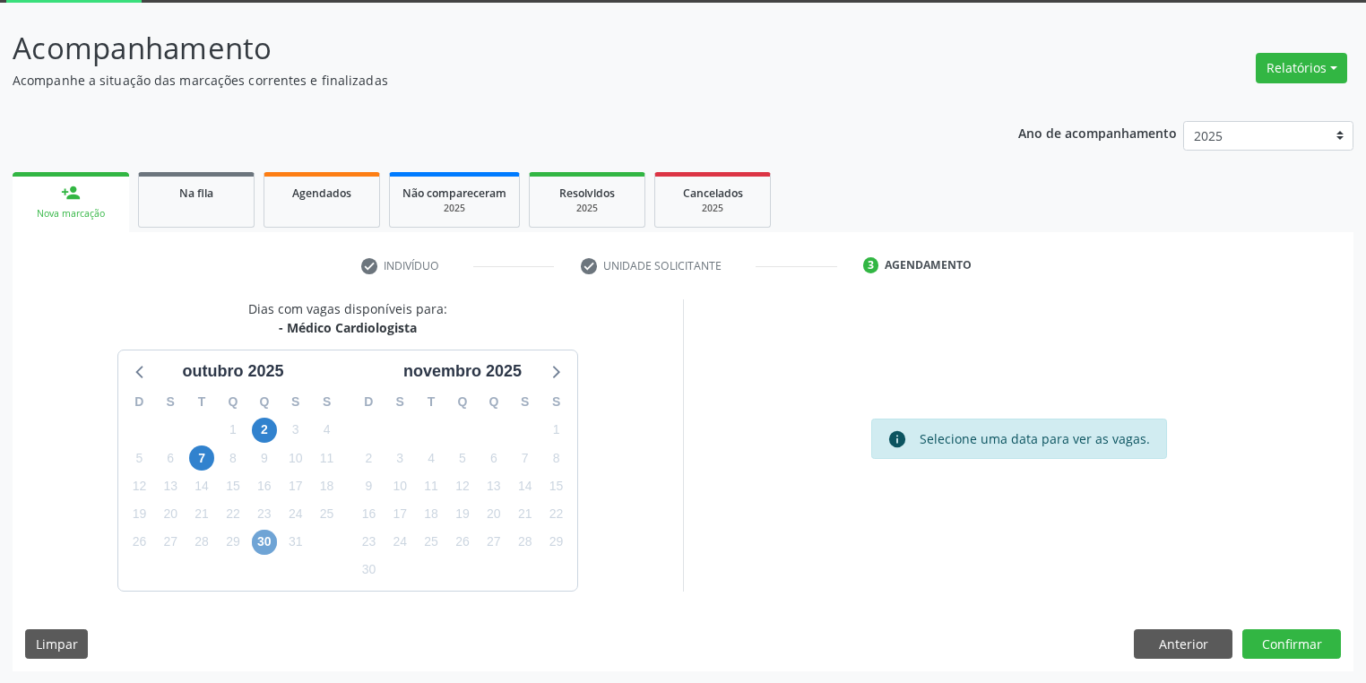
click at [262, 538] on span "30" at bounding box center [264, 542] width 25 height 25
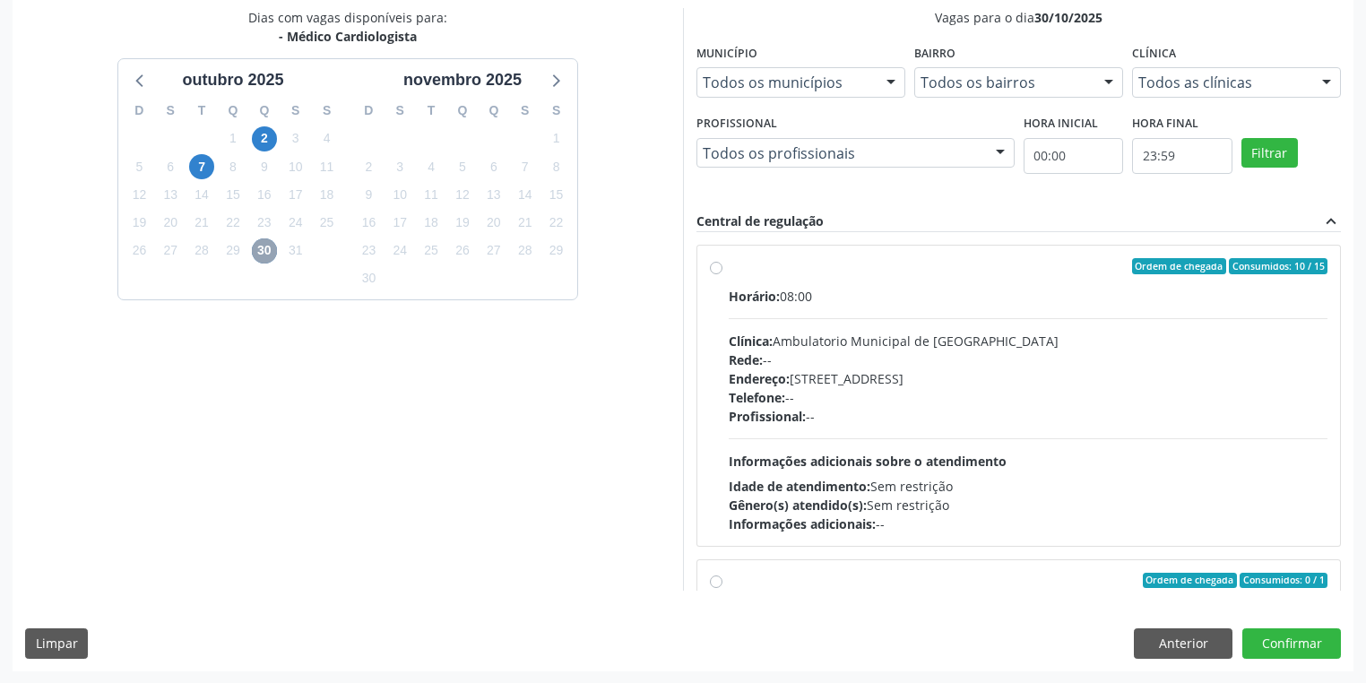
scroll to position [215, 0]
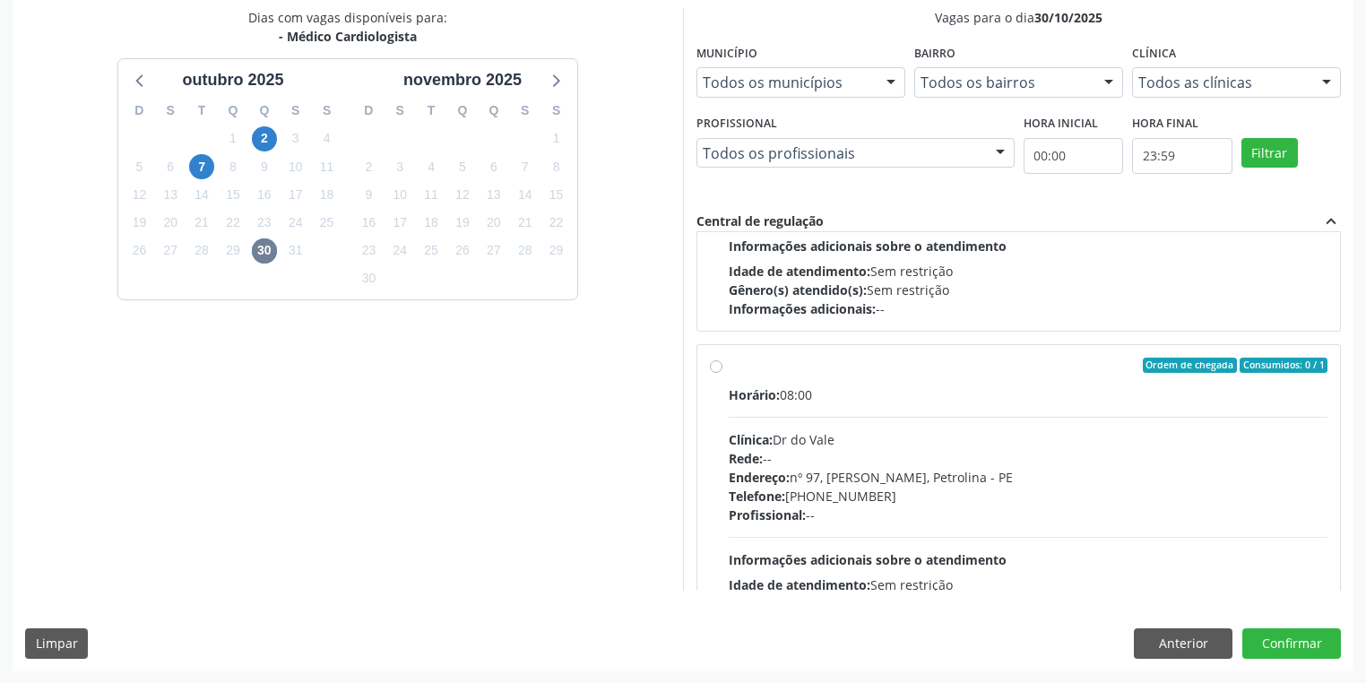
click at [866, 457] on div "Rede: --" at bounding box center [1028, 458] width 599 height 19
click at [723, 374] on input "Ordem de chegada Consumidos: 0 / 1 Horário: 08:00 Clínica: Dr do Vale Rede: -- …" at bounding box center [716, 366] width 13 height 16
radio input "true"
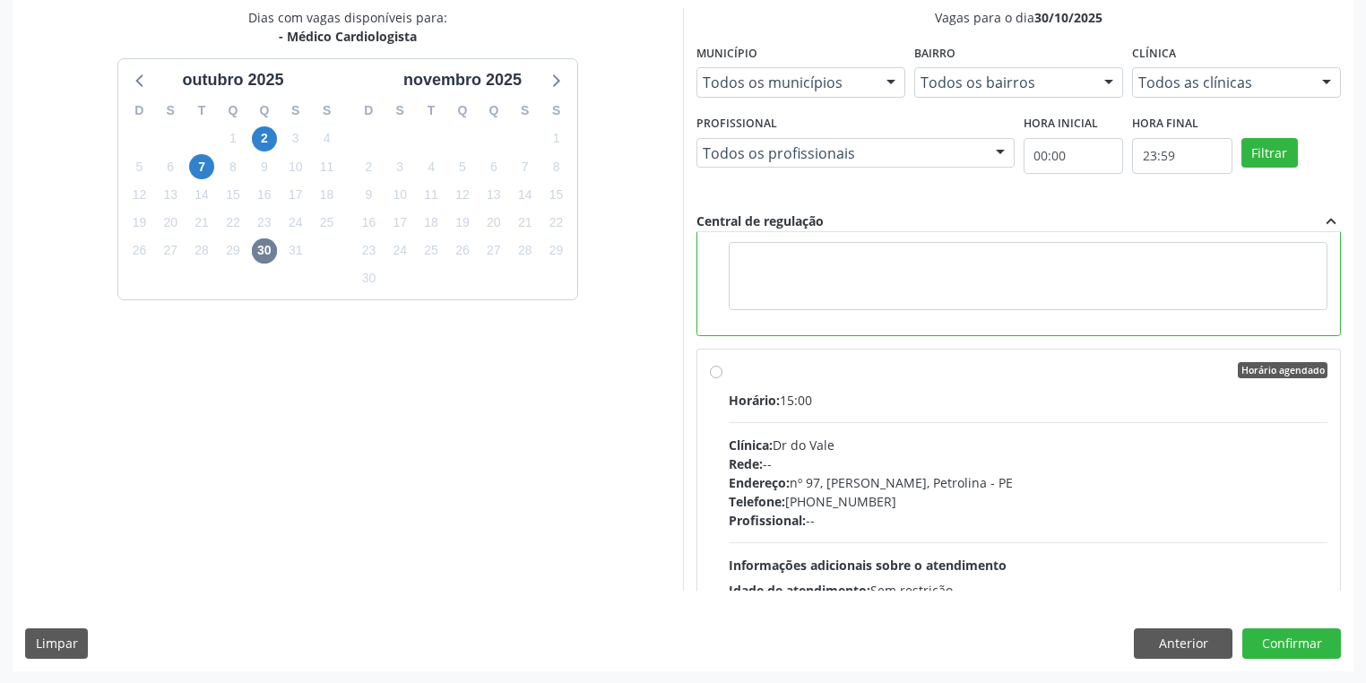
scroll to position [932, 0]
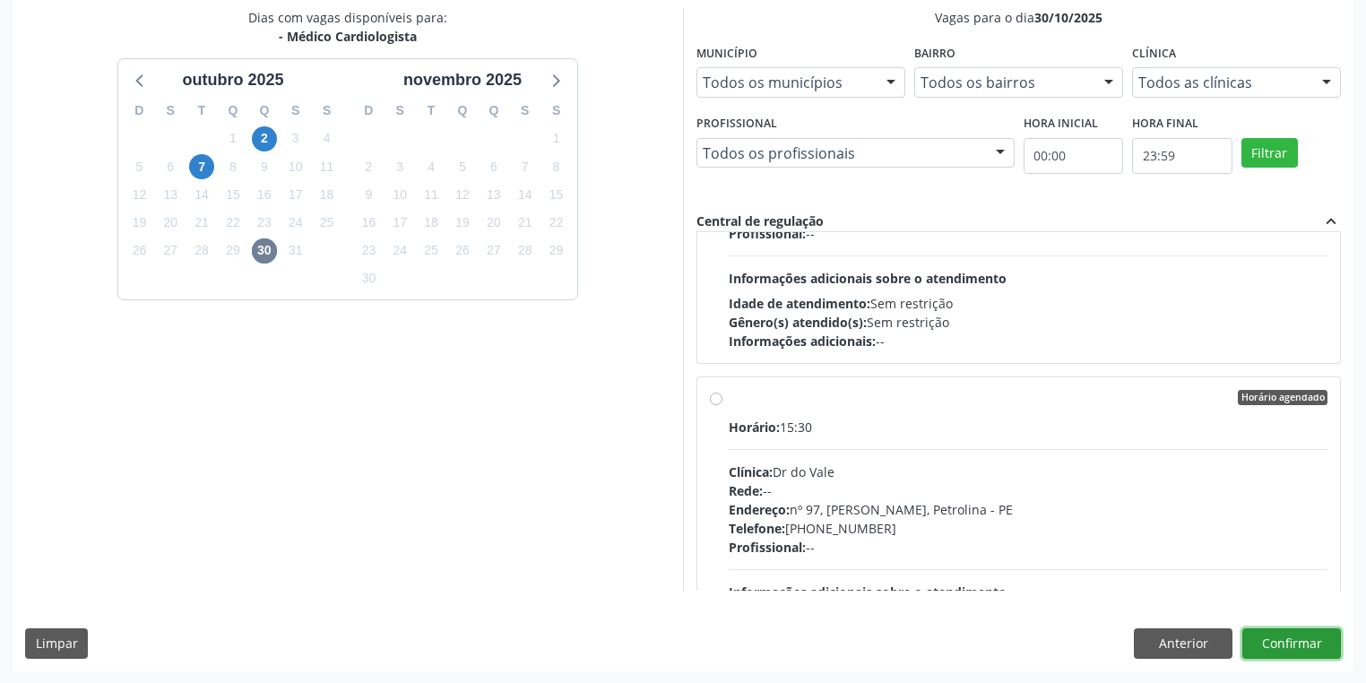
click at [1265, 643] on button "Confirmar" at bounding box center [1292, 643] width 99 height 30
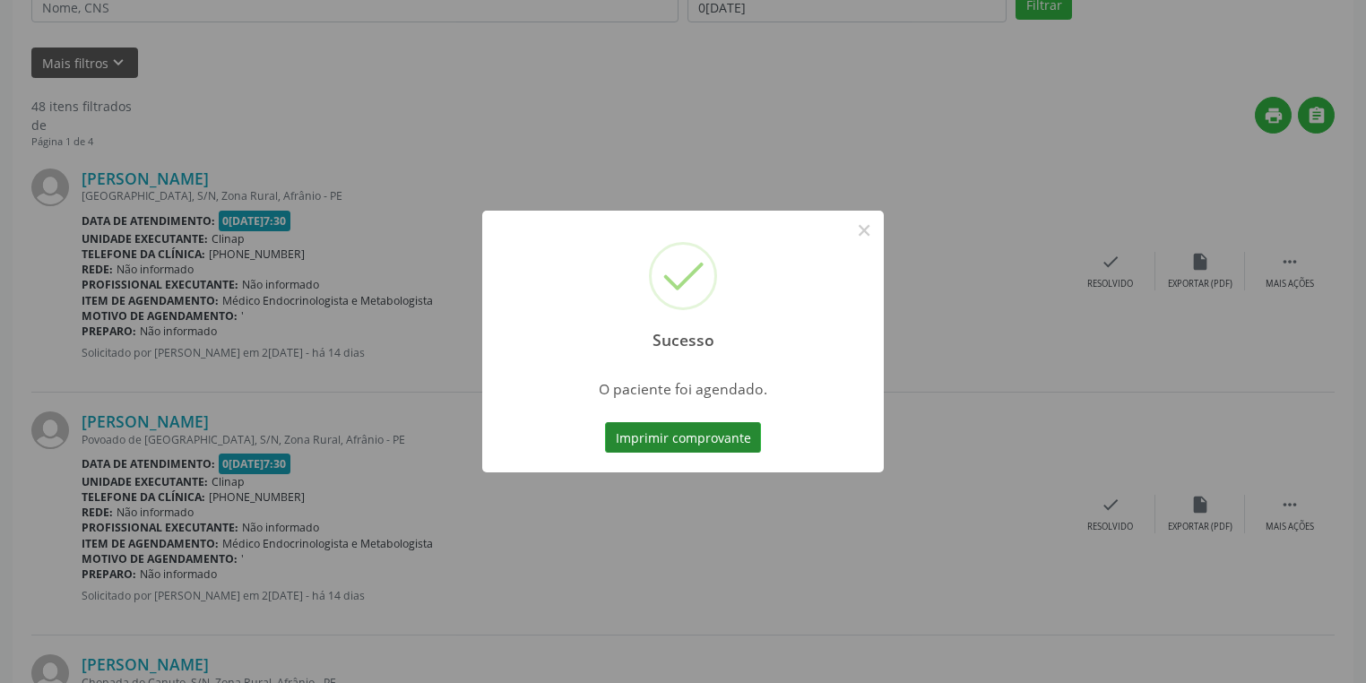
scroll to position [0, 0]
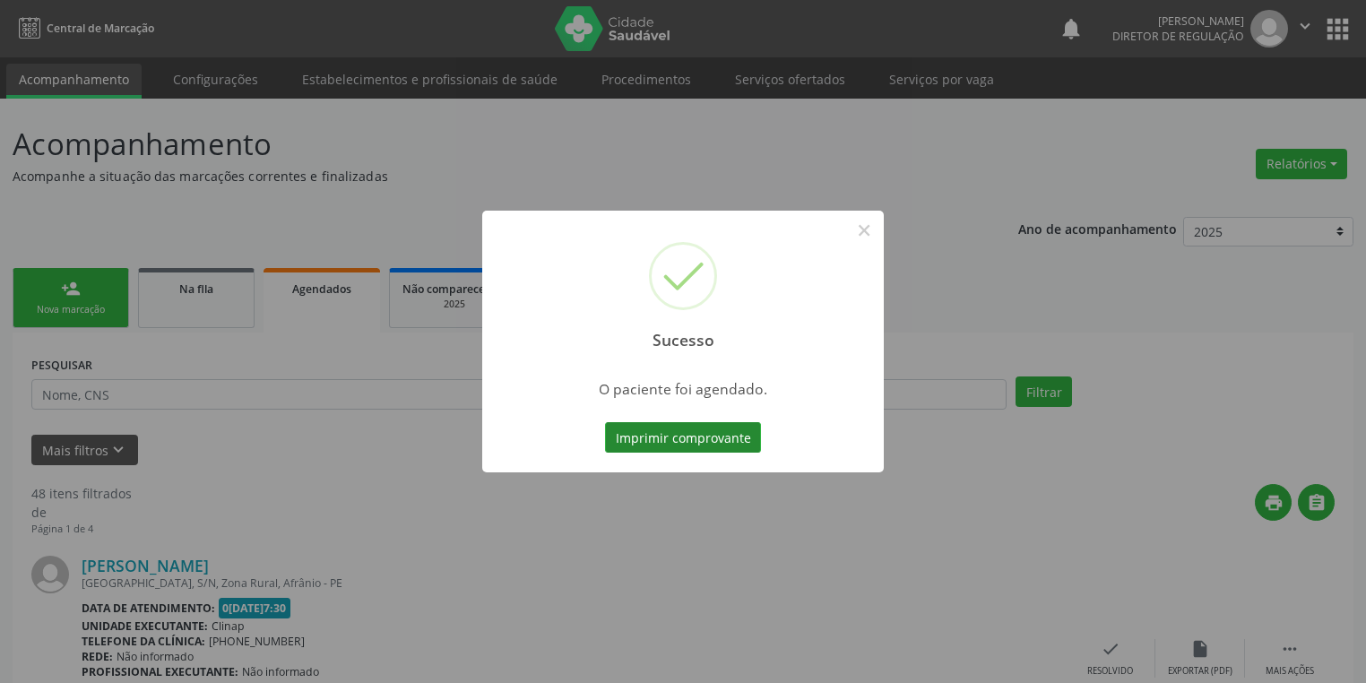
click at [657, 427] on button "Imprimir comprovante" at bounding box center [683, 437] width 156 height 30
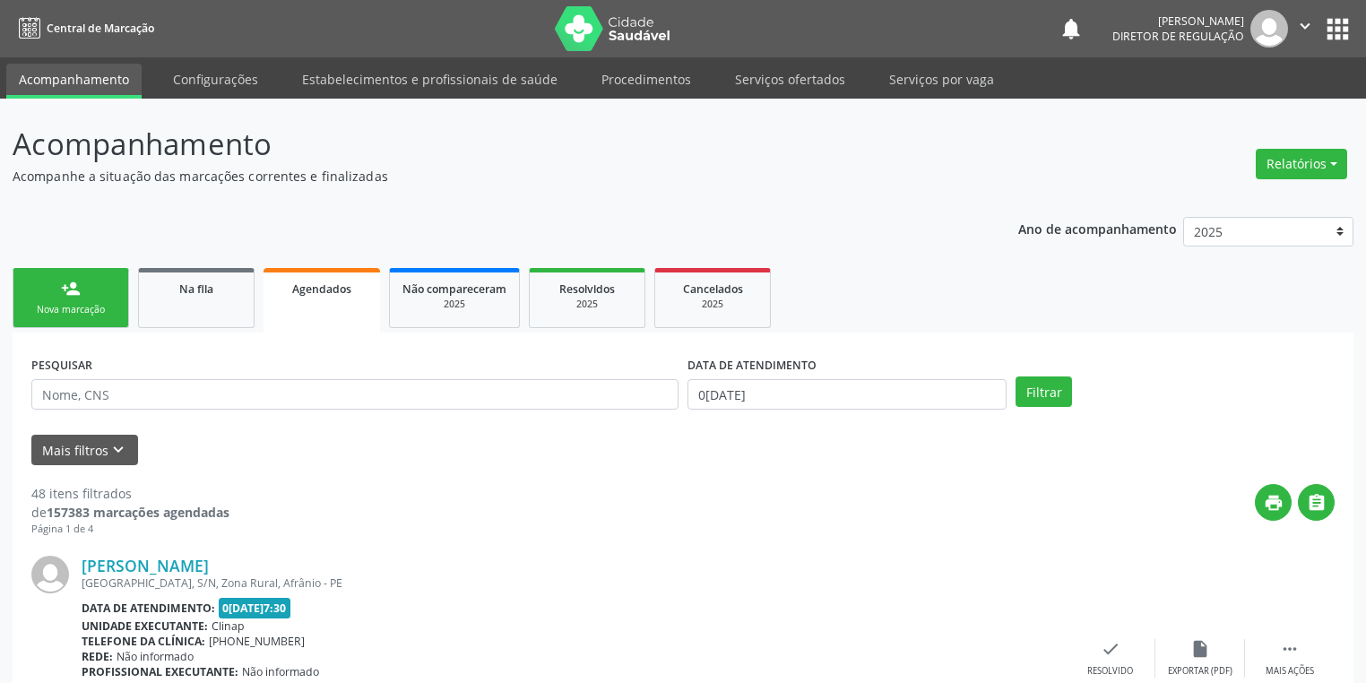
click at [809, 49] on nav "Central de Marcação notifications [PERSON_NAME] Diretor de regulação  Configur…" at bounding box center [683, 28] width 1366 height 57
click at [776, 78] on link "Serviços ofertados" at bounding box center [790, 79] width 135 height 31
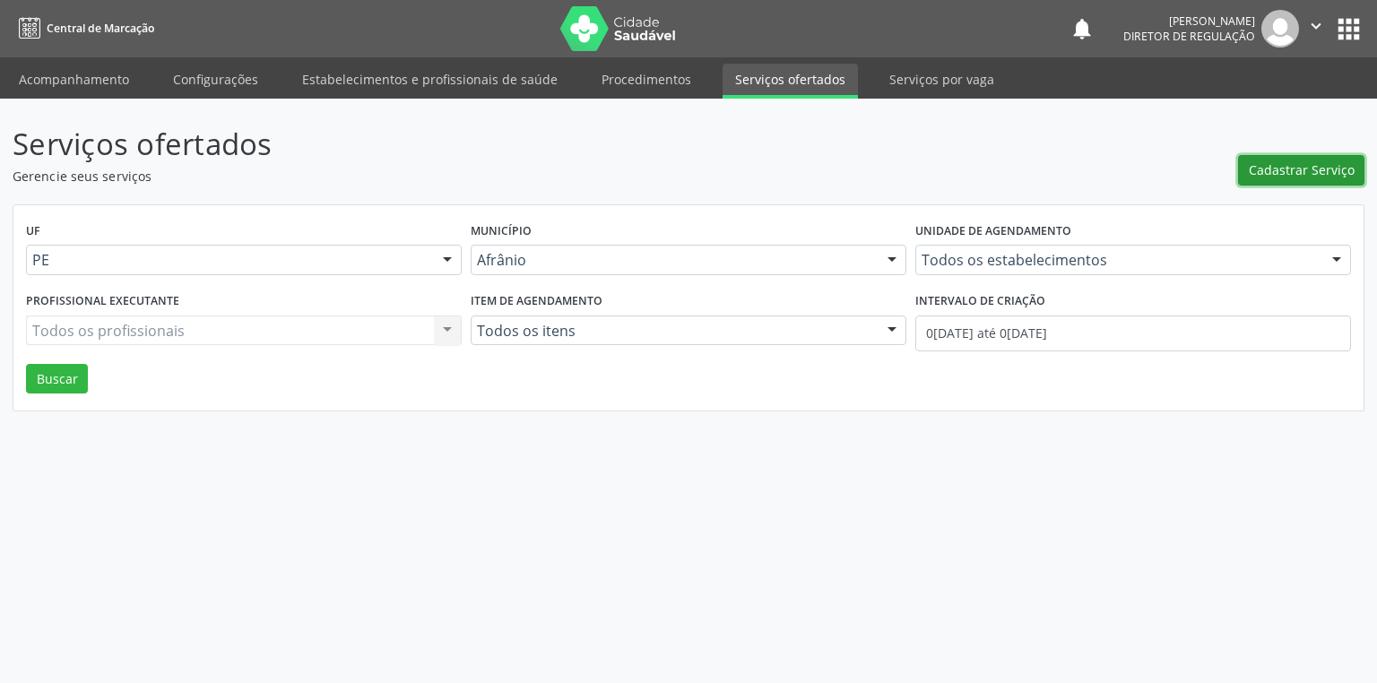
click at [1262, 169] on span "Cadastrar Serviço" at bounding box center [1302, 169] width 106 height 19
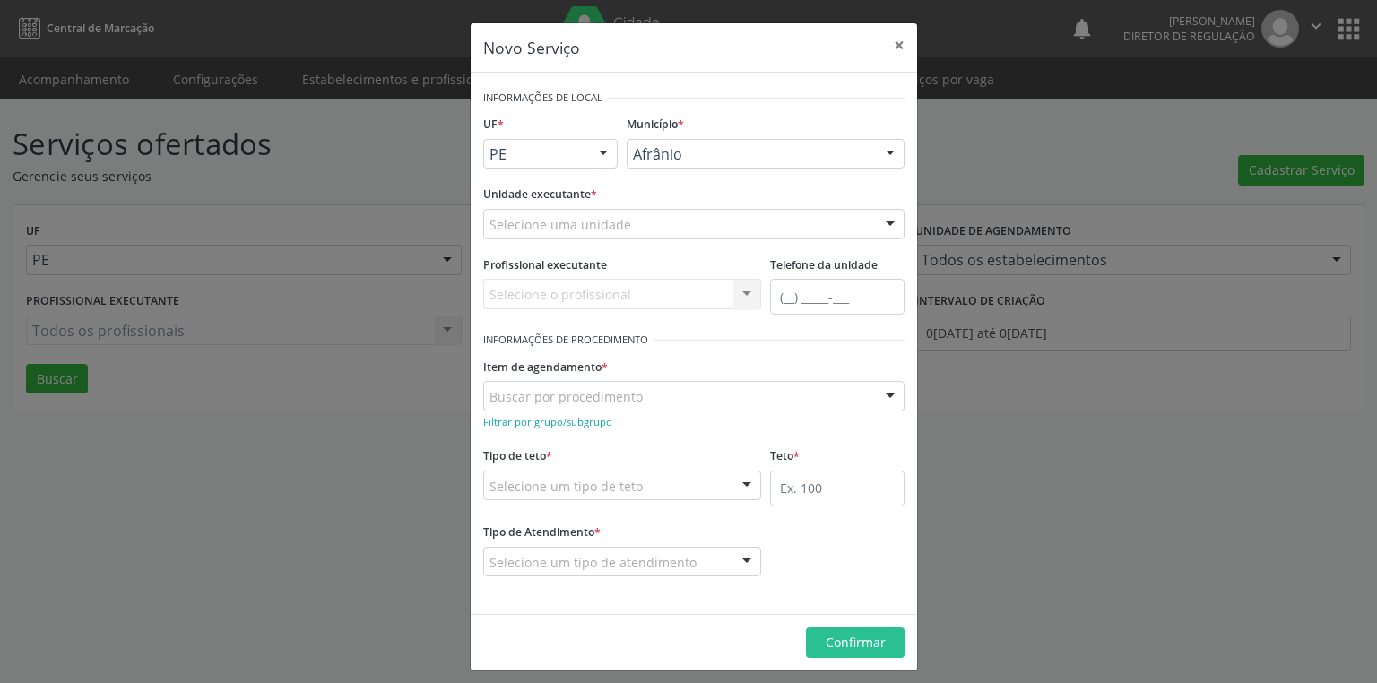
click at [432, 181] on div "Novo Serviço × Informações de Local UF * PE BA PE Nenhum resultado encontrado p…" at bounding box center [688, 341] width 1377 height 683
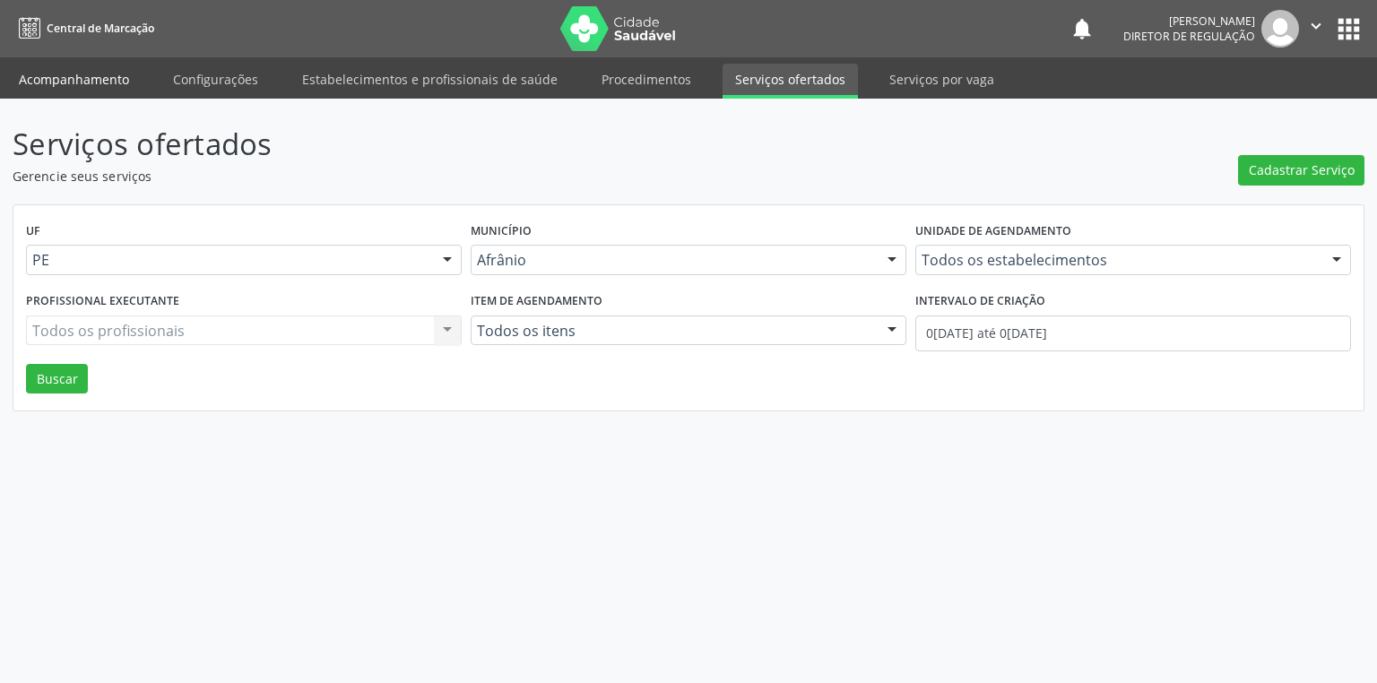
click at [87, 78] on link "Acompanhamento" at bounding box center [73, 79] width 135 height 31
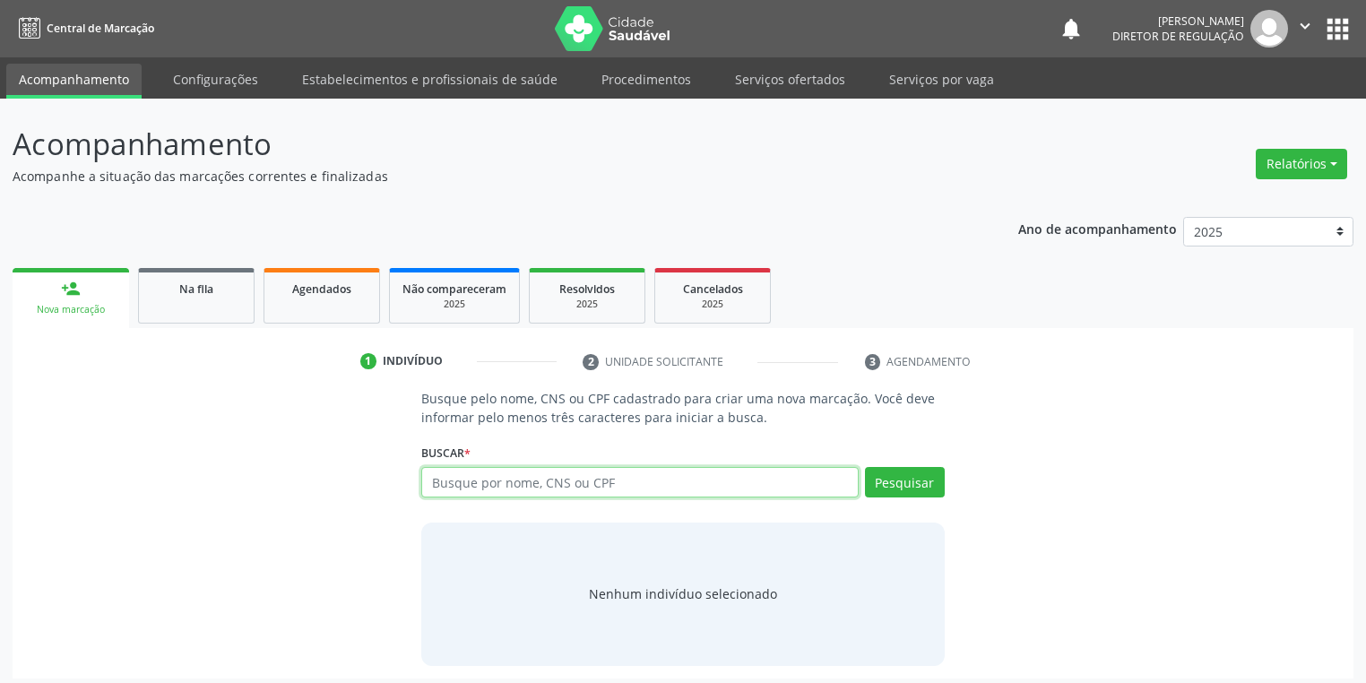
click at [466, 489] on input "text" at bounding box center [640, 482] width 438 height 30
paste input "092 8898 4402"
type input "092 8898 4402"
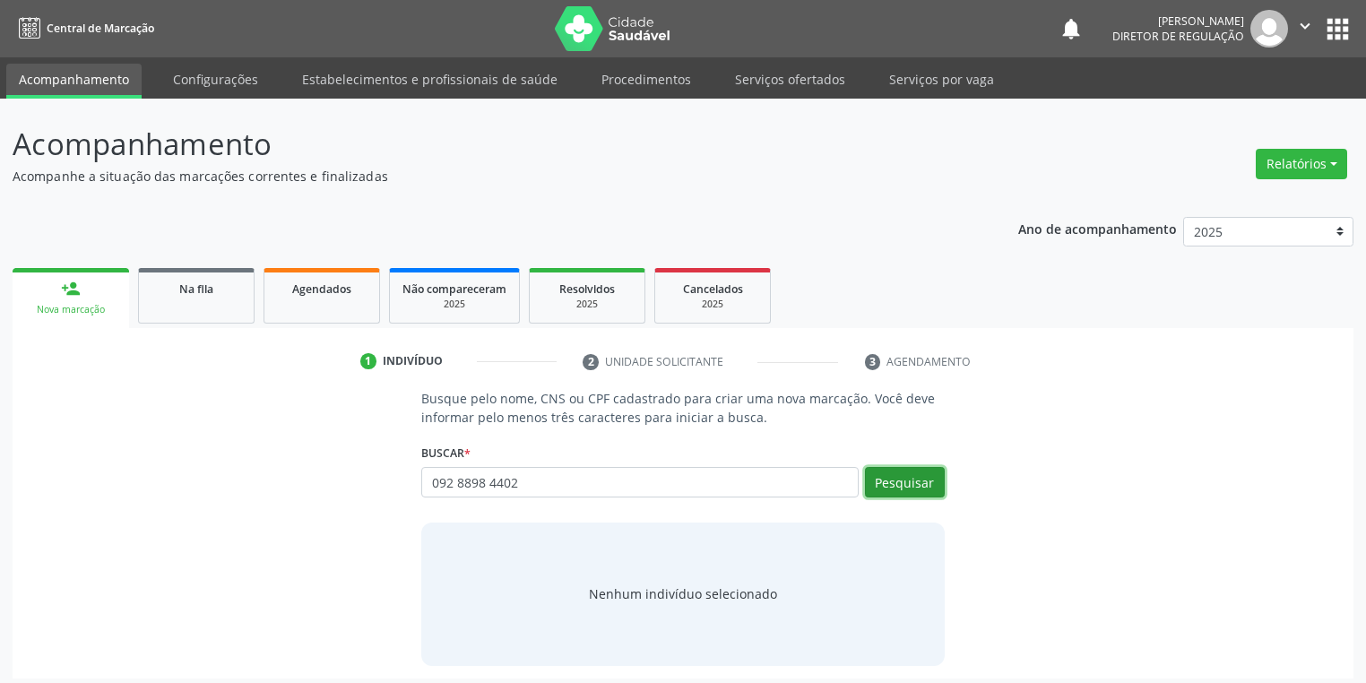
click at [900, 481] on button "Pesquisar" at bounding box center [905, 482] width 80 height 30
type input "092 8898 4402"
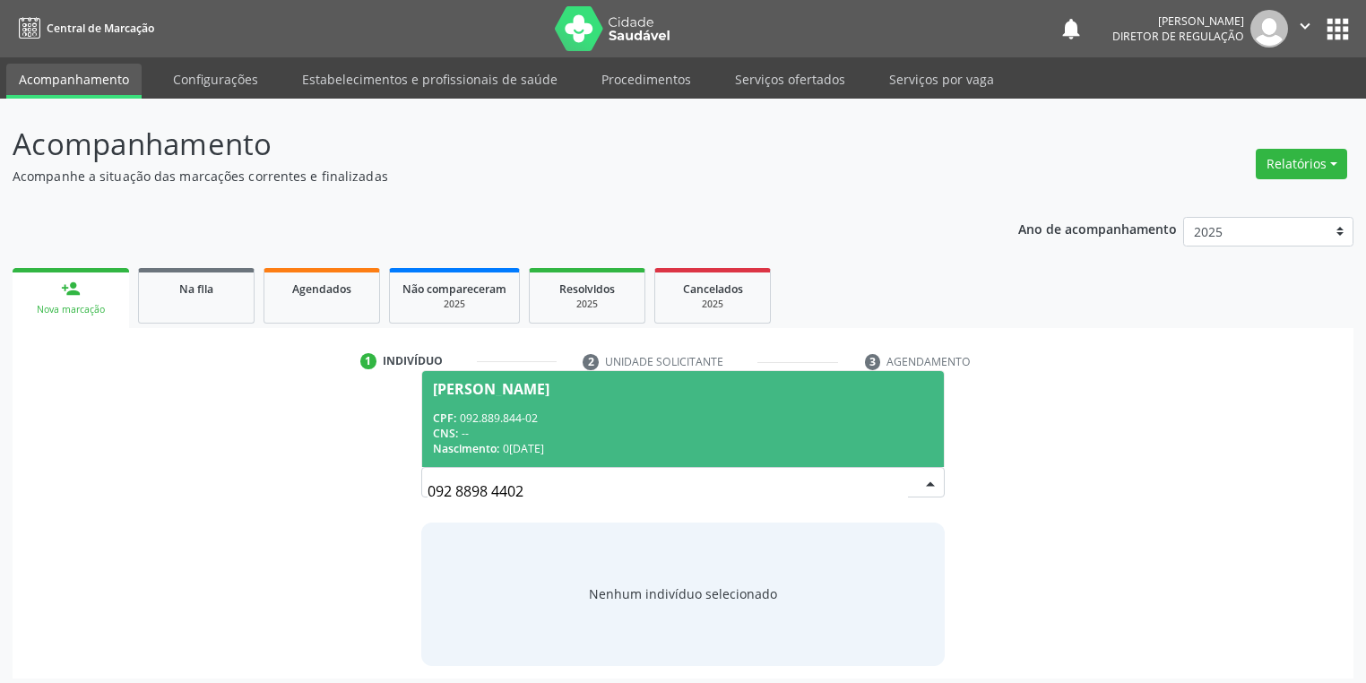
click at [563, 400] on span "[PERSON_NAME] CPF: 092.889.844-02 CNS: -- Nascimento: 0[DATE]" at bounding box center [683, 419] width 522 height 96
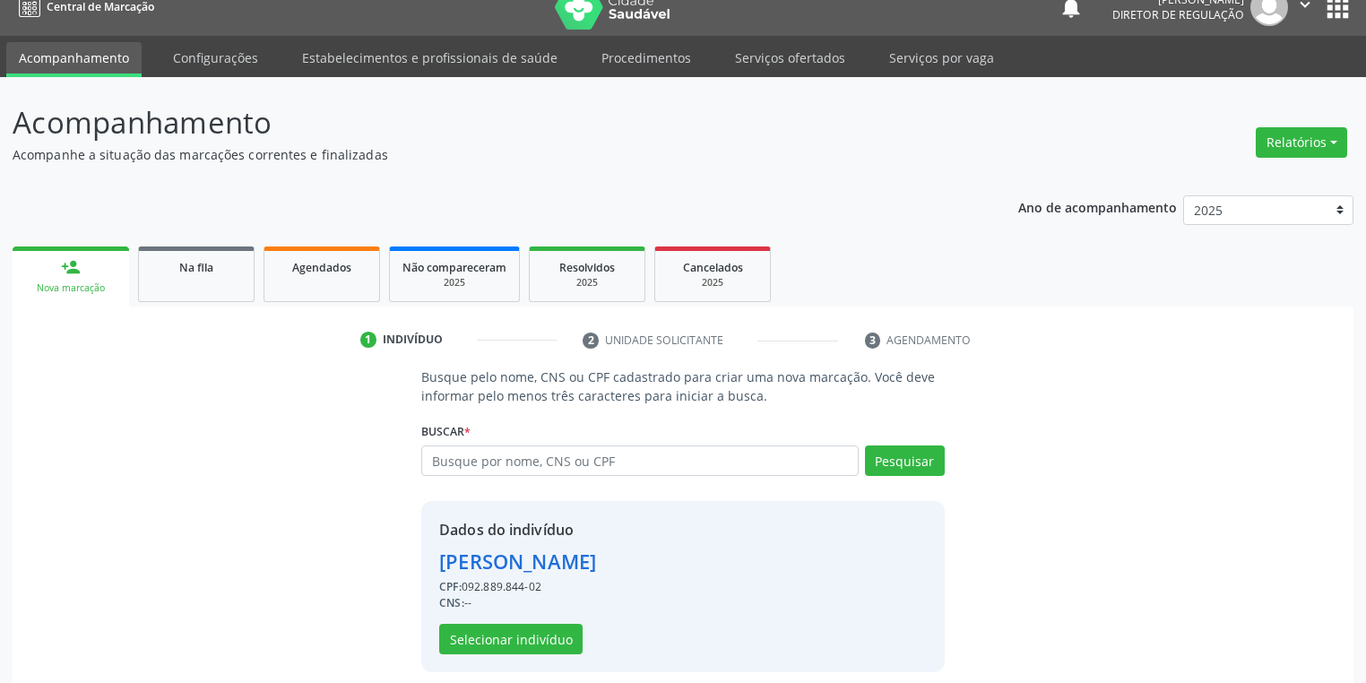
scroll to position [34, 0]
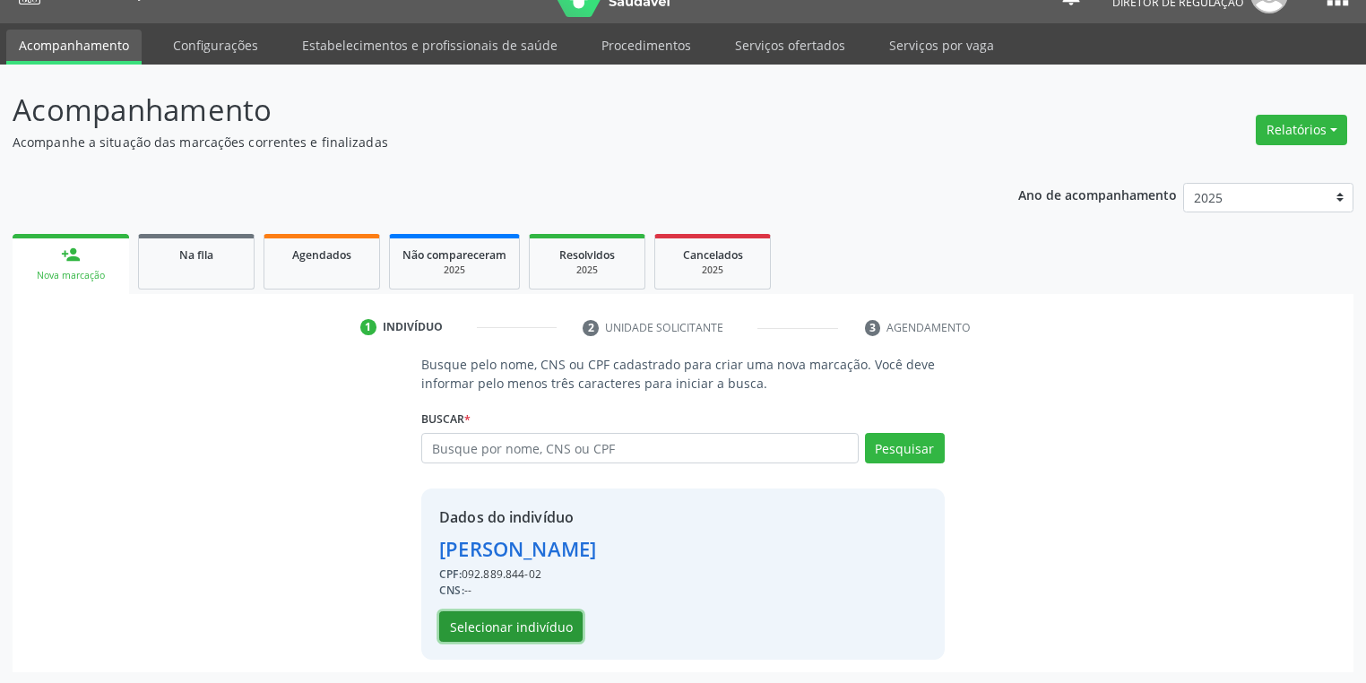
click at [509, 633] on button "Selecionar indivíduo" at bounding box center [510, 626] width 143 height 30
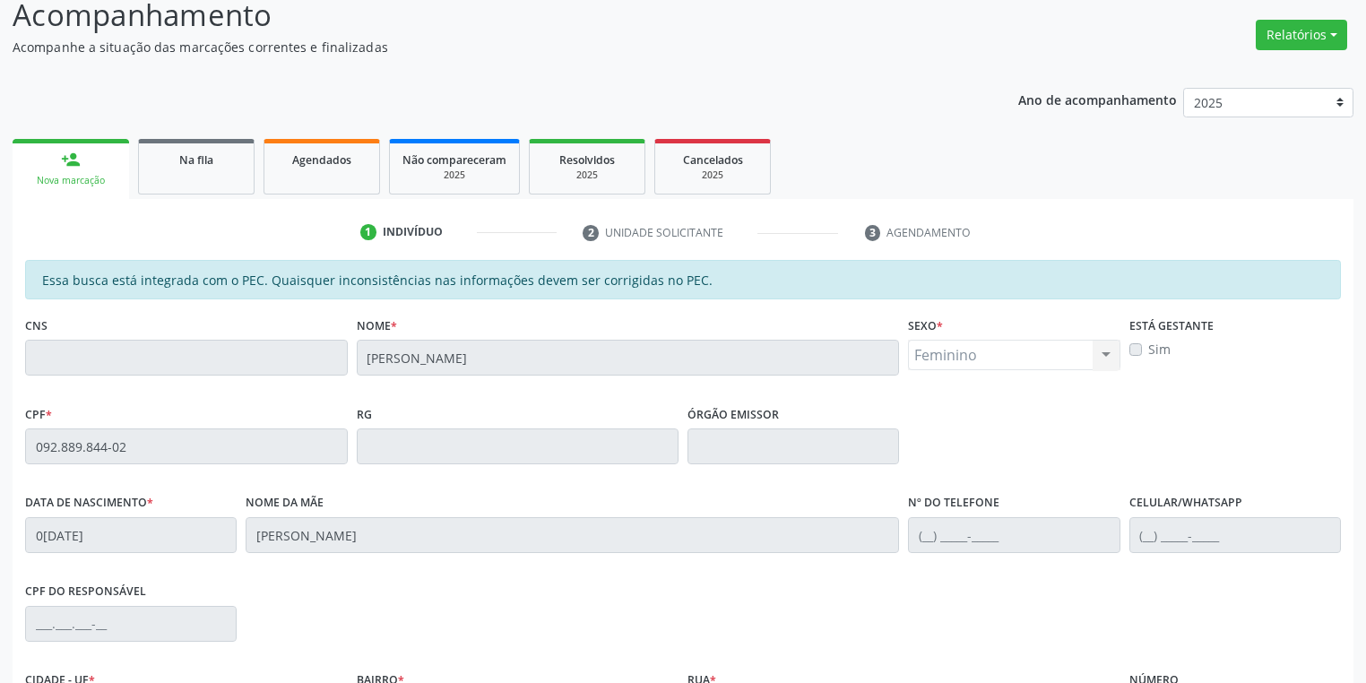
scroll to position [340, 0]
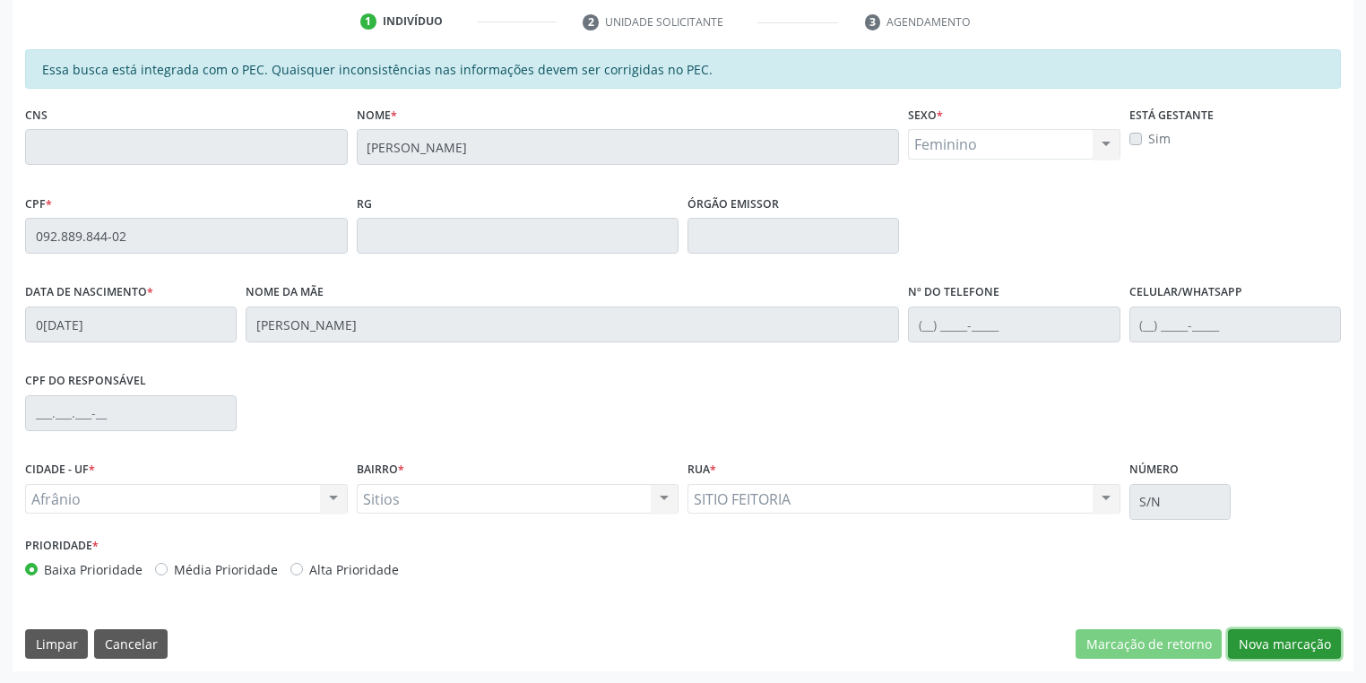
click at [1252, 641] on button "Nova marcação" at bounding box center [1284, 644] width 113 height 30
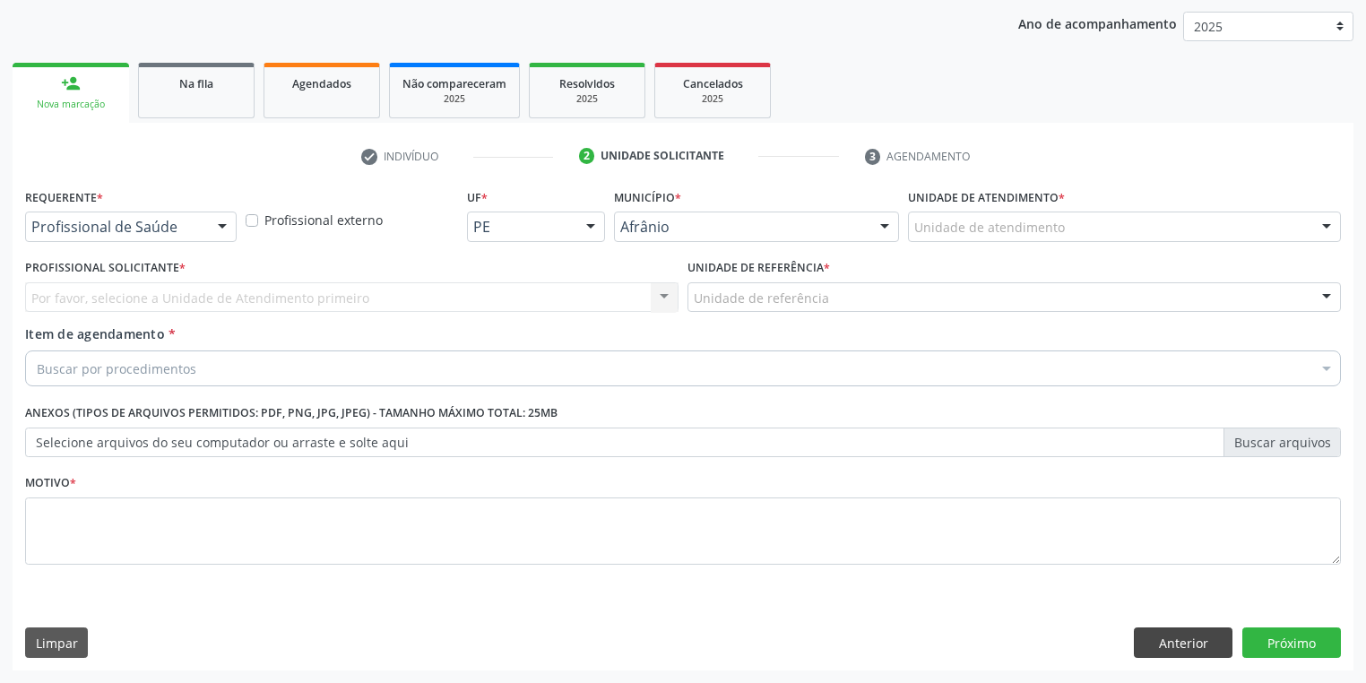
scroll to position [204, 0]
drag, startPoint x: 926, startPoint y: 225, endPoint x: 958, endPoint y: 278, distance: 61.5
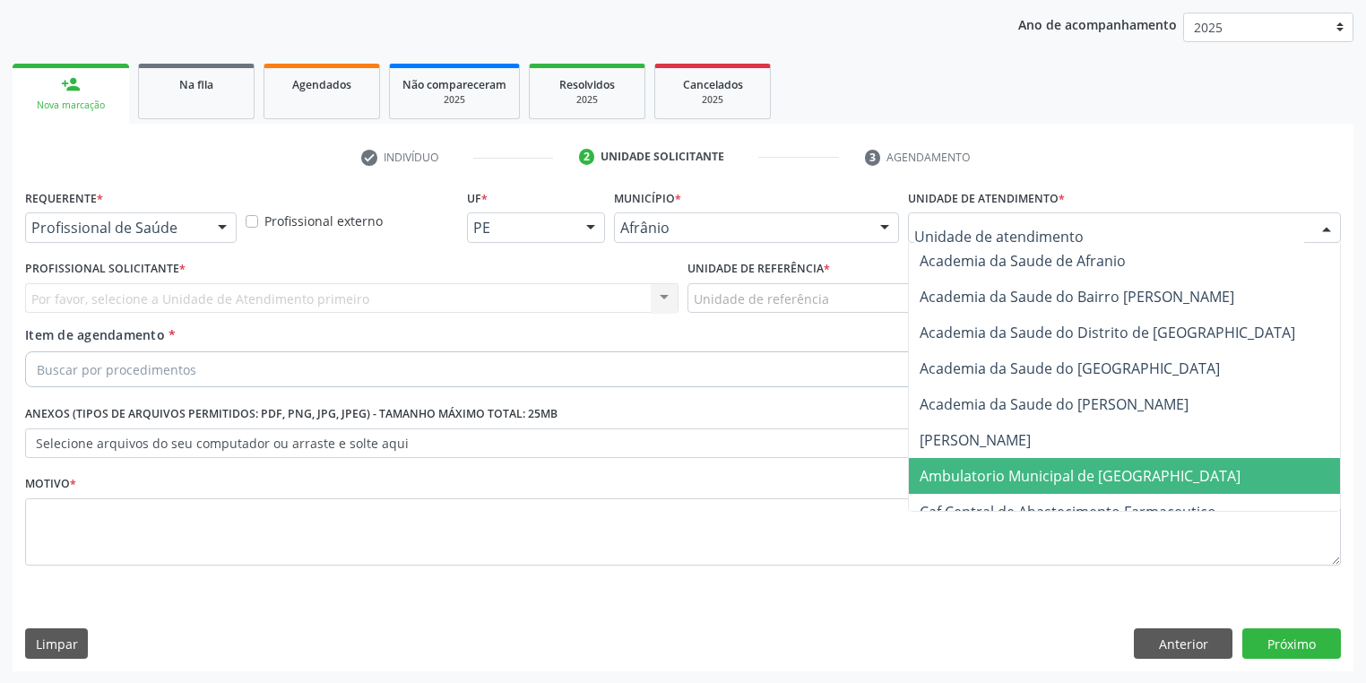
click at [979, 470] on span "Ambulatorio Municipal de [GEOGRAPHIC_DATA]" at bounding box center [1080, 476] width 321 height 20
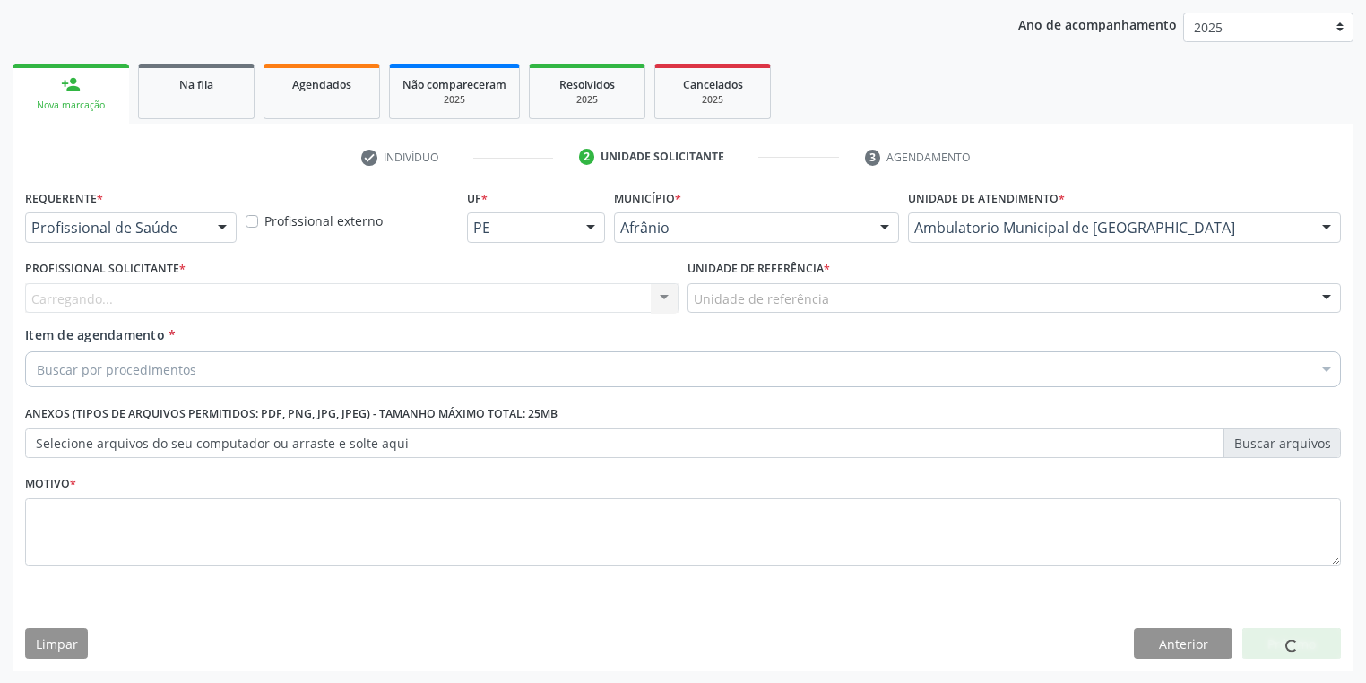
drag, startPoint x: 734, startPoint y: 300, endPoint x: 734, endPoint y: 315, distance: 14.3
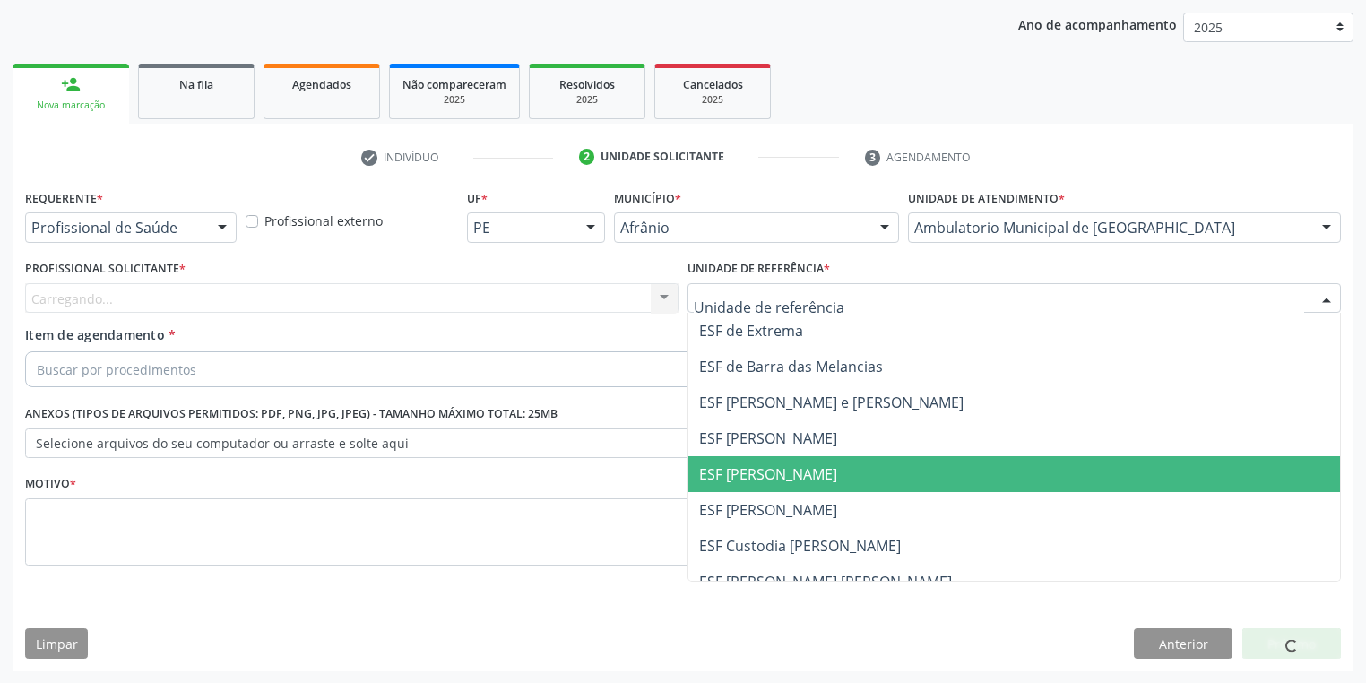
click at [737, 470] on span "ESF [PERSON_NAME]" at bounding box center [768, 474] width 138 height 20
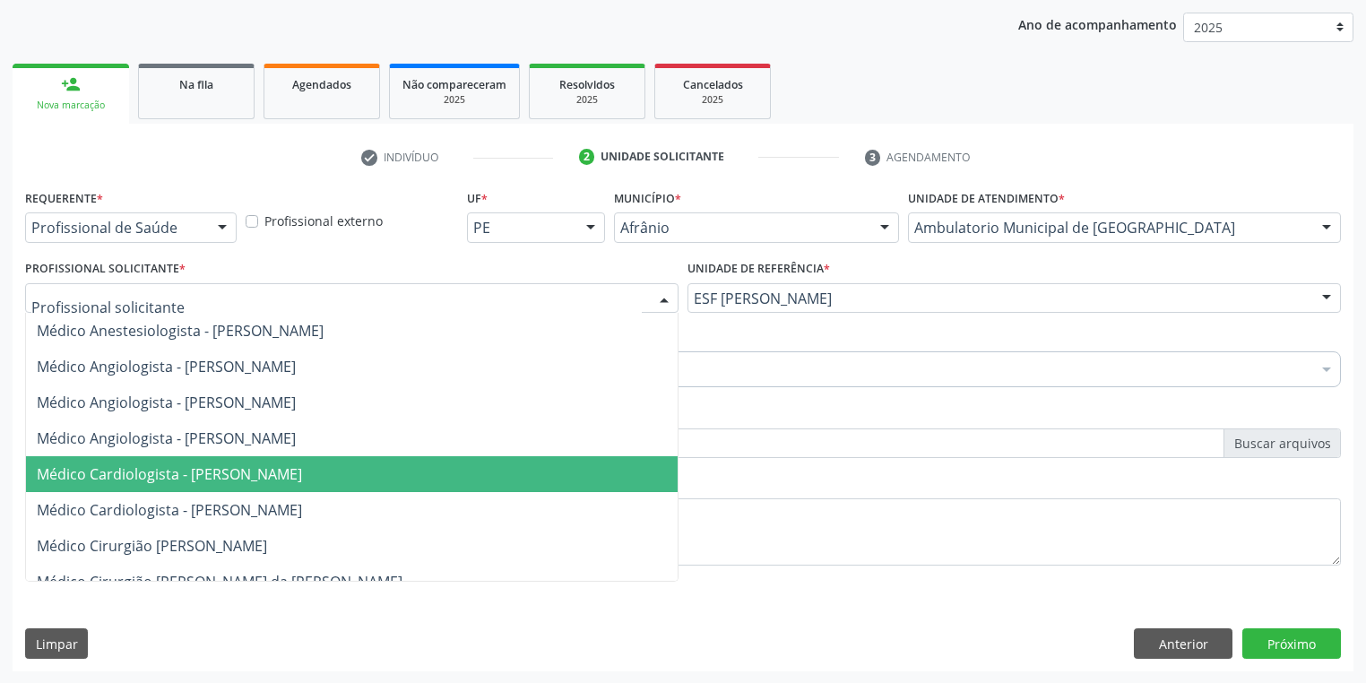
click at [224, 472] on span "Médico Cardiologista - [PERSON_NAME]" at bounding box center [169, 474] width 265 height 20
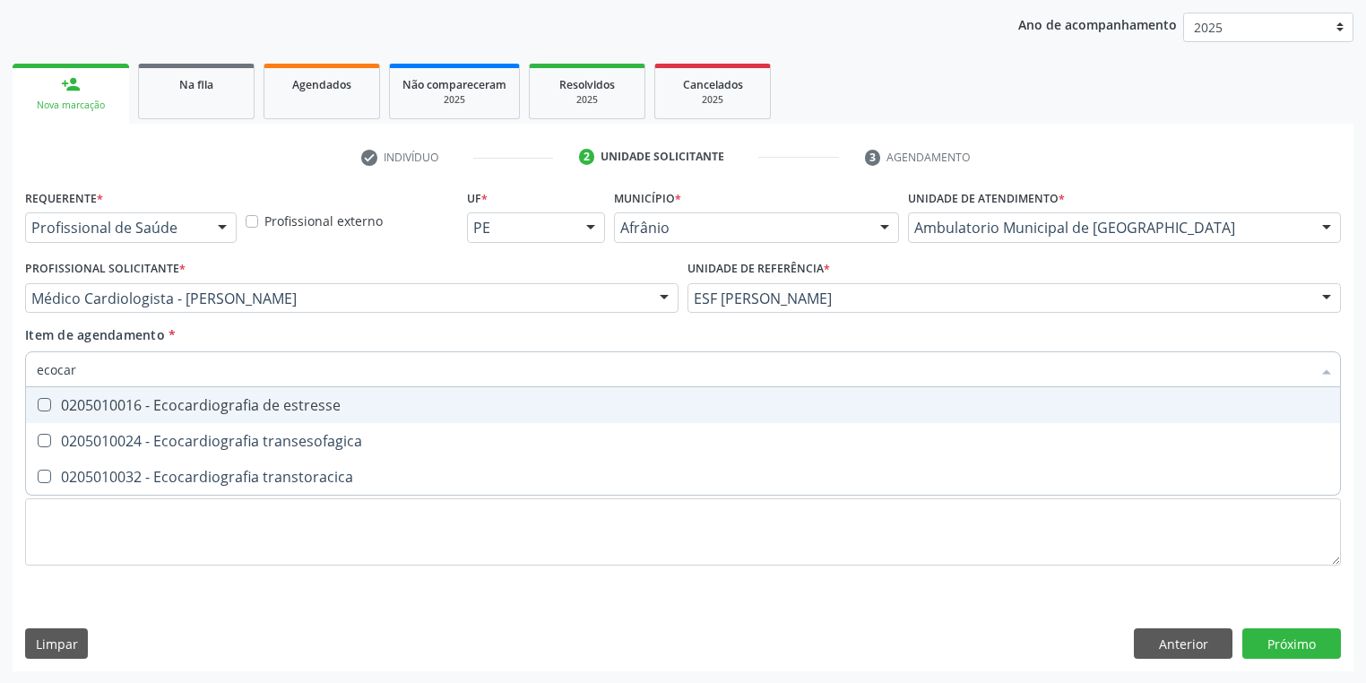
type input "ecocard"
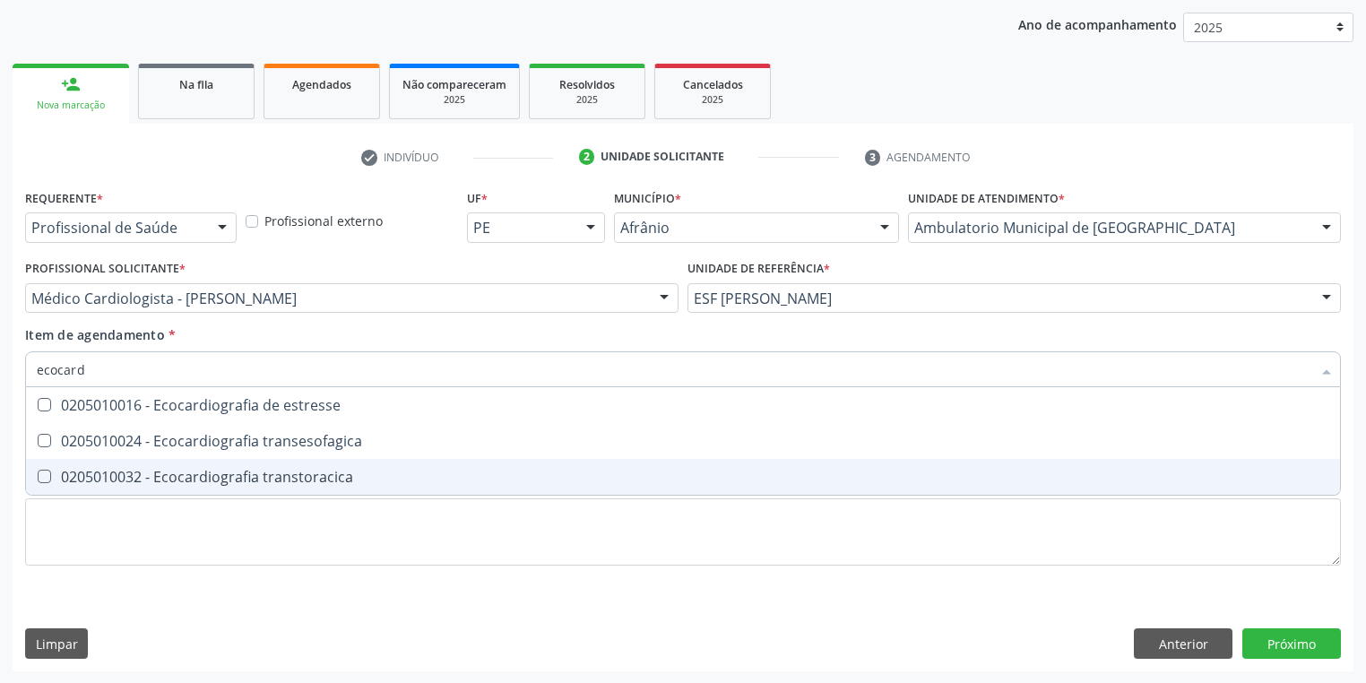
click at [145, 482] on div "0205010032 - Ecocardiografia transtoracica" at bounding box center [683, 477] width 1293 height 14
checkbox transtoracica "true"
click at [115, 533] on div "Requerente * Profissional de Saúde Profissional de Saúde Paciente Nenhum result…" at bounding box center [683, 388] width 1316 height 406
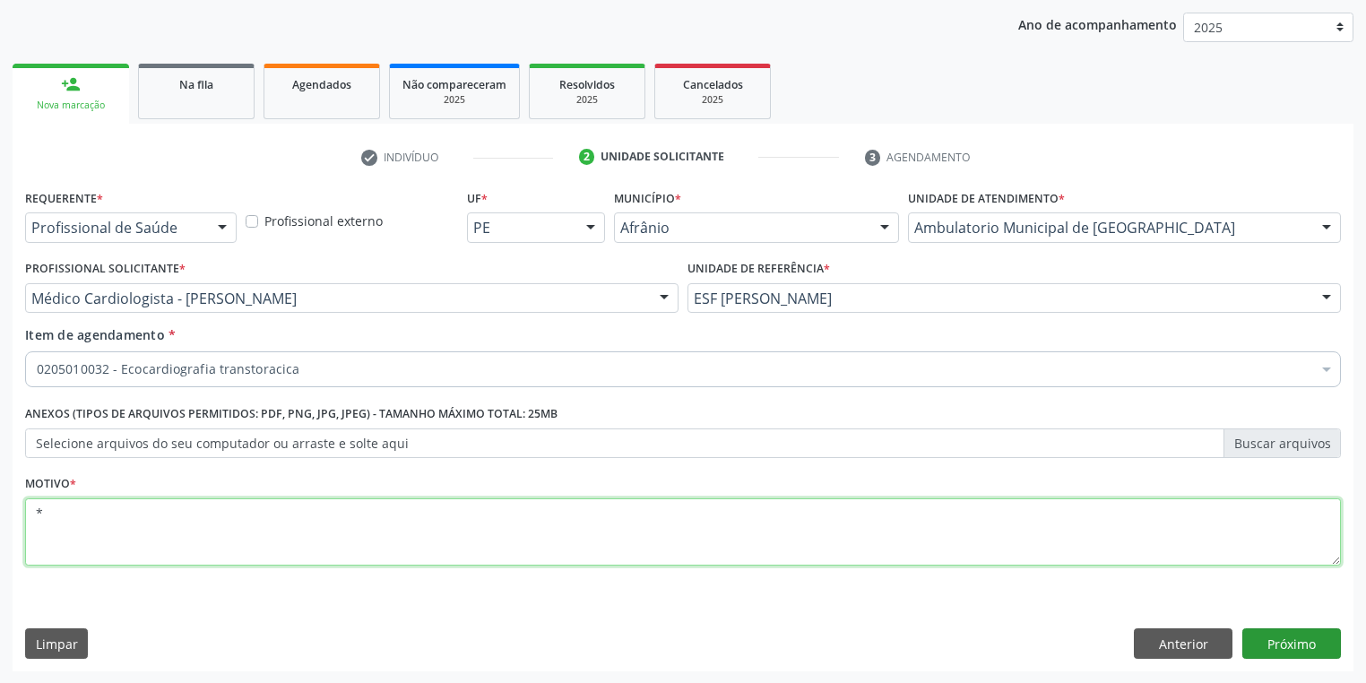
type textarea "*"
click at [1264, 634] on button "Próximo" at bounding box center [1292, 643] width 99 height 30
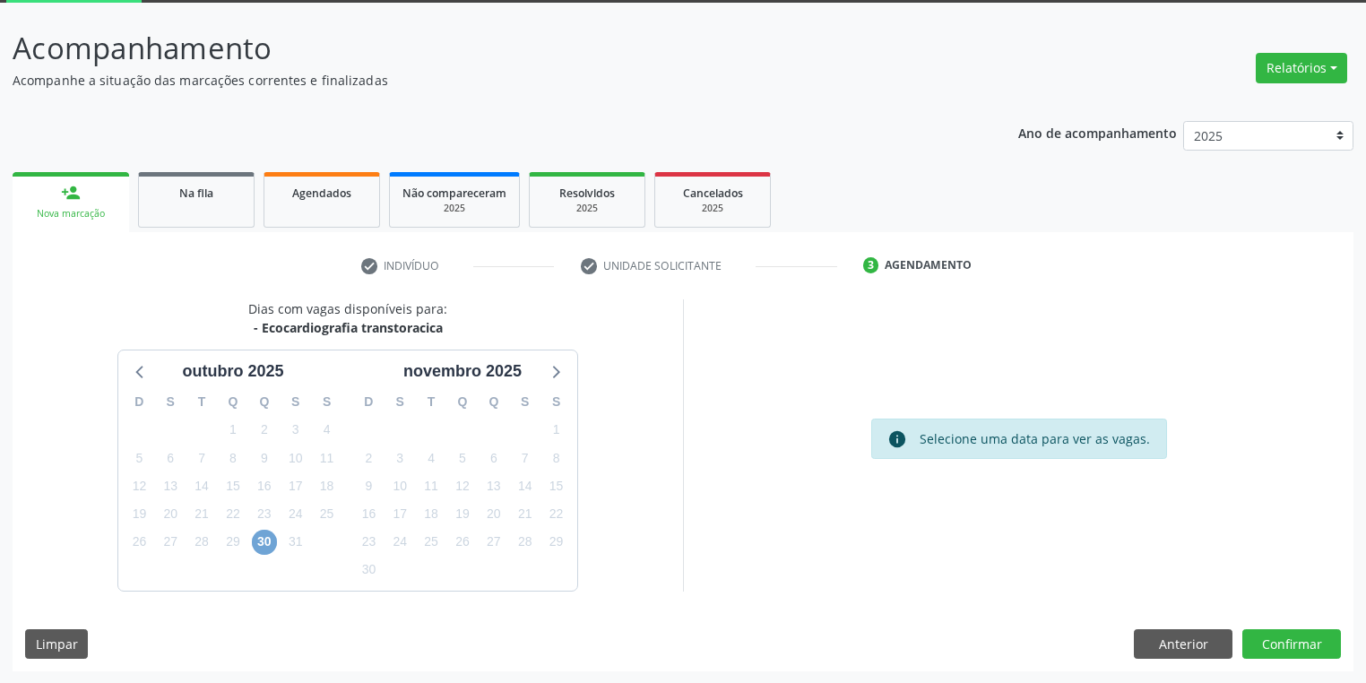
click at [267, 540] on span "30" at bounding box center [264, 542] width 25 height 25
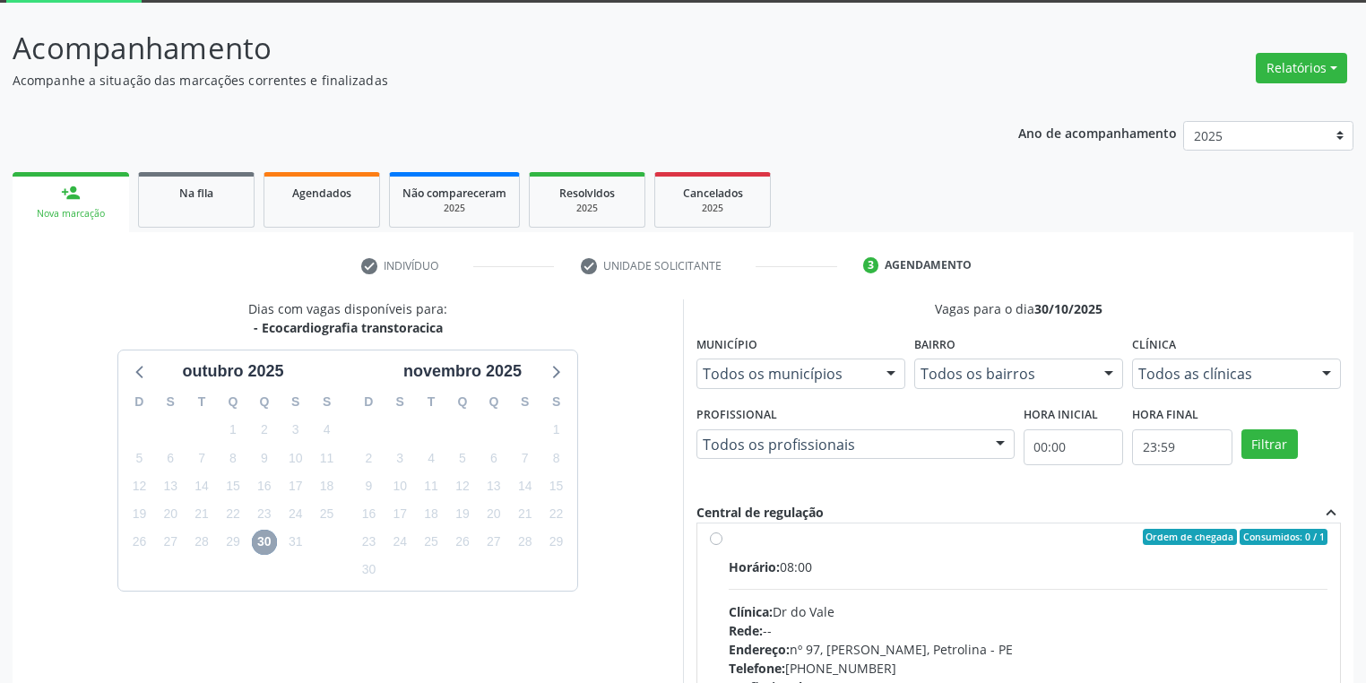
scroll to position [0, 0]
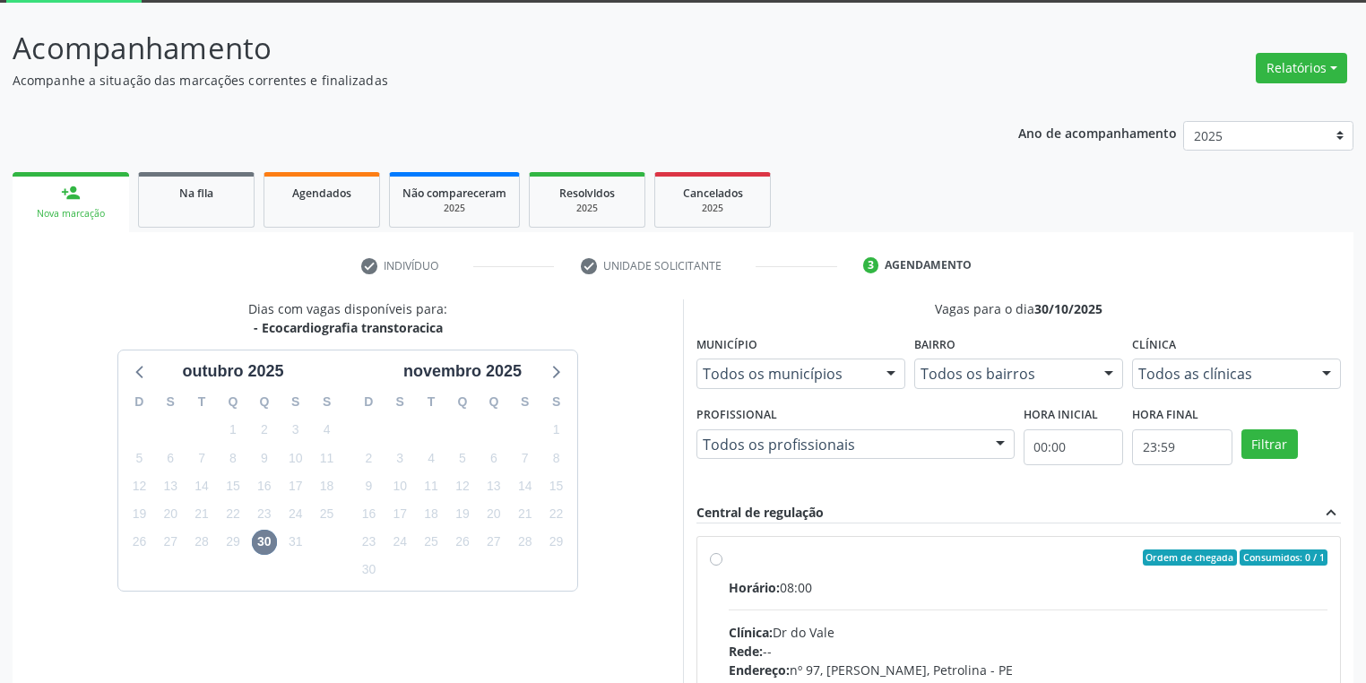
click at [971, 595] on div "Horário: 08:00" at bounding box center [1028, 587] width 599 height 19
click at [723, 566] on input "Ordem de chegada Consumidos: 0 / 1 Horário: 08:00 Clínica: Dr do Vale Rede: -- …" at bounding box center [716, 558] width 13 height 16
radio input "true"
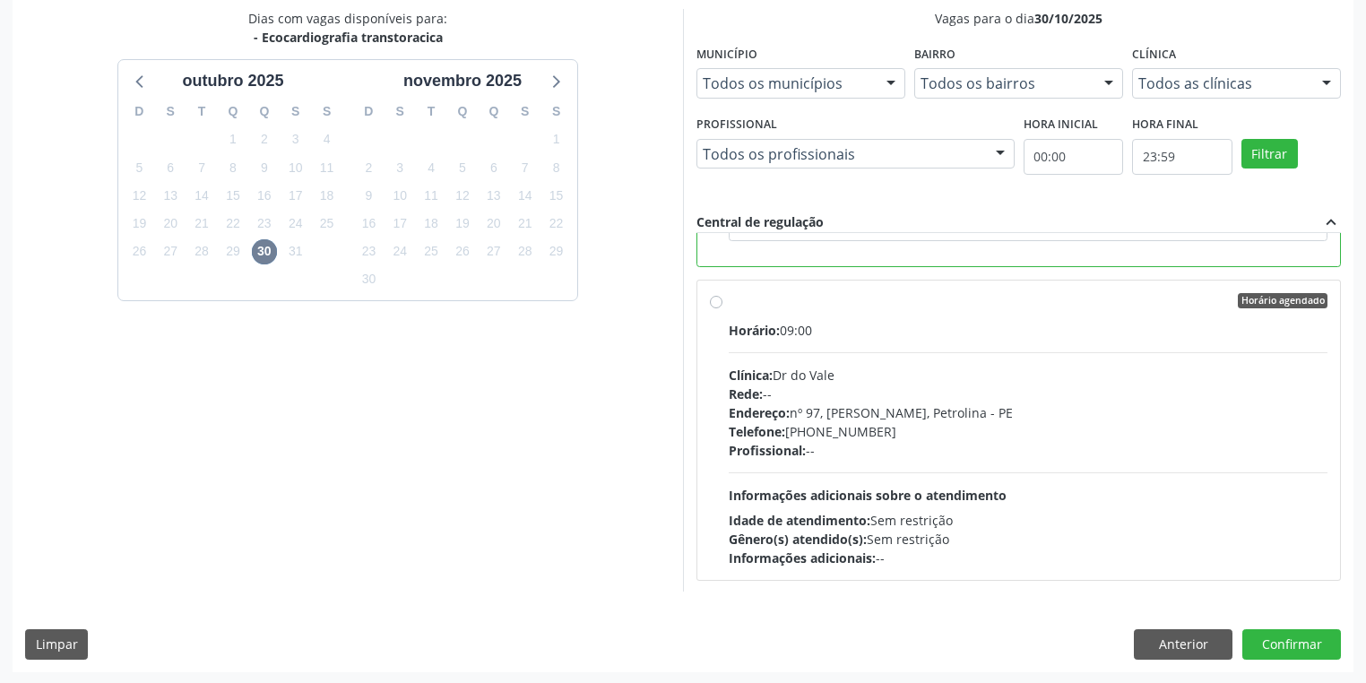
scroll to position [387, 0]
click at [1282, 646] on button "Confirmar" at bounding box center [1292, 643] width 99 height 30
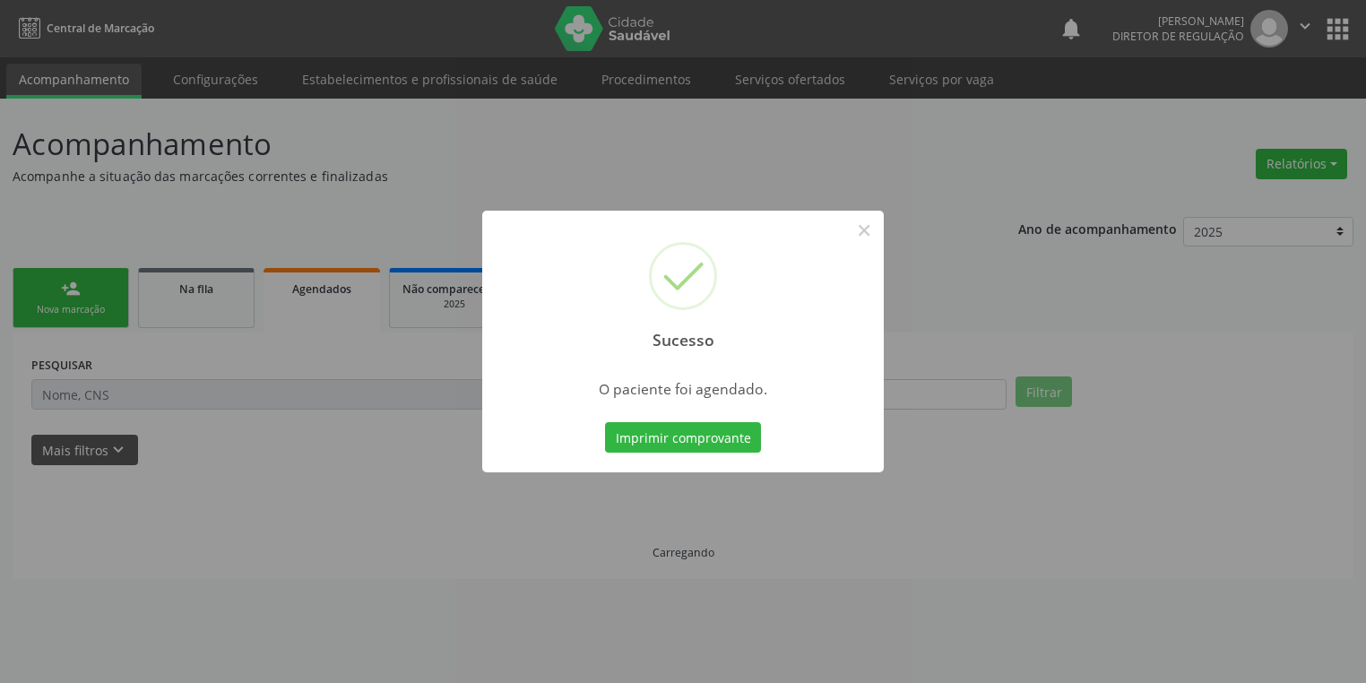
scroll to position [0, 0]
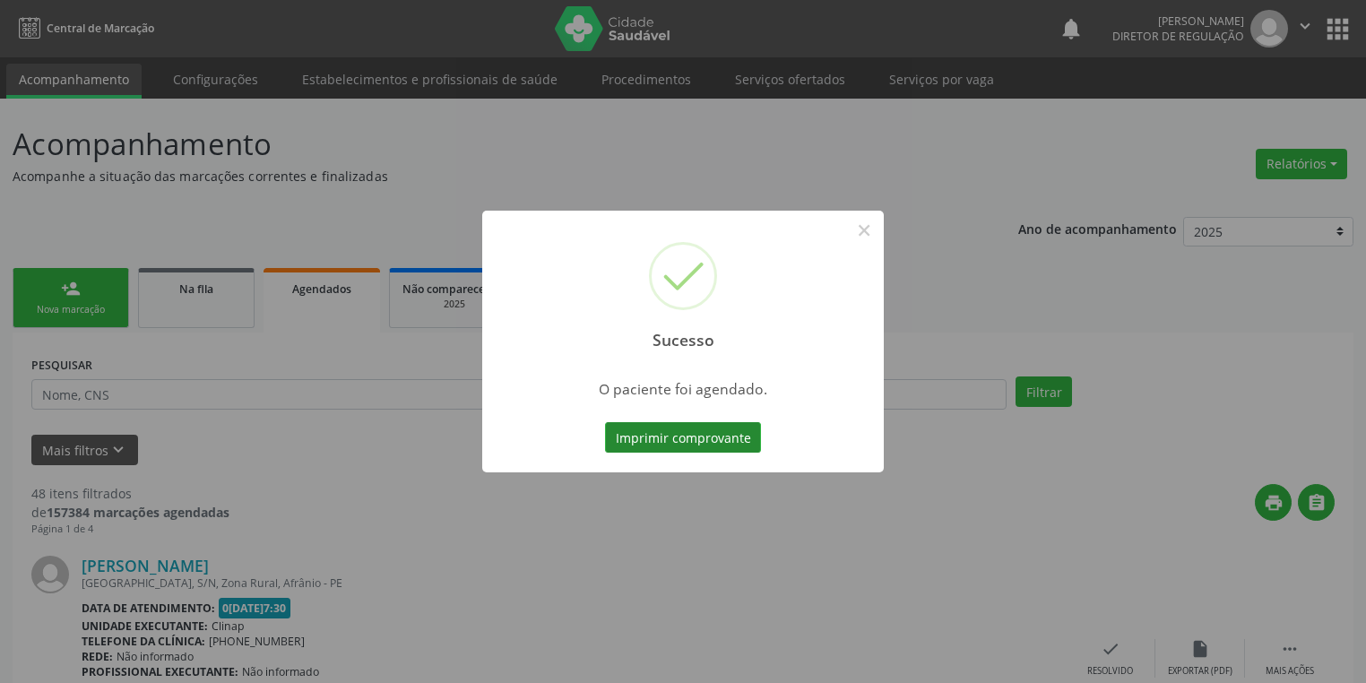
click at [717, 439] on button "Imprimir comprovante" at bounding box center [683, 437] width 156 height 30
